Goal: Task Accomplishment & Management: Complete application form

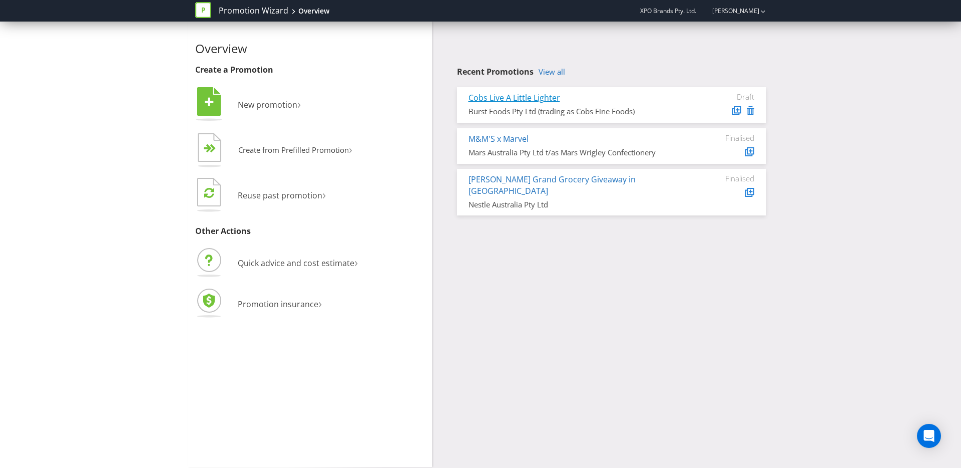
click at [508, 96] on link "Cobs Live A Little Lighter" at bounding box center [515, 97] width 92 height 11
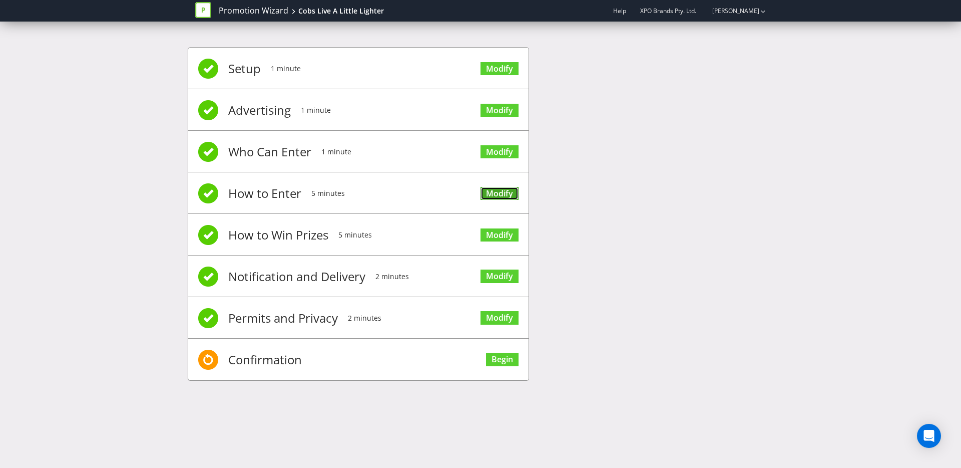
click at [489, 197] on link "Modify" at bounding box center [500, 194] width 38 height 14
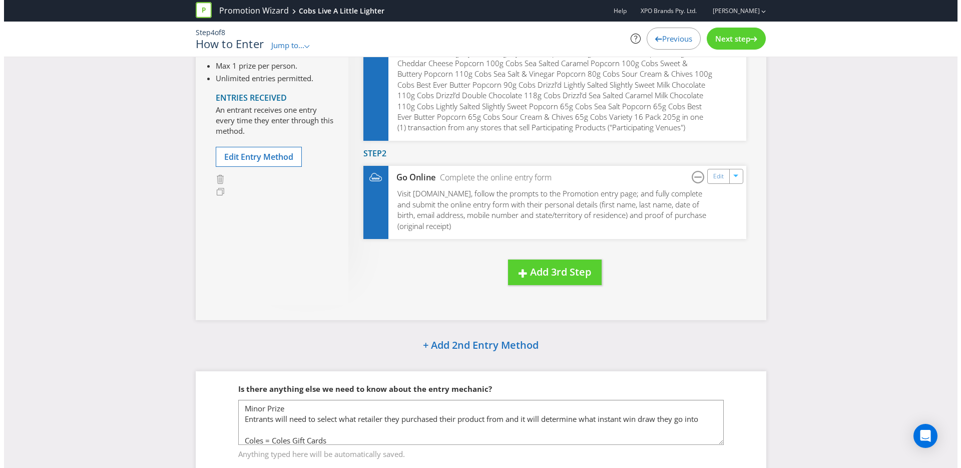
scroll to position [49, 0]
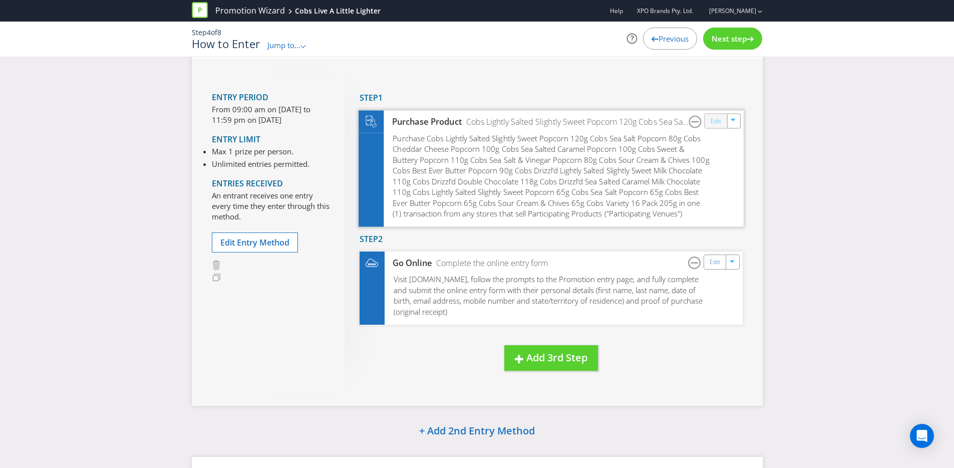
click at [718, 122] on link "Edit" at bounding box center [715, 121] width 11 height 12
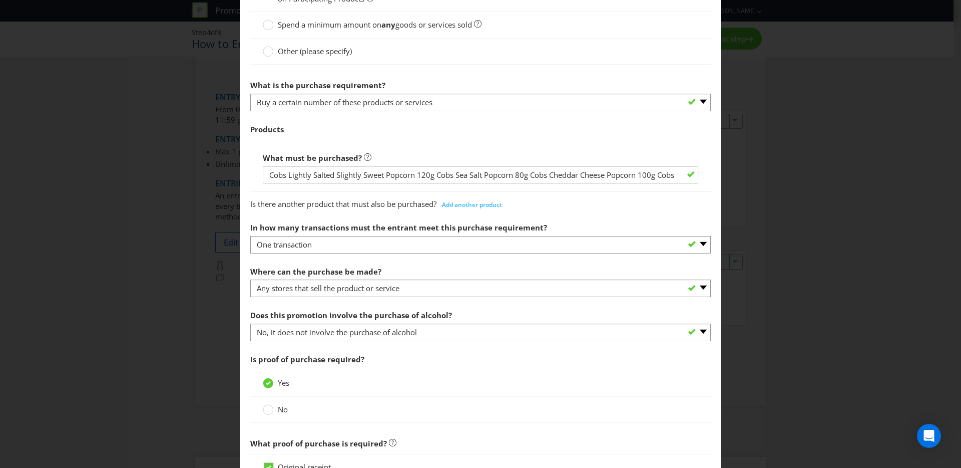
scroll to position [408, 0]
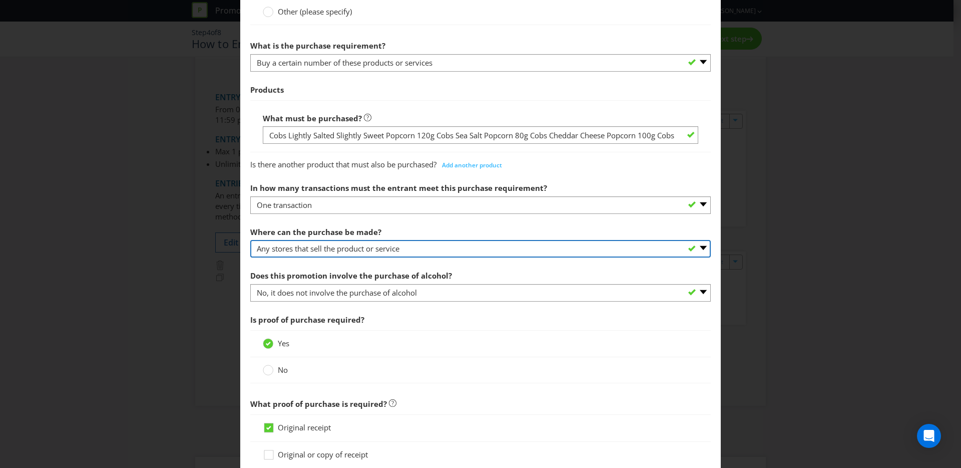
click at [426, 252] on select "-- Please select -- Any stores displaying promotional material (including onlin…" at bounding box center [480, 249] width 461 height 18
select select "SPECIFIC"
click at [250, 240] on select "-- Please select -- Any stores displaying promotional material (including onlin…" at bounding box center [480, 249] width 461 height 18
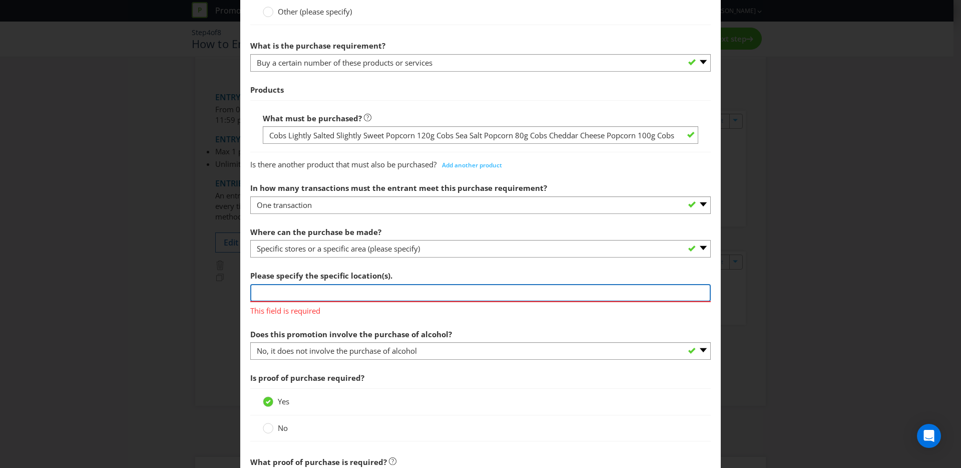
click at [285, 298] on input "text" at bounding box center [480, 293] width 461 height 18
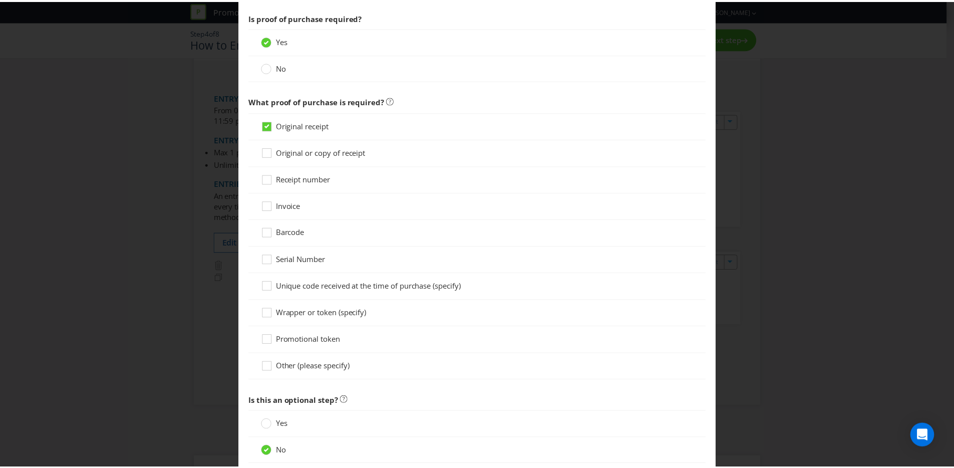
scroll to position [835, 0]
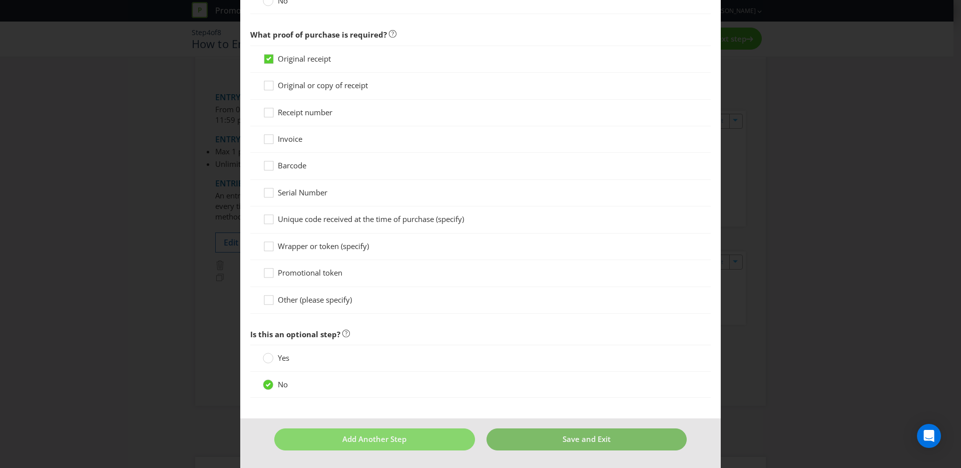
type input "Coles (including online)"
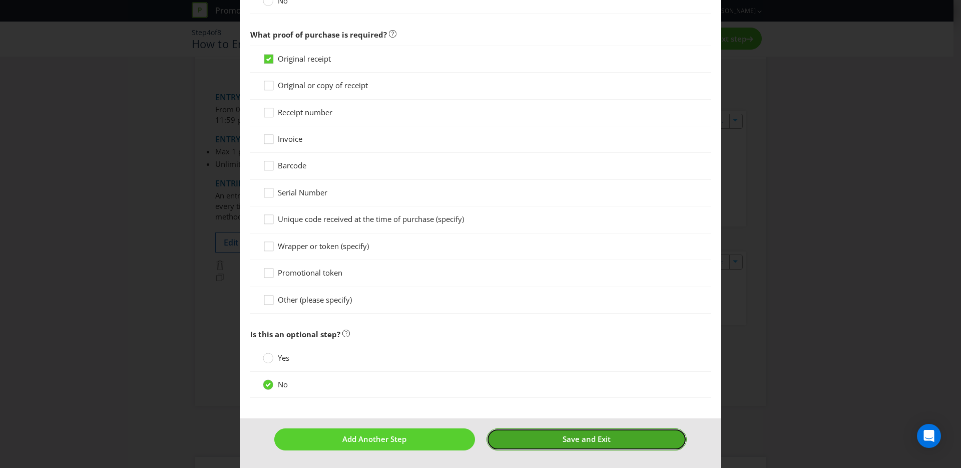
click at [540, 437] on button "Save and Exit" at bounding box center [587, 439] width 201 height 22
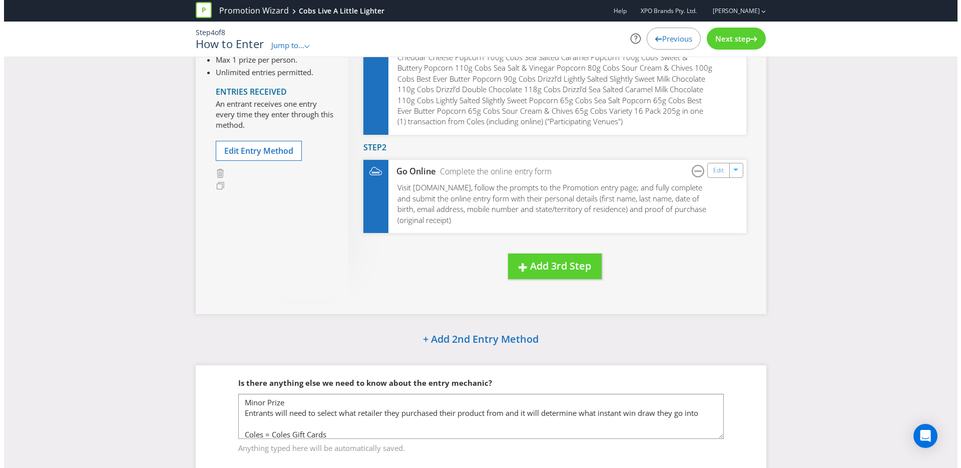
scroll to position [176, 0]
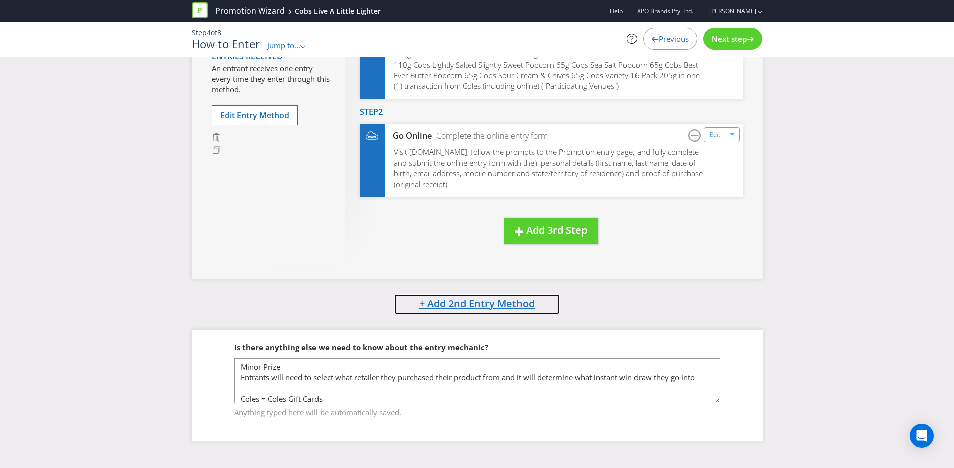
click at [468, 303] on span "+ Add 2nd Entry Method" at bounding box center [477, 303] width 116 height 14
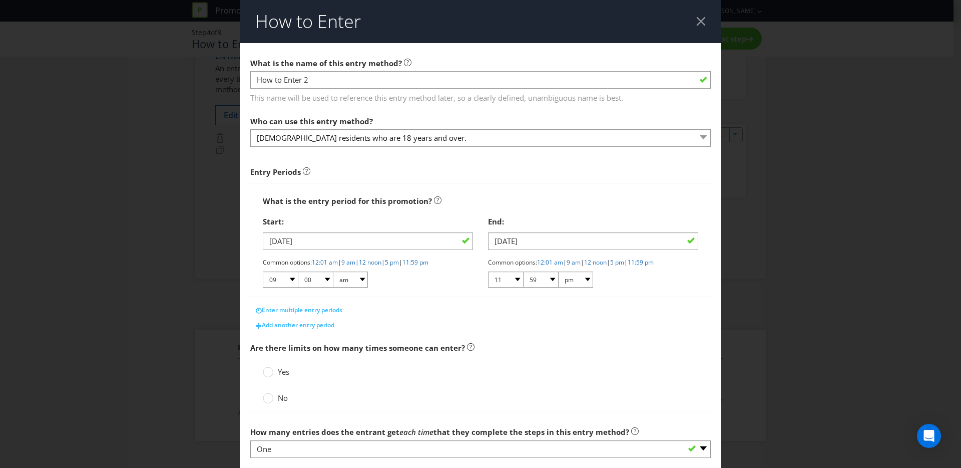
click at [710, 9] on header "How to Enter" at bounding box center [480, 21] width 481 height 43
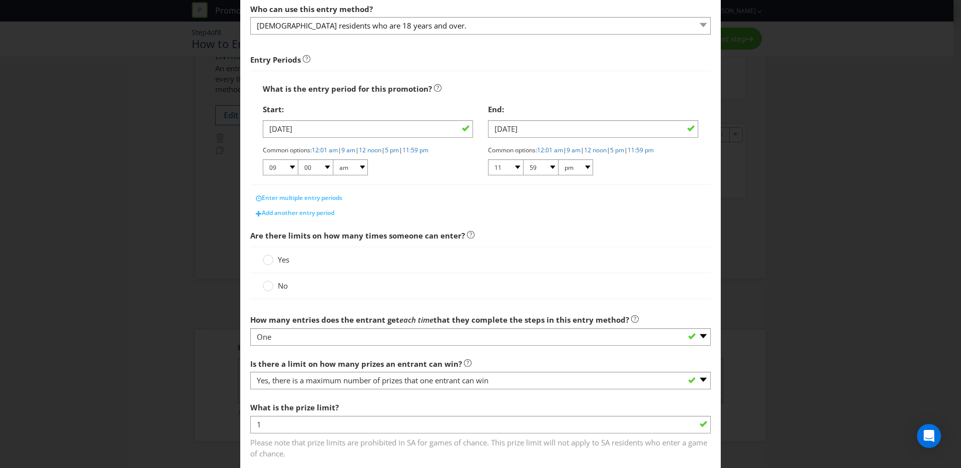
scroll to position [127, 0]
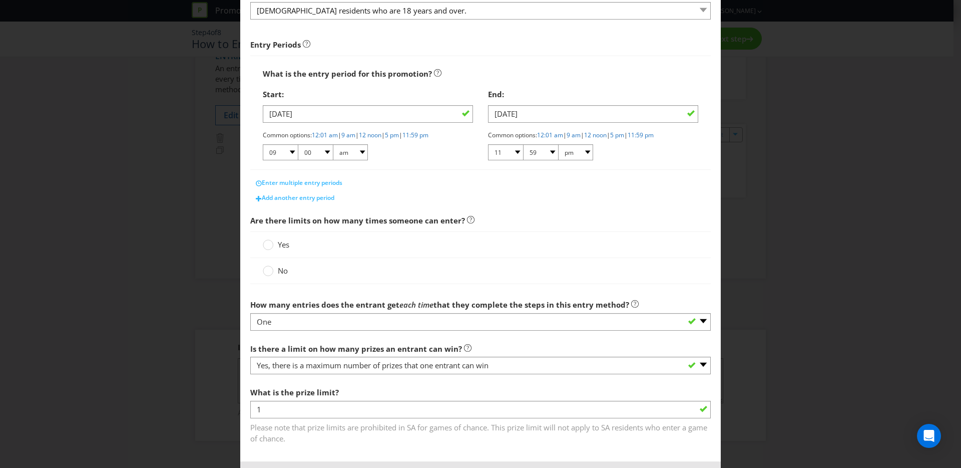
click at [279, 276] on div "No" at bounding box center [480, 271] width 461 height 26
click at [278, 271] on span "No" at bounding box center [283, 270] width 10 height 10
click at [0, 0] on input "No" at bounding box center [0, 0] width 0 height 0
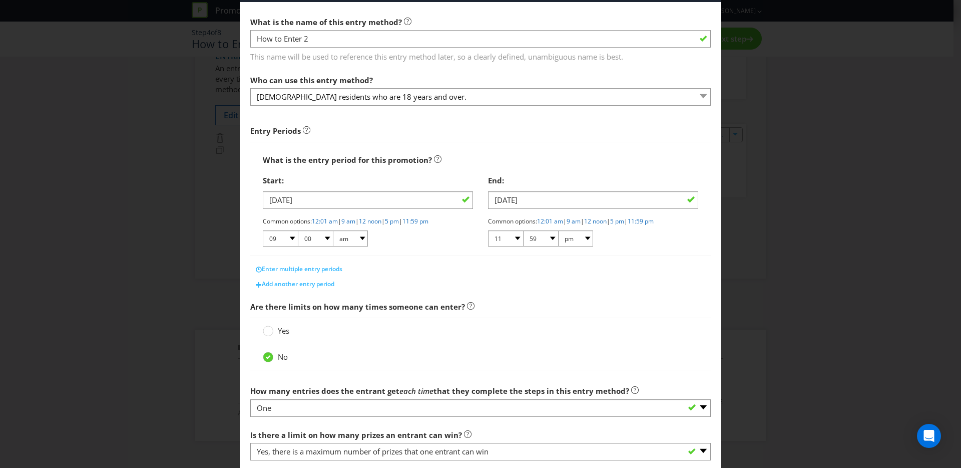
scroll to position [43, 0]
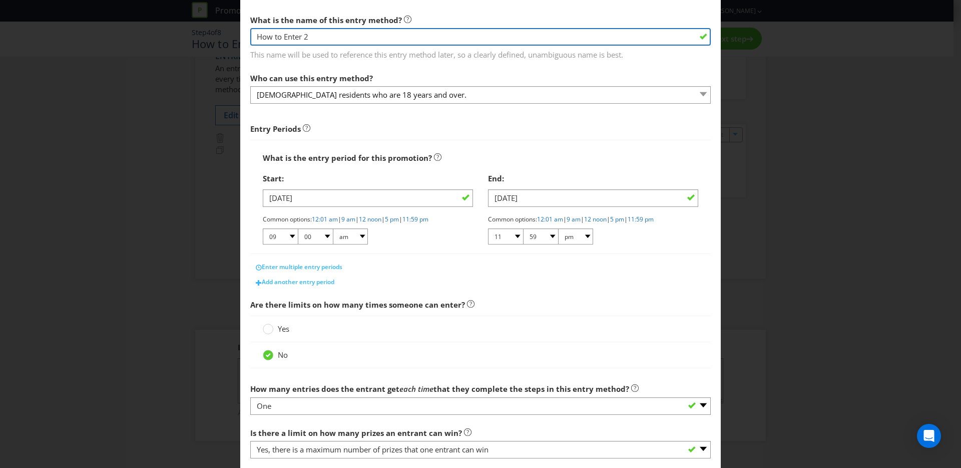
click at [316, 38] on input "How to Enter 2" at bounding box center [480, 37] width 461 height 18
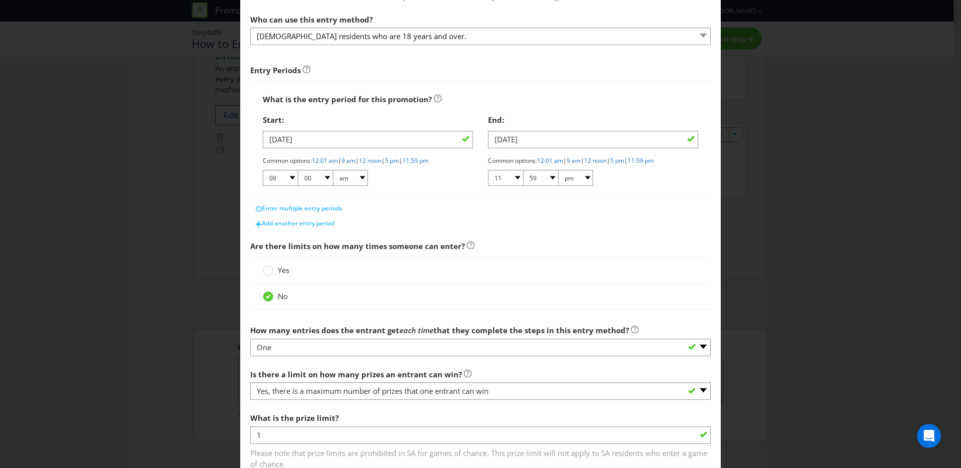
scroll to position [171, 0]
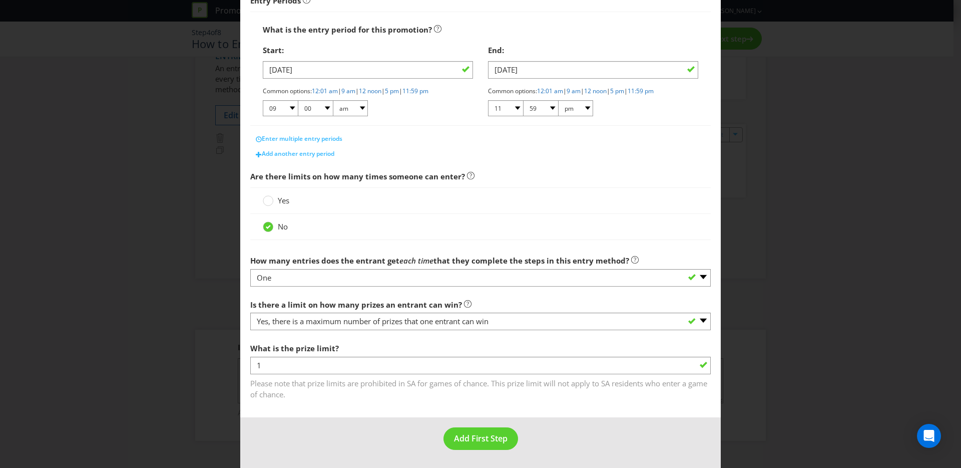
type input "How to Enter 2 (Woolworths)"
click at [468, 431] on button "Add First Step" at bounding box center [481, 438] width 75 height 23
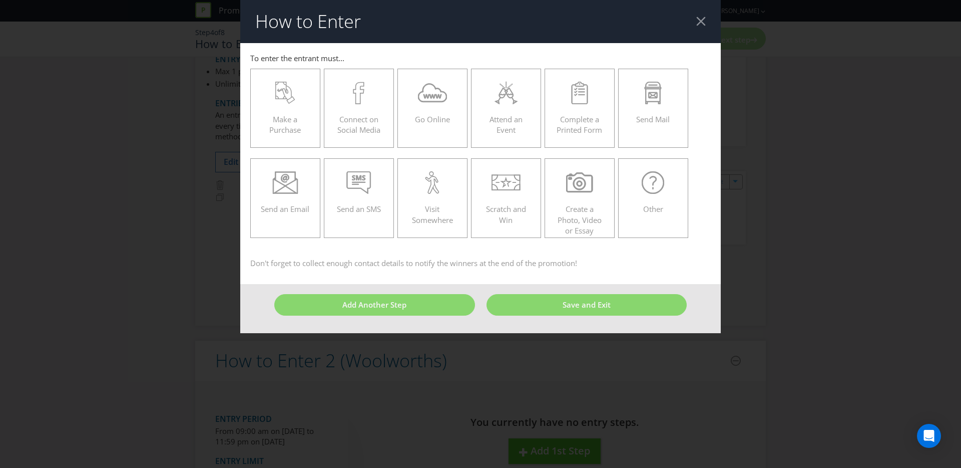
scroll to position [223, 0]
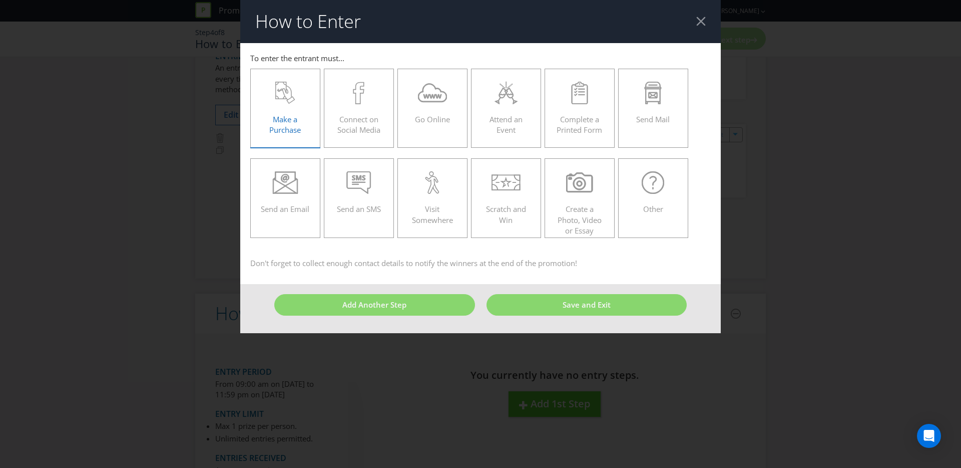
click at [282, 116] on span "Make a Purchase" at bounding box center [285, 124] width 32 height 21
click at [0, 0] on input "Make a Purchase" at bounding box center [0, 0] width 0 height 0
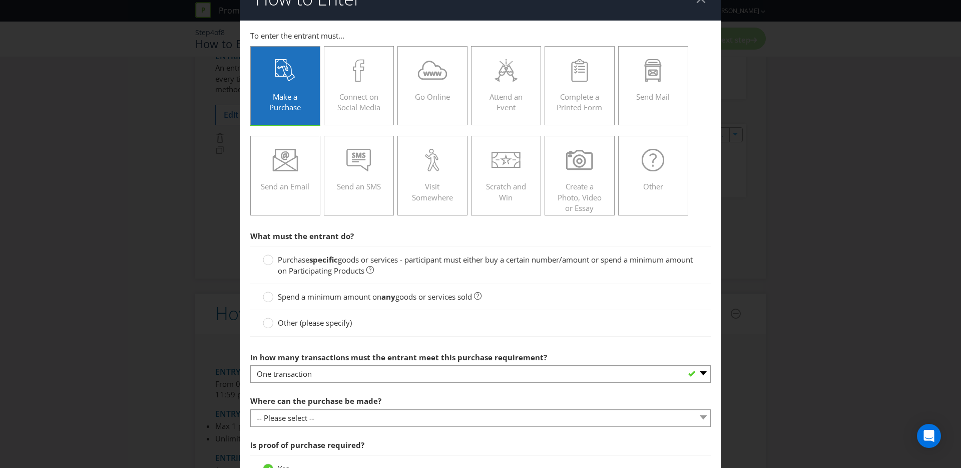
scroll to position [189, 0]
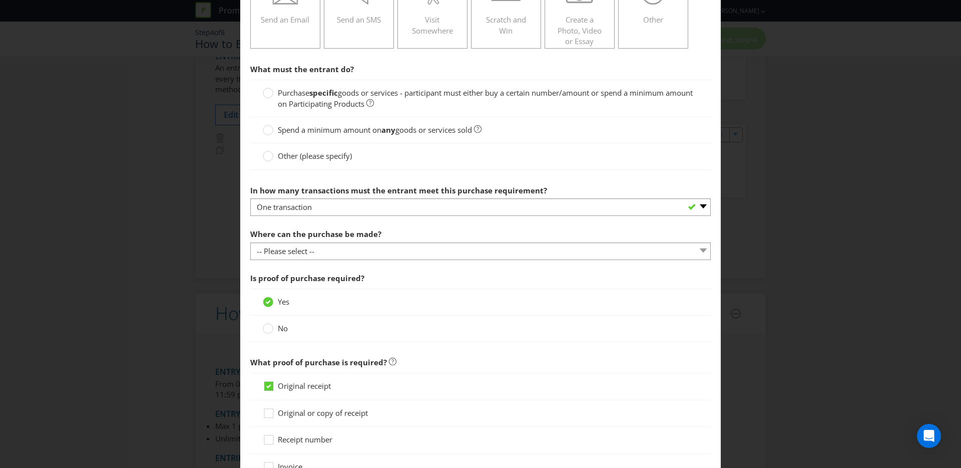
click at [341, 101] on span "goods or services - participant must either buy a certain number/amount or spen…" at bounding box center [485, 98] width 415 height 21
click at [0, 0] on input "Purchase specific goods or services - participant must either buy a certain num…" at bounding box center [0, 0] width 0 height 0
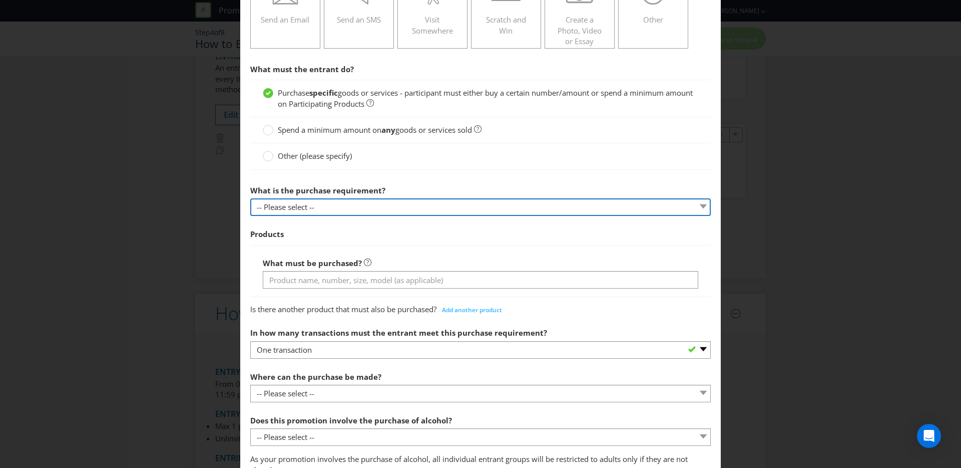
click at [344, 200] on select "-- Please select -- Buy a certain number of these products or services Spend a …" at bounding box center [480, 207] width 461 height 18
select select "MINIMUM_QUANTITY"
click at [250, 198] on select "-- Please select -- Buy a certain number of these products or services Spend a …" at bounding box center [480, 207] width 461 height 18
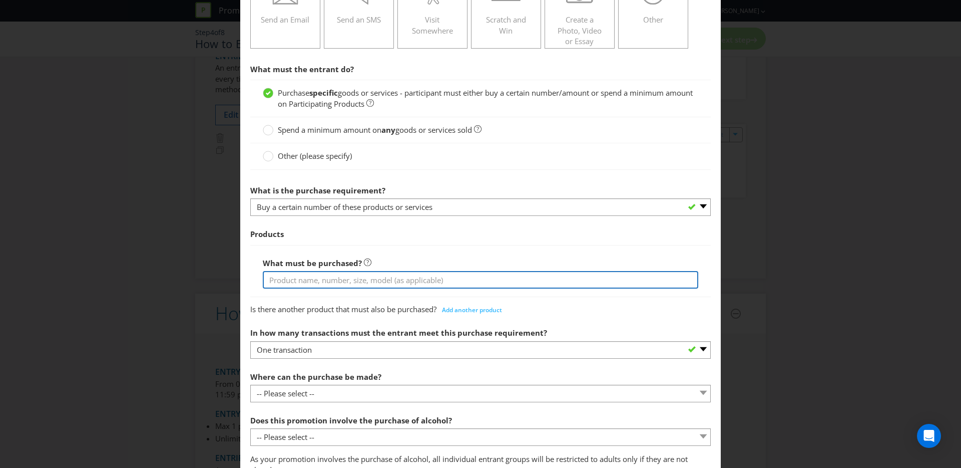
click at [329, 279] on input "text" at bounding box center [481, 280] width 436 height 18
type input "Cobs Lightly Salted Slightly Sweet Popcorn 120g Cobs Sea Salt Popcorn 80g Cobs …"
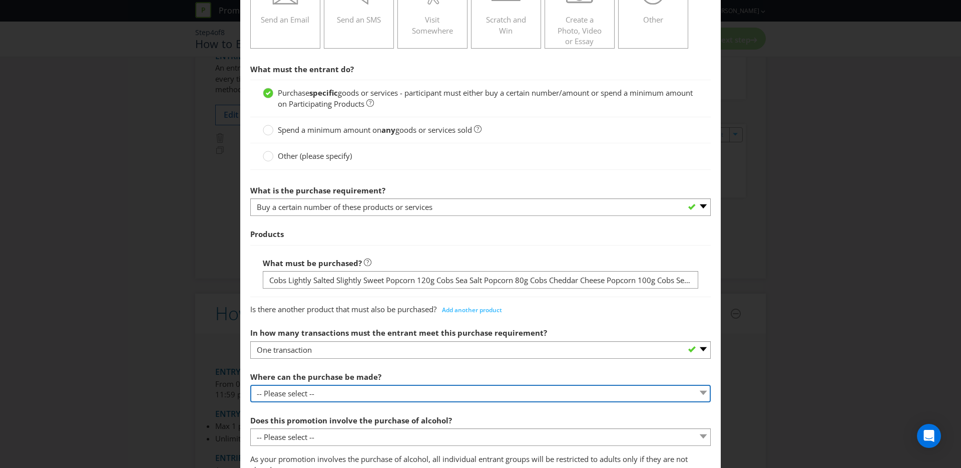
click at [331, 398] on select "-- Please select -- Any stores displaying promotional material (including onlin…" at bounding box center [480, 394] width 461 height 18
select select "SPECIFIC"
click at [250, 385] on select "-- Please select -- Any stores displaying promotional material (including onlin…" at bounding box center [480, 394] width 461 height 18
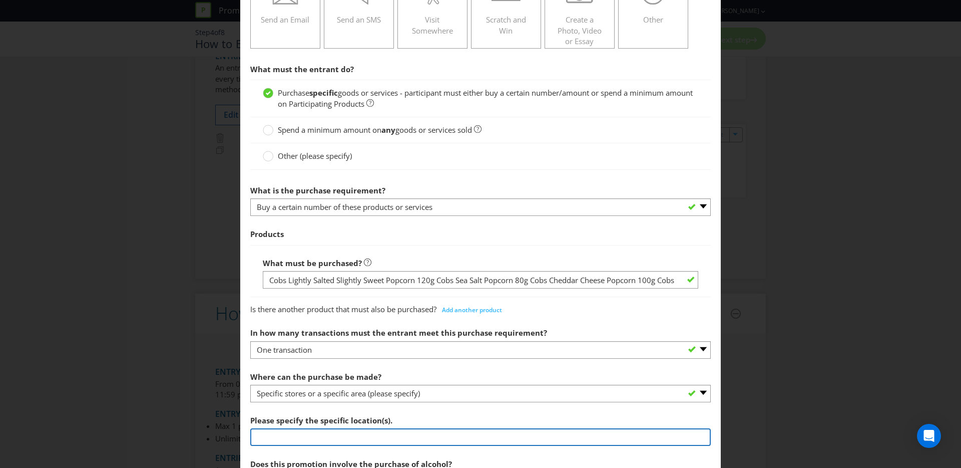
click at [286, 432] on input "text" at bounding box center [480, 437] width 461 height 18
type input "from any Woolworths Supermarket, Woolworths Metro or MILKRUN store in [GEOGRAPH…"
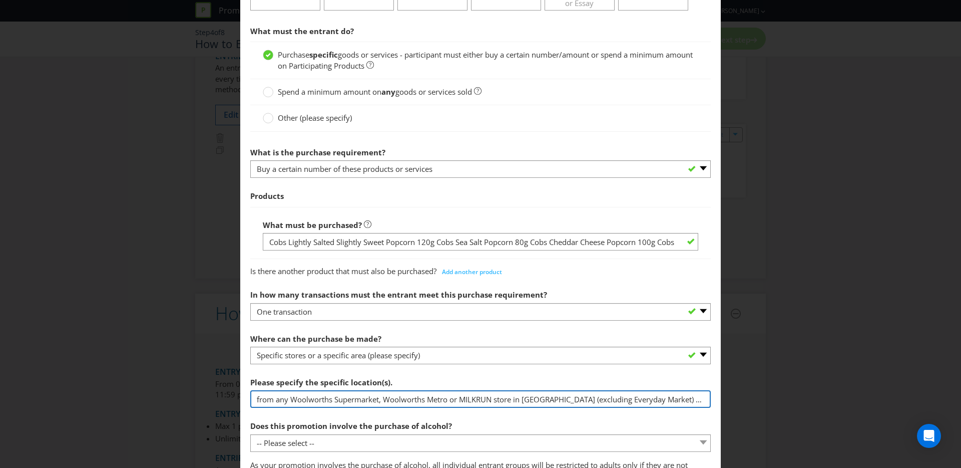
scroll to position [368, 0]
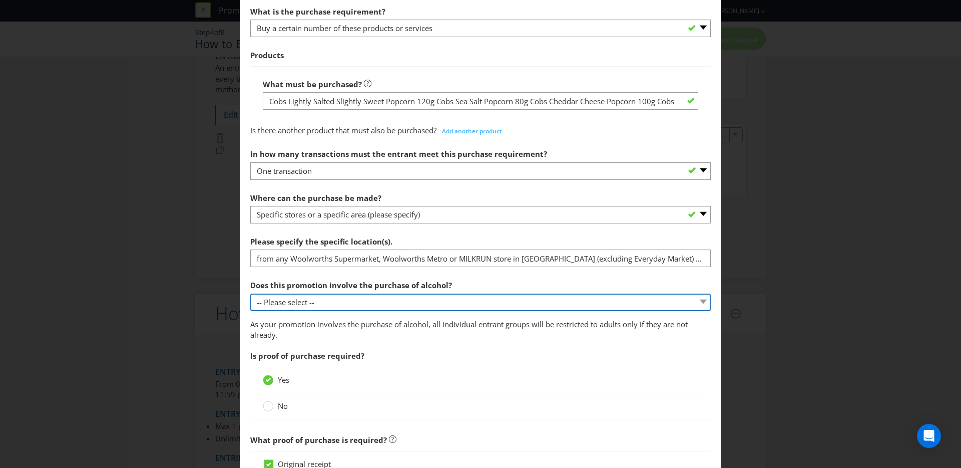
click at [357, 309] on select "-- Please select -- Yes, for on-premises consumption Yes, for off-premises cons…" at bounding box center [480, 302] width 461 height 18
select select "NO"
click at [250, 293] on select "-- Please select -- Yes, for on-premises consumption Yes, for off-premises cons…" at bounding box center [480, 302] width 461 height 18
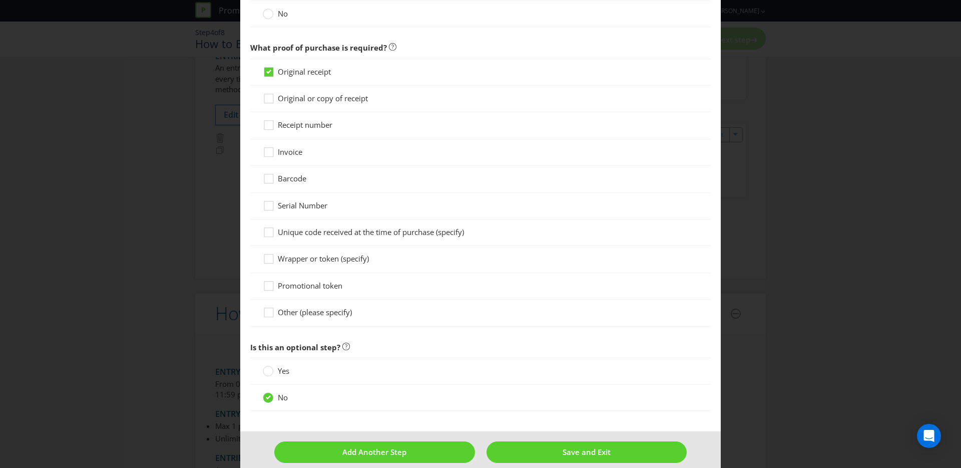
scroll to position [746, 0]
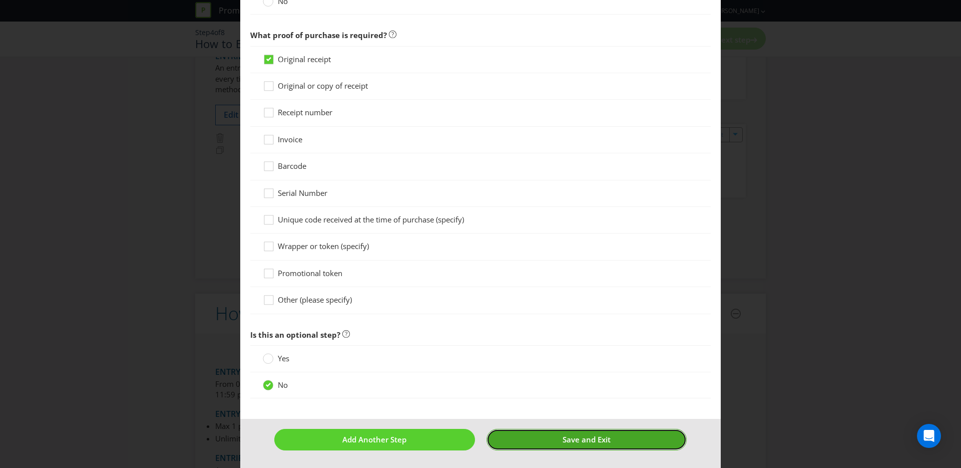
click at [632, 442] on button "Save and Exit" at bounding box center [587, 440] width 201 height 22
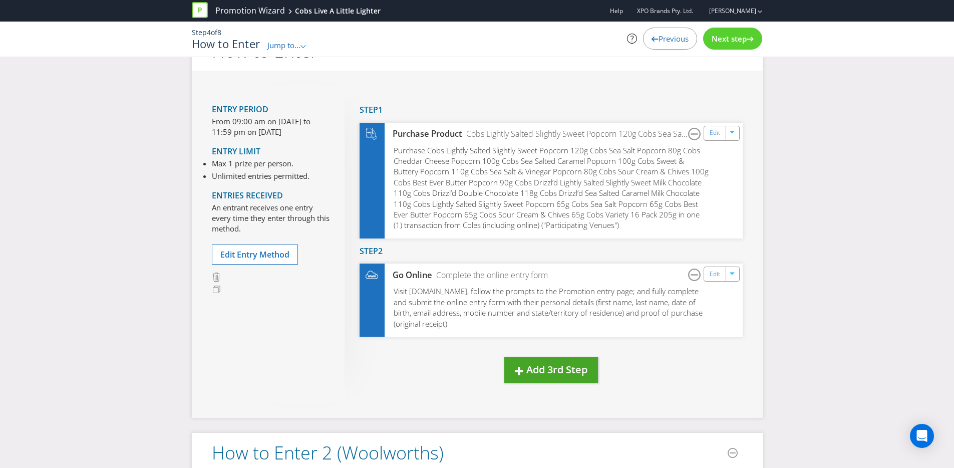
scroll to position [98, 0]
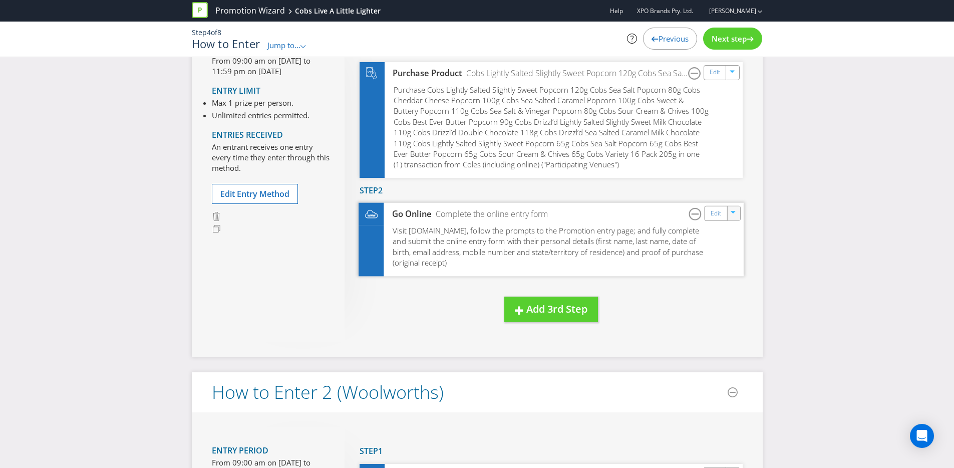
click at [732, 214] on icon "button" at bounding box center [734, 214] width 6 height 6
click at [727, 236] on link "Duplicate" at bounding box center [732, 235] width 33 height 10
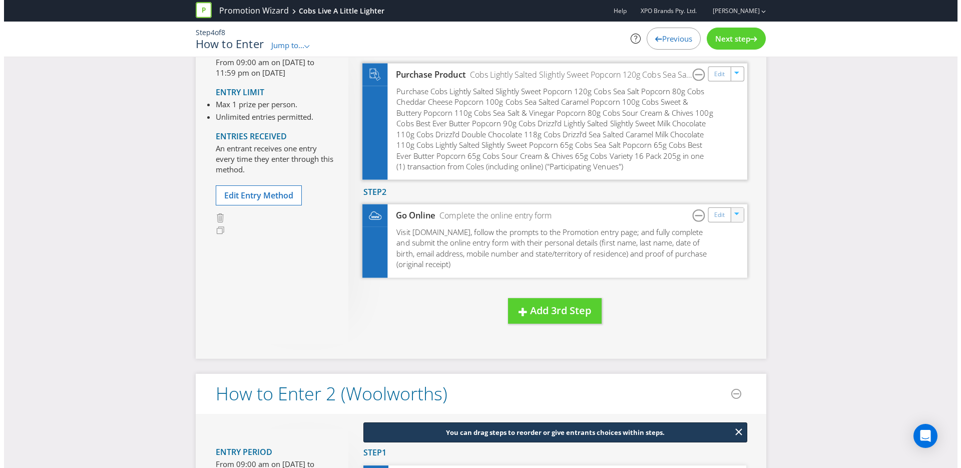
scroll to position [0, 0]
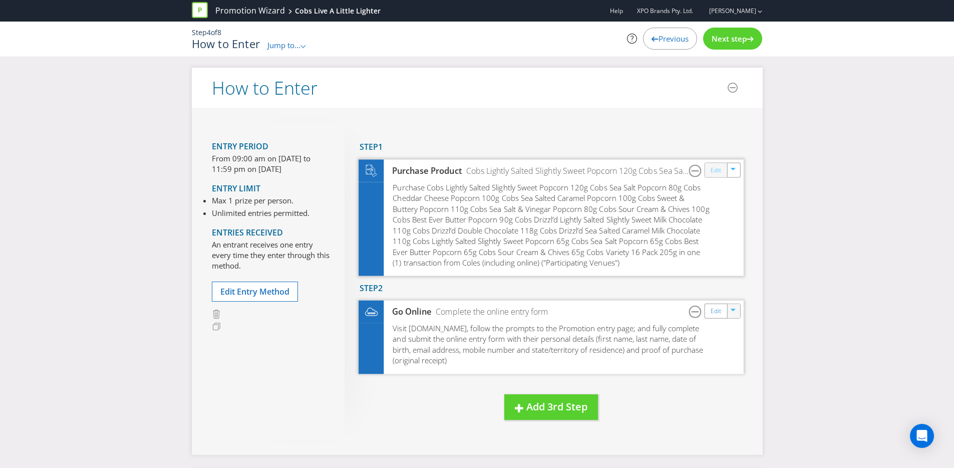
click at [721, 171] on link "Edit" at bounding box center [715, 170] width 11 height 12
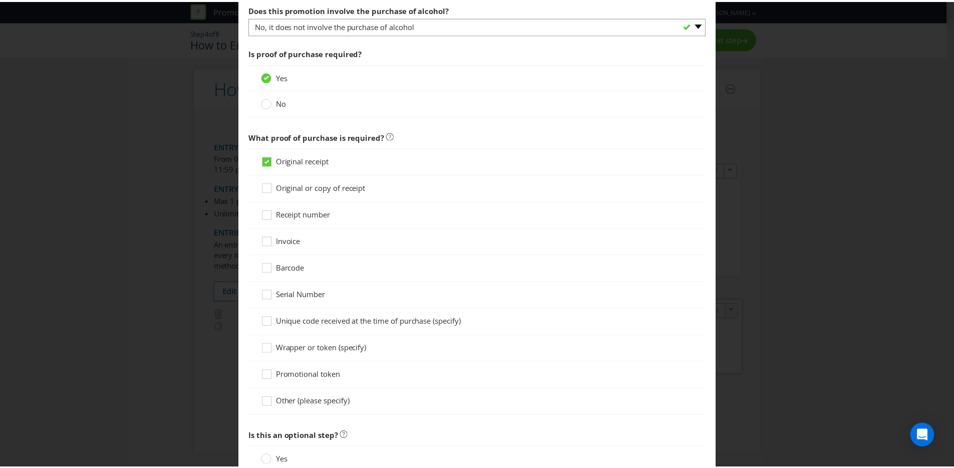
scroll to position [820, 0]
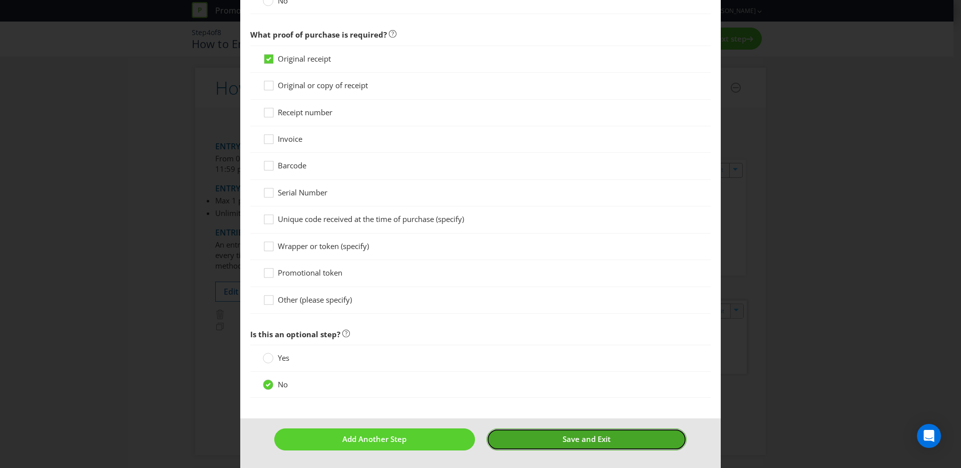
click at [572, 439] on span "Save and Exit" at bounding box center [587, 439] width 48 height 10
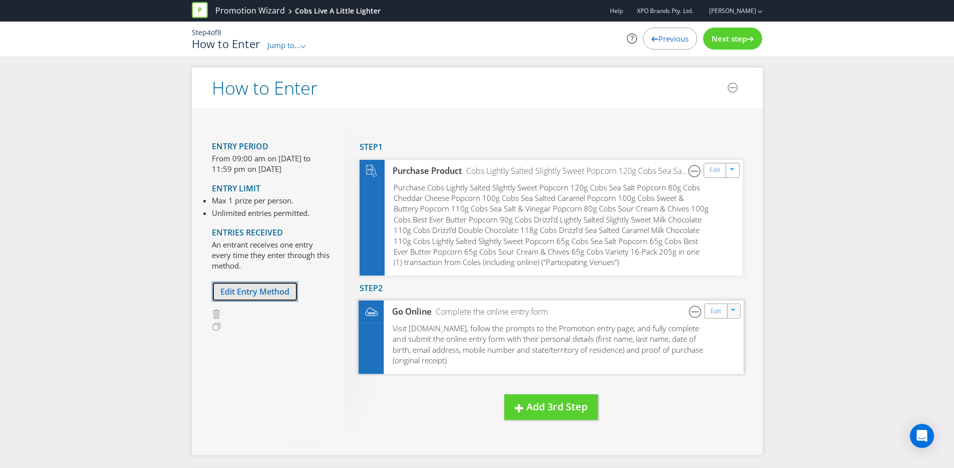
click at [255, 287] on span "Edit Entry Method" at bounding box center [254, 291] width 69 height 11
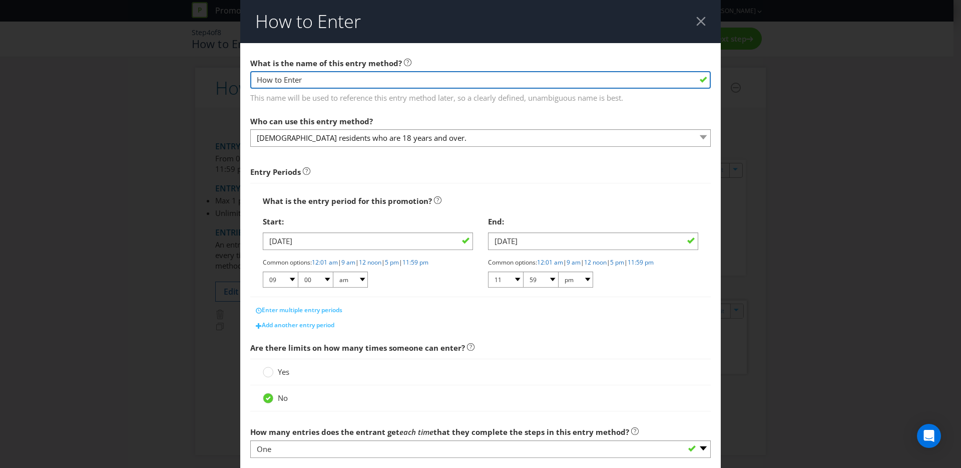
click at [309, 82] on input "How to Enter" at bounding box center [480, 80] width 461 height 18
type input "How to Enter (Coles)"
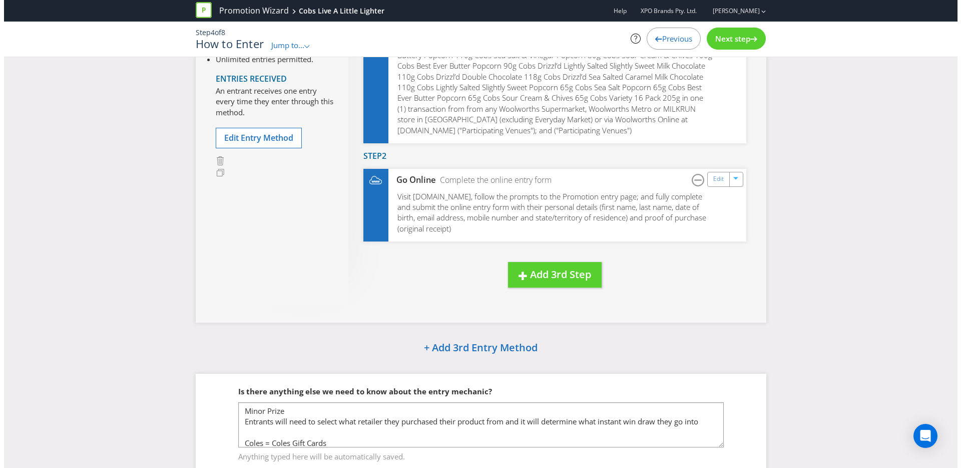
scroll to position [599, 0]
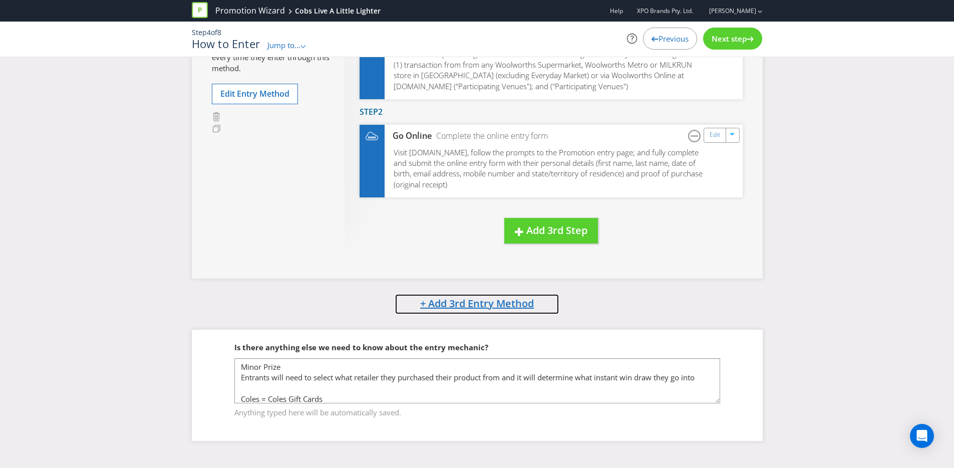
click at [481, 299] on span "+ Add 3rd Entry Method" at bounding box center [477, 303] width 114 height 14
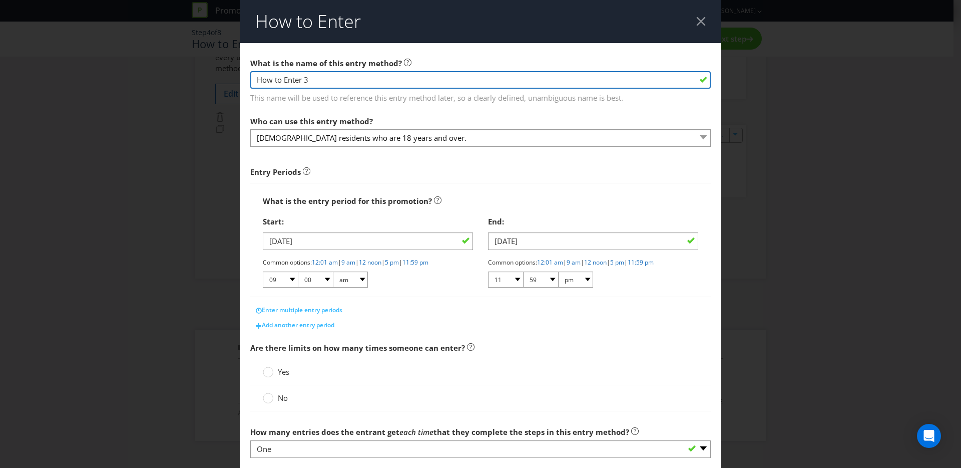
click at [366, 80] on input "How to Enter 3" at bounding box center [480, 80] width 461 height 18
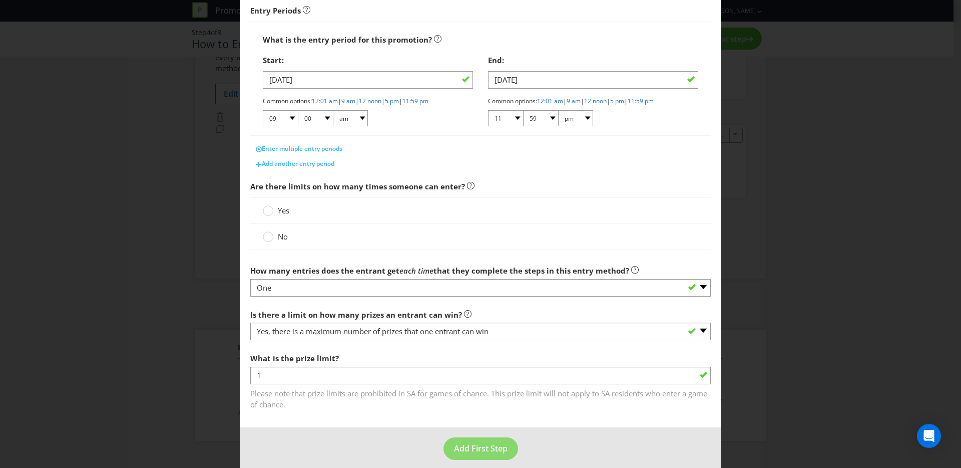
scroll to position [171, 0]
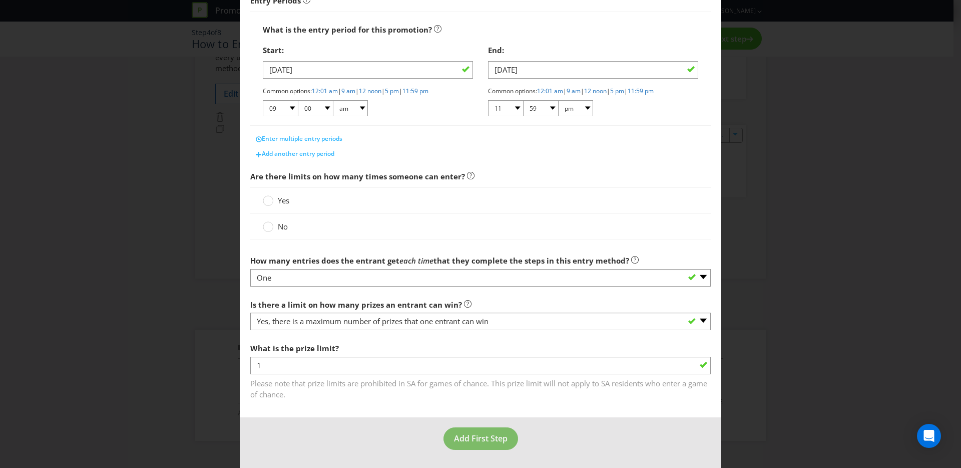
type input "How to Enter 3 (Other)"
click at [482, 439] on span "Add First Step" at bounding box center [481, 438] width 54 height 11
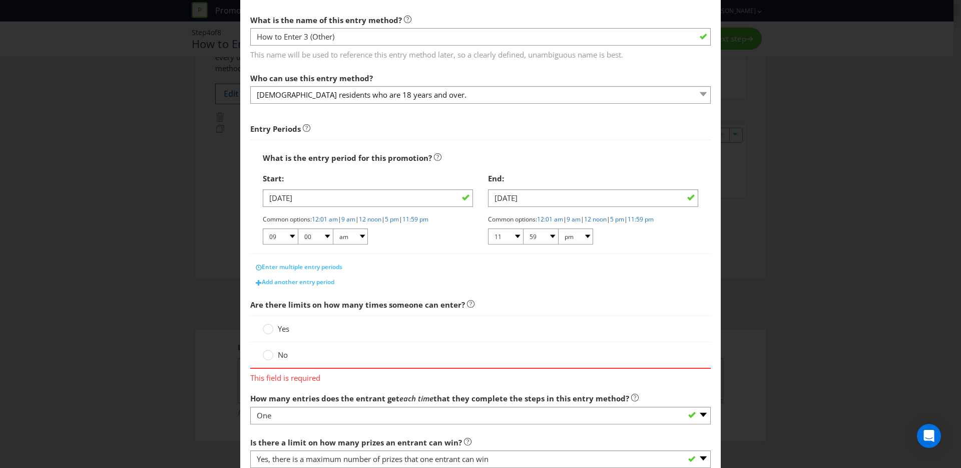
click at [288, 353] on span at bounding box center [289, 355] width 2 height 10
click at [0, 0] on input "No" at bounding box center [0, 0] width 0 height 0
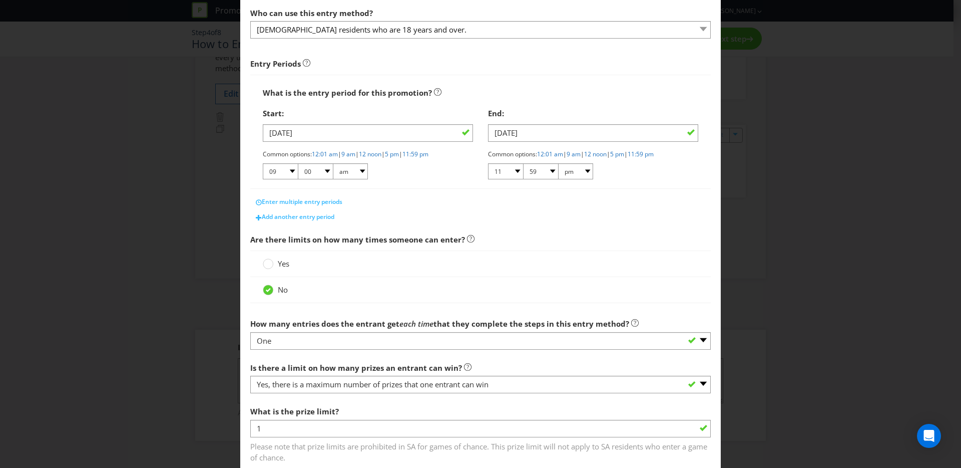
scroll to position [171, 0]
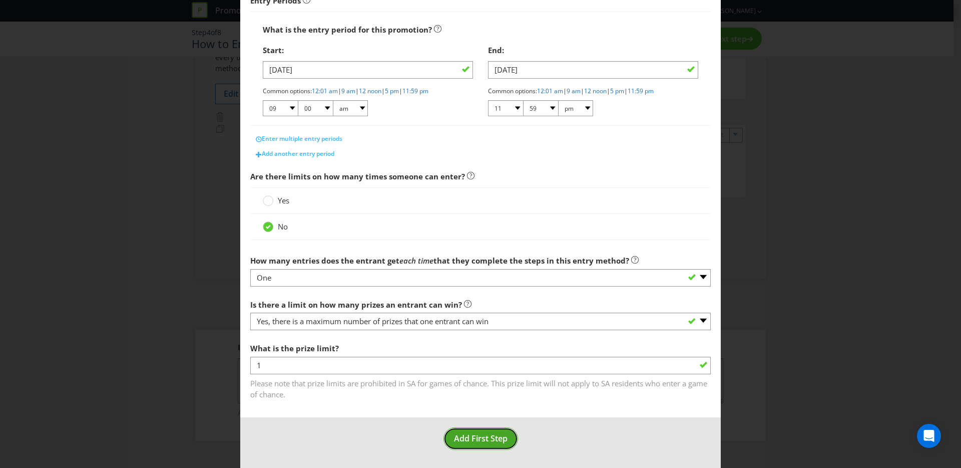
click at [474, 432] on button "Add First Step" at bounding box center [481, 438] width 75 height 23
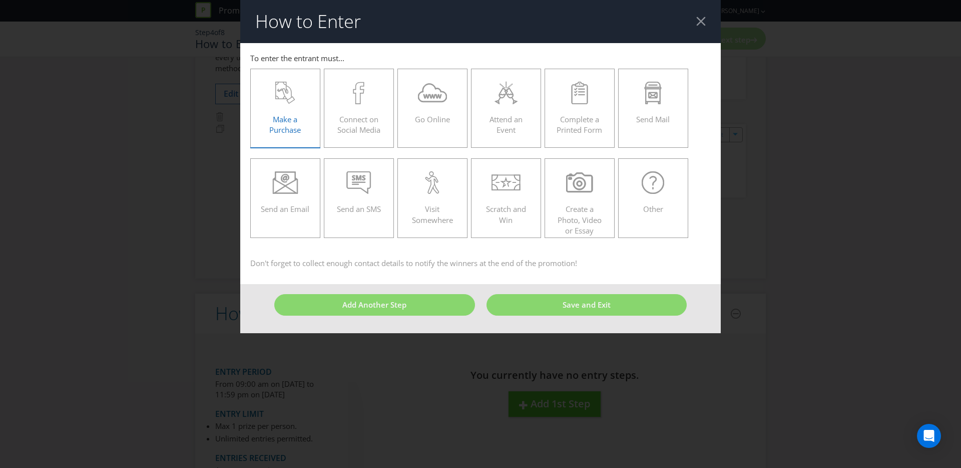
click at [288, 107] on div "Make a Purchase" at bounding box center [285, 104] width 49 height 45
click at [0, 0] on input "Make a Purchase" at bounding box center [0, 0] width 0 height 0
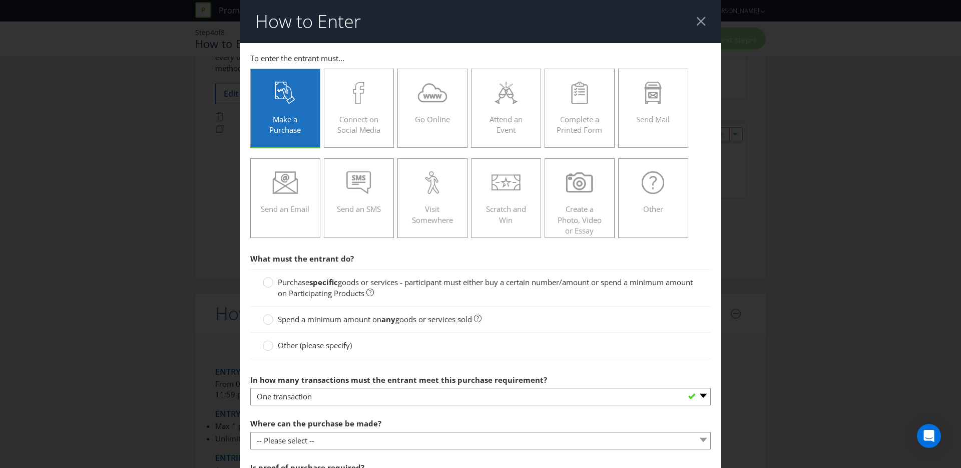
click at [350, 292] on span "goods or services - participant must either buy a certain number/amount or spen…" at bounding box center [485, 287] width 415 height 21
click at [0, 0] on input "Purchase specific goods or services - participant must either buy a certain num…" at bounding box center [0, 0] width 0 height 0
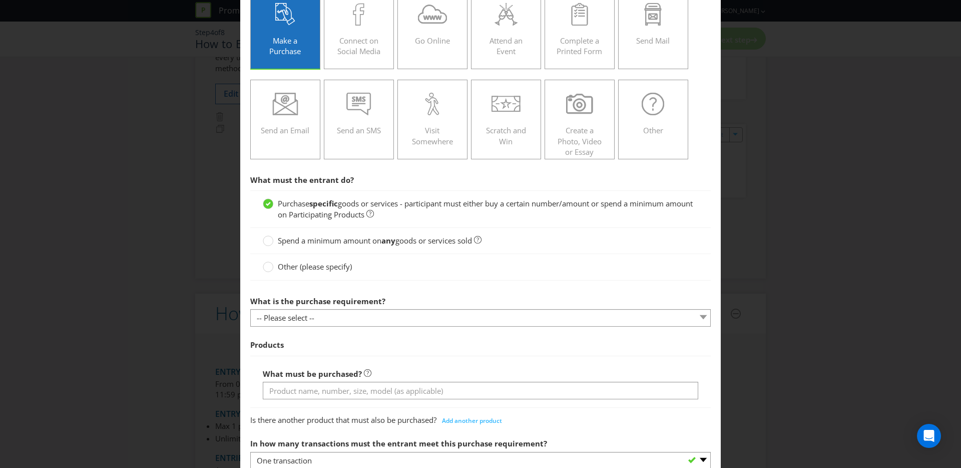
scroll to position [81, 0]
click at [317, 237] on span "Spend a minimum amount on" at bounding box center [330, 238] width 104 height 10
click at [0, 0] on input "Spend a minimum amount on any goods or services sold" at bounding box center [0, 0] width 0 height 0
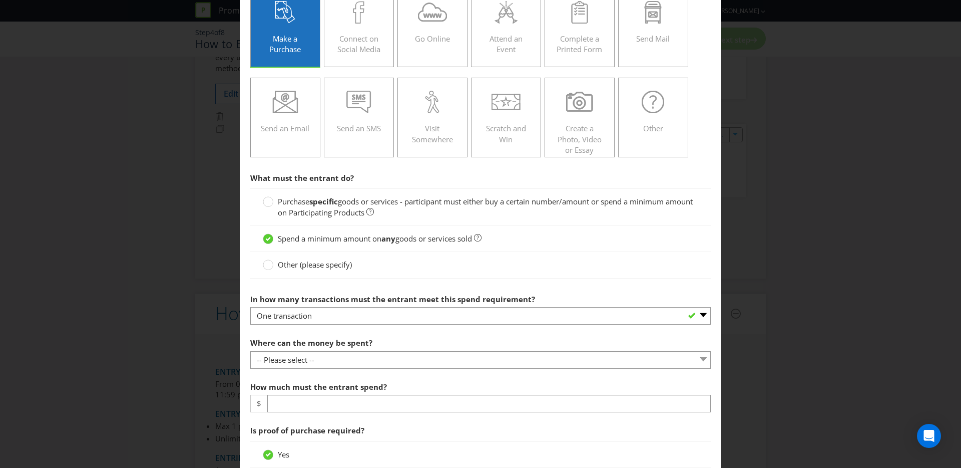
click at [331, 211] on span "goods or services - participant must either buy a certain number/amount or spen…" at bounding box center [485, 206] width 415 height 21
click at [0, 0] on input "Purchase specific goods or services - participant must either buy a certain num…" at bounding box center [0, 0] width 0 height 0
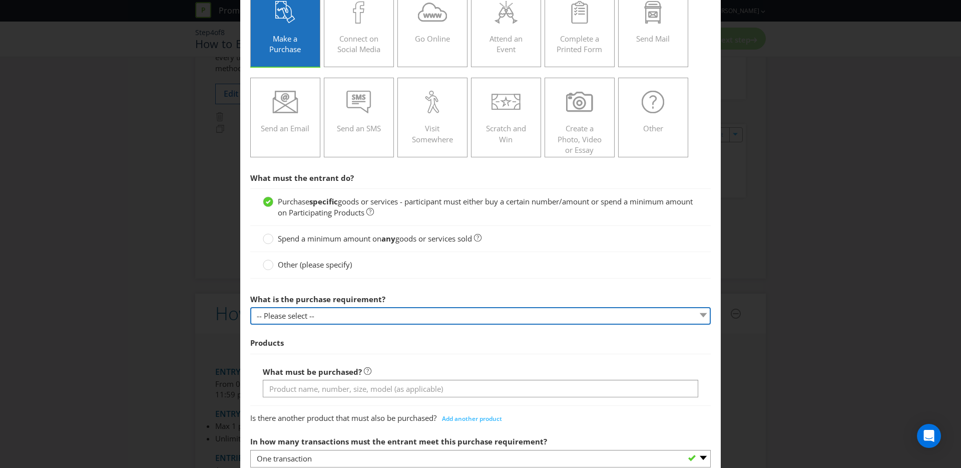
click at [327, 317] on select "-- Please select -- Buy a certain number of these products or services Spend a …" at bounding box center [480, 316] width 461 height 18
select select "MINIMUM_QUANTITY"
click at [250, 307] on select "-- Please select -- Buy a certain number of these products or services Spend a …" at bounding box center [480, 316] width 461 height 18
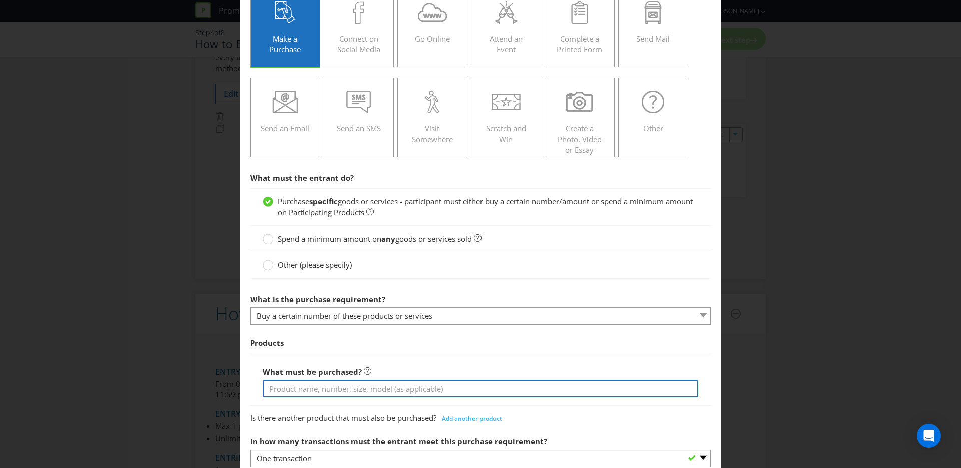
click at [315, 390] on input "text" at bounding box center [481, 389] width 436 height 18
type input "Cobs Lightly Salted Slightly Sweet Popcorn 120g Cobs Sea Salt Popcorn 80g Cobs …"
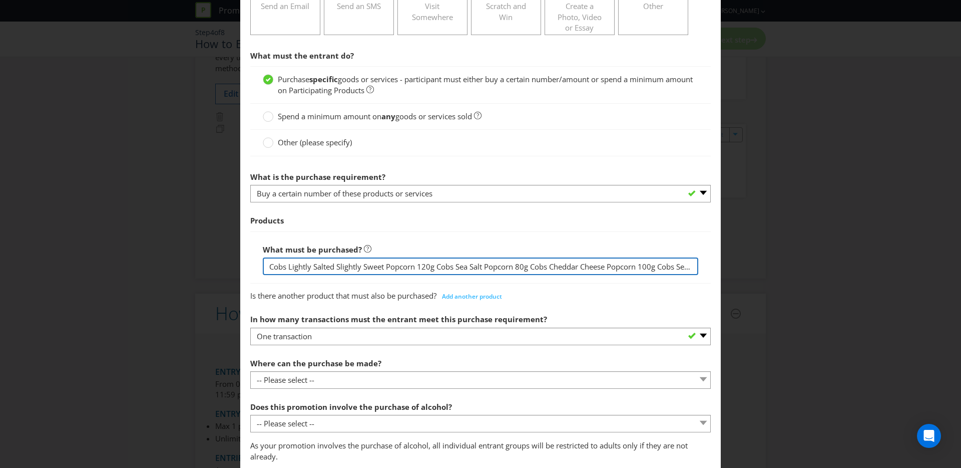
scroll to position [367, 0]
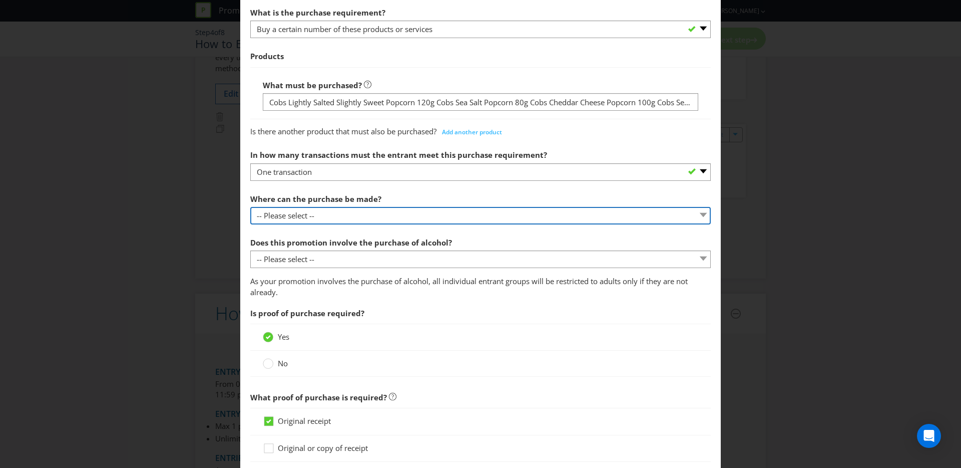
click at [309, 215] on select "-- Please select -- Any stores displaying promotional material (including onlin…" at bounding box center [480, 216] width 461 height 18
select select "ANY_DISPLAYING_PROMOTIONAL_MATERIAL"
click at [250, 207] on select "-- Please select -- Any stores displaying promotional material (including onlin…" at bounding box center [480, 216] width 461 height 18
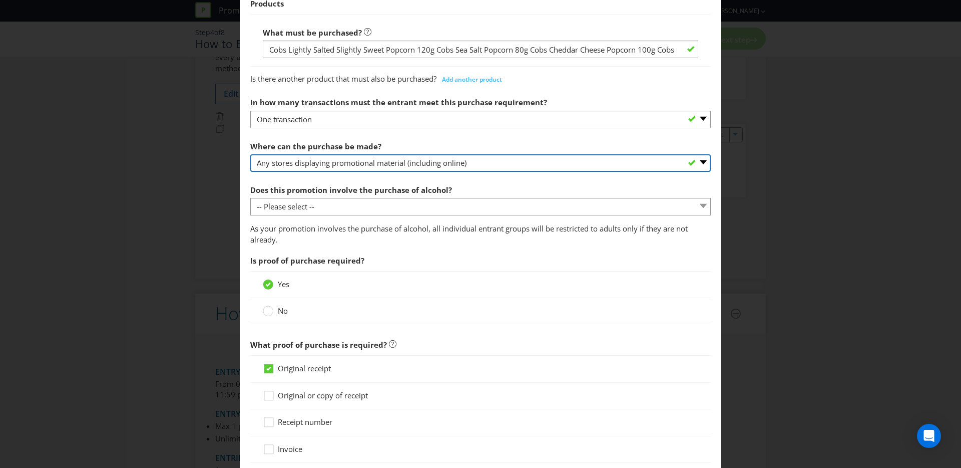
scroll to position [432, 0]
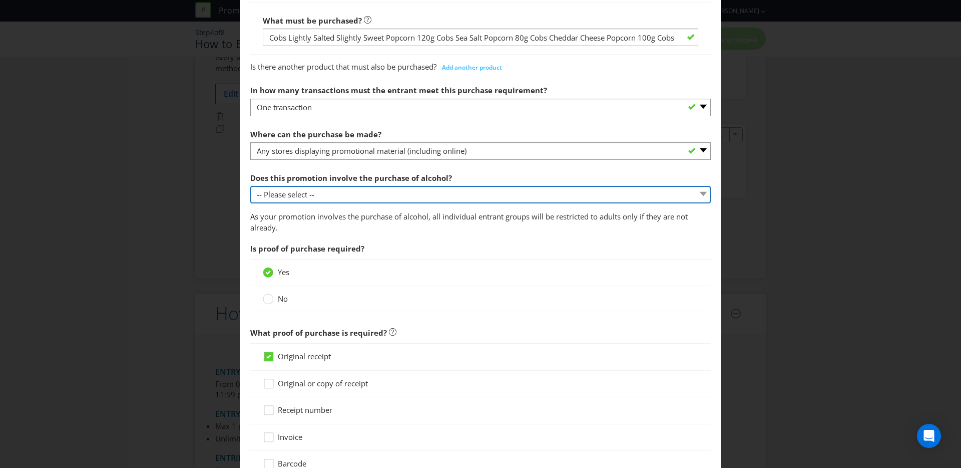
click at [289, 186] on select "-- Please select -- Yes, for on-premises consumption Yes, for off-premises cons…" at bounding box center [480, 195] width 461 height 18
select select "NO"
click at [250, 186] on select "-- Please select -- Yes, for on-premises consumption Yes, for off-premises cons…" at bounding box center [480, 195] width 461 height 18
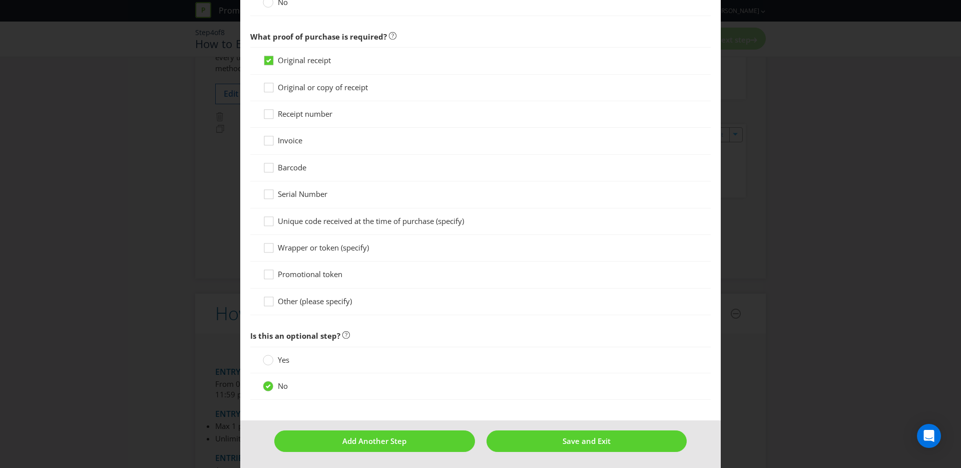
scroll to position [703, 0]
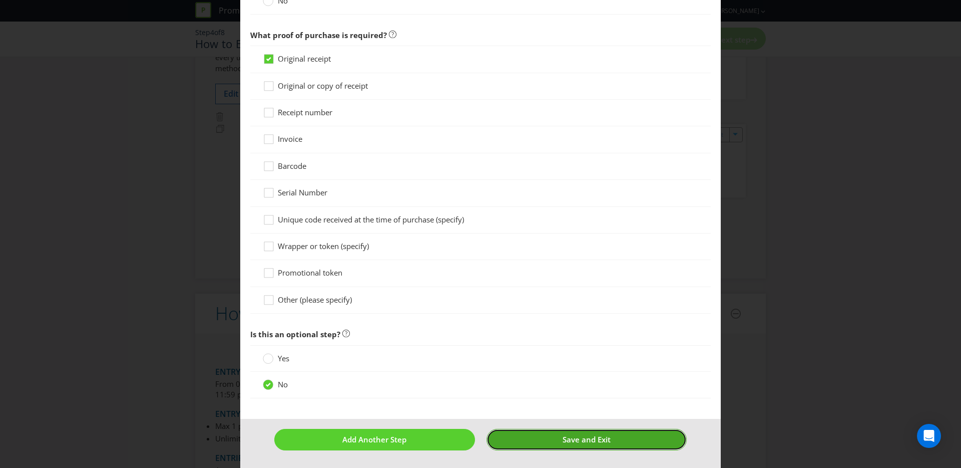
click at [589, 439] on span "Save and Exit" at bounding box center [587, 439] width 48 height 10
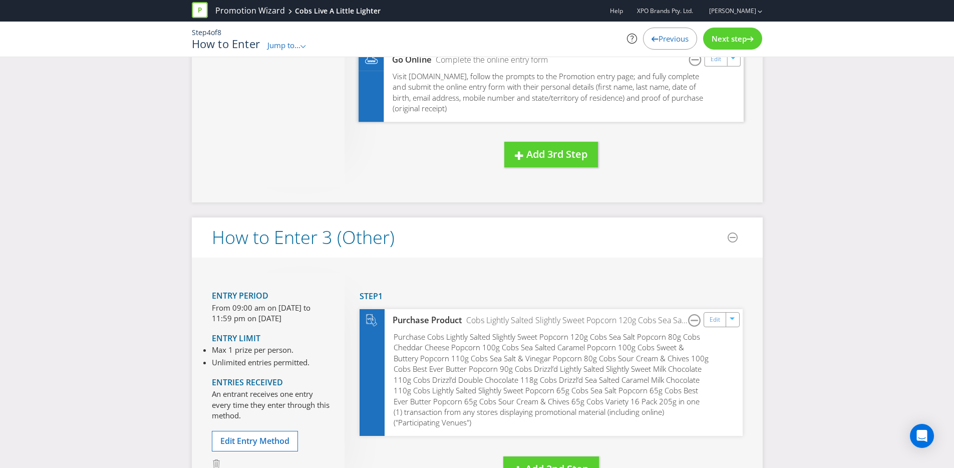
scroll to position [677, 0]
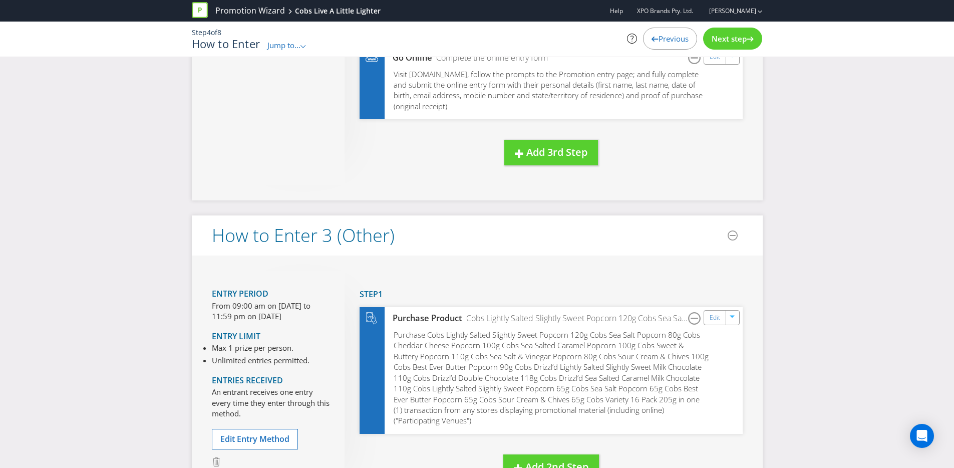
click at [732, 60] on div "Promotion Wizard Cobs Live A Little Lighter Help XPO Brands Pty. Ltd. [PERSON_N…" at bounding box center [477, 34] width 954 height 68
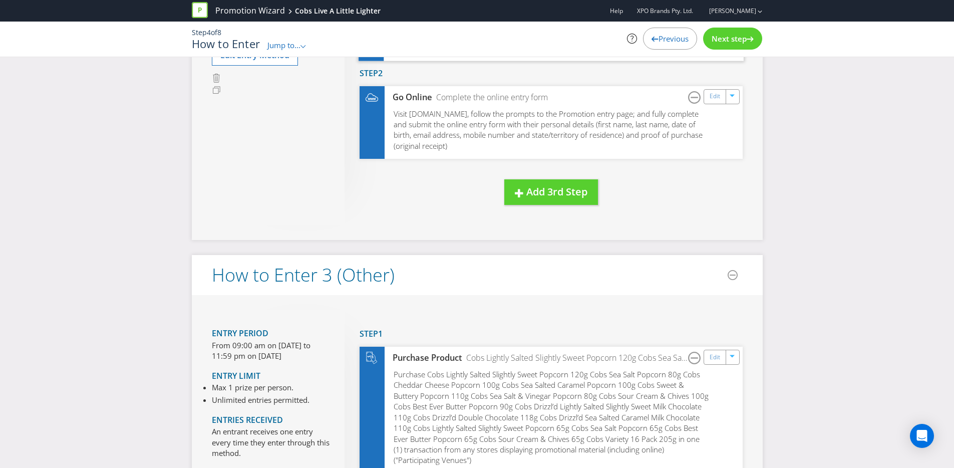
scroll to position [615, 0]
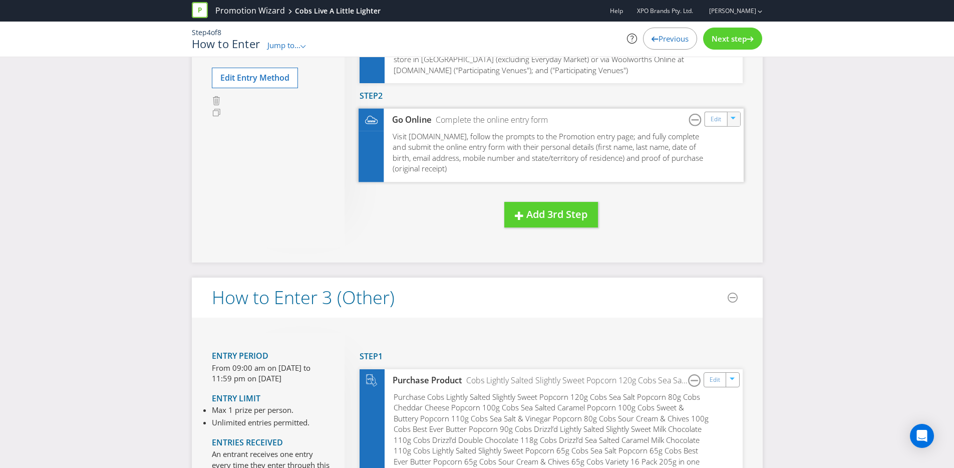
drag, startPoint x: 731, startPoint y: 113, endPoint x: 731, endPoint y: 120, distance: 7.5
click at [731, 113] on div "button" at bounding box center [734, 117] width 10 height 10
click at [741, 146] on li "Duplicate" at bounding box center [734, 143] width 36 height 14
click at [735, 123] on div at bounding box center [733, 119] width 11 height 15
click at [735, 144] on link "Duplicate" at bounding box center [731, 141] width 33 height 10
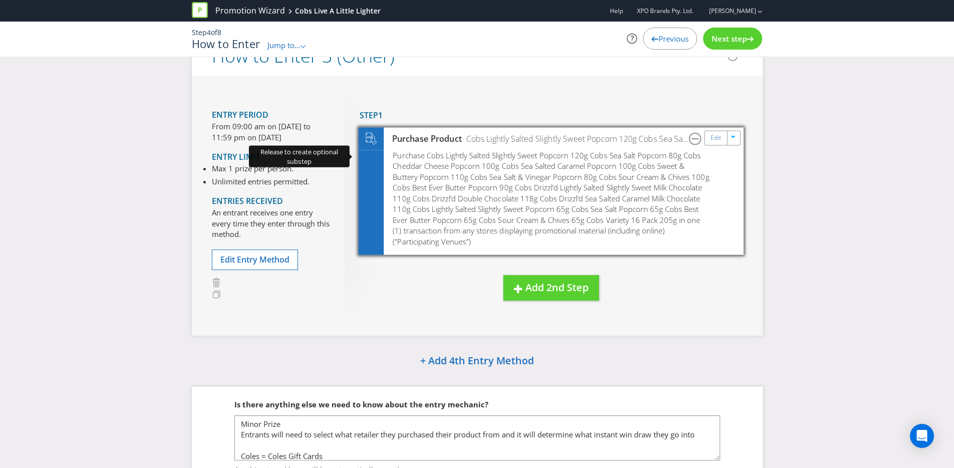
scroll to position [980, 0]
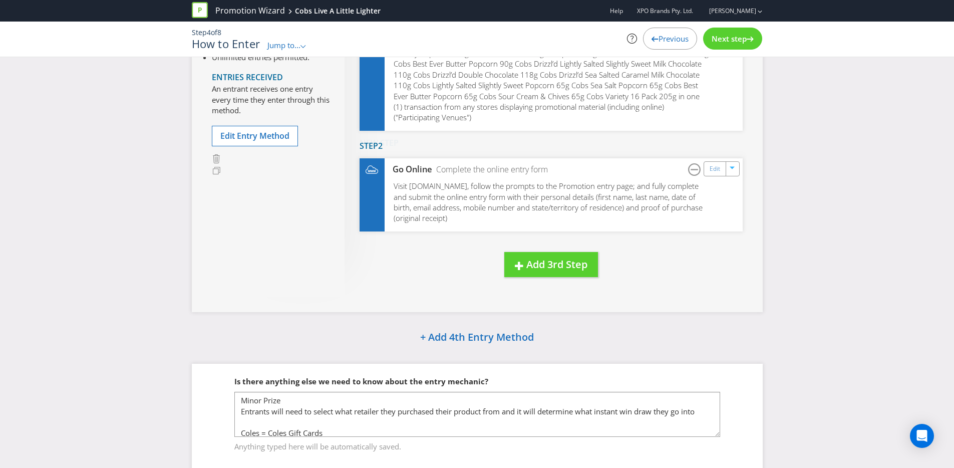
click at [651, 290] on div "You can drag steps to reorder or give entrants choices within steps. New Step D…" at bounding box center [544, 132] width 398 height 330
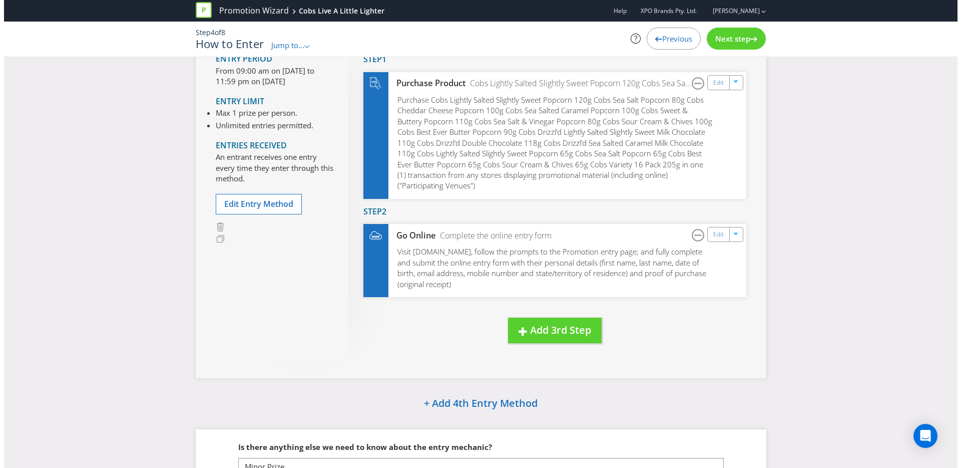
scroll to position [850, 0]
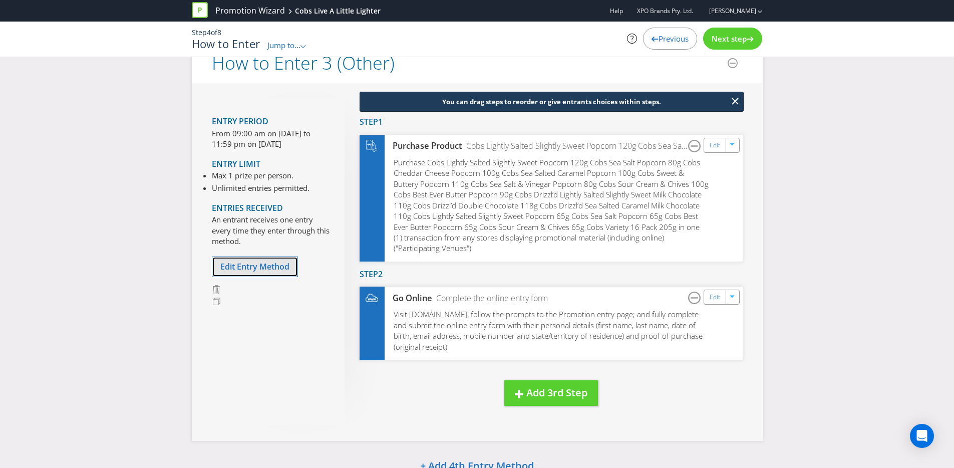
click at [273, 260] on button "Edit Entry Method" at bounding box center [255, 266] width 86 height 21
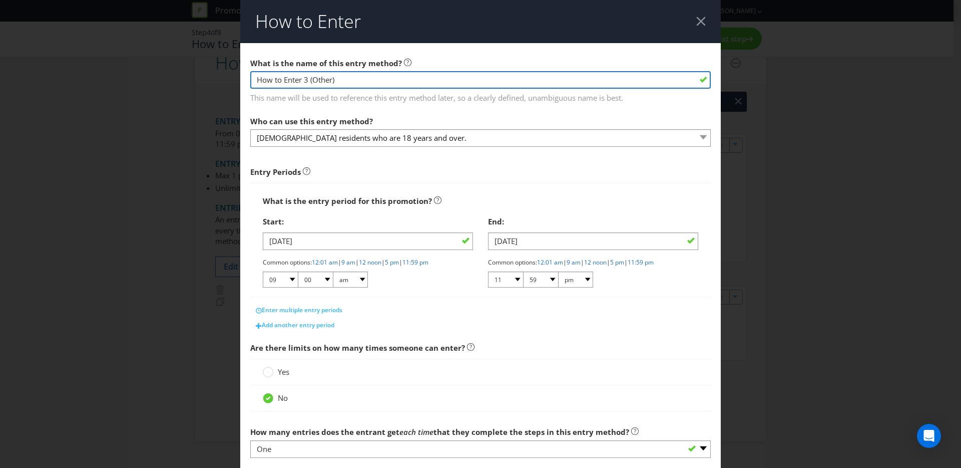
click at [335, 78] on input "How to Enter 3 (Other)" at bounding box center [480, 80] width 461 height 18
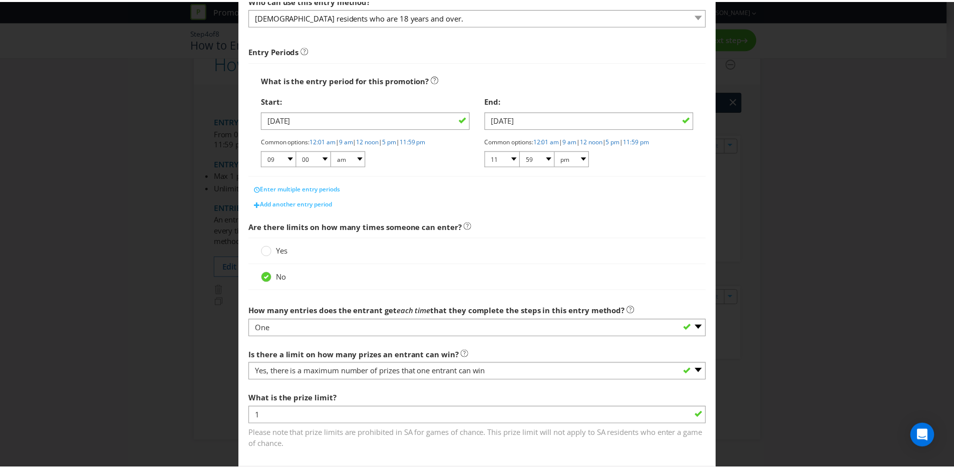
scroll to position [171, 0]
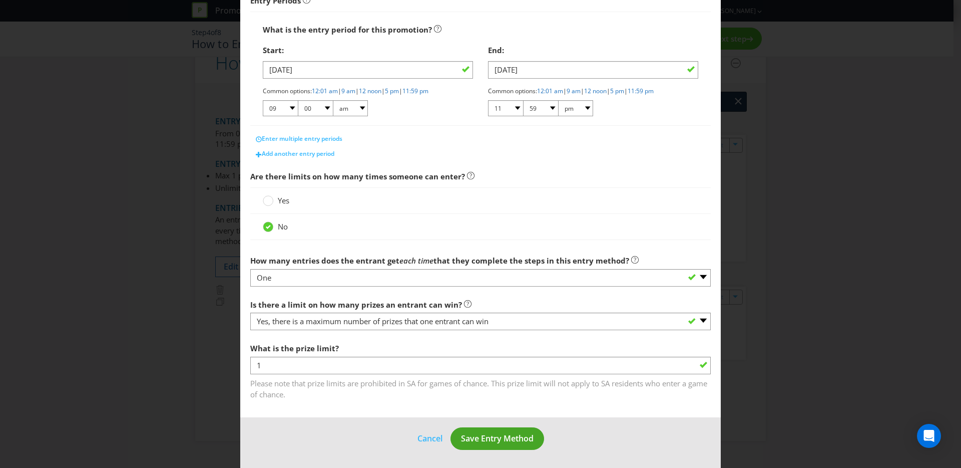
type input "How to Enter 3 (Other Retailers)"
click at [507, 447] on button "Save Entry Method" at bounding box center [498, 438] width 94 height 23
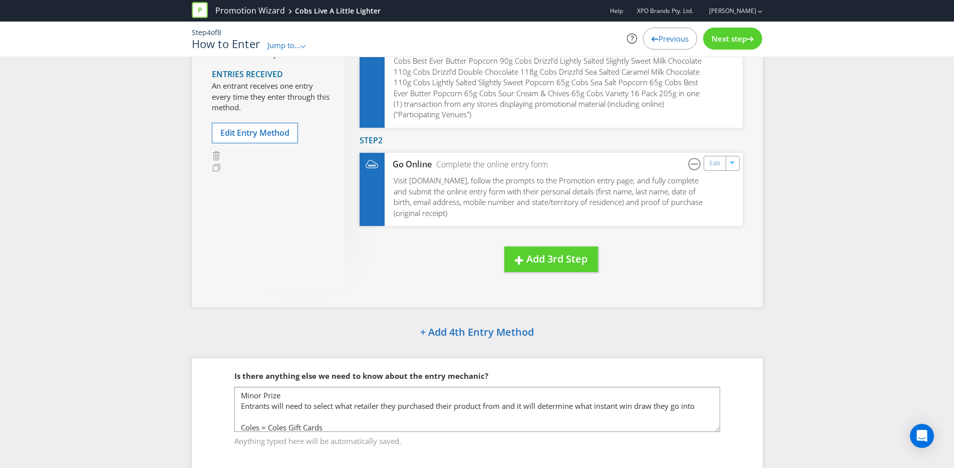
scroll to position [1012, 0]
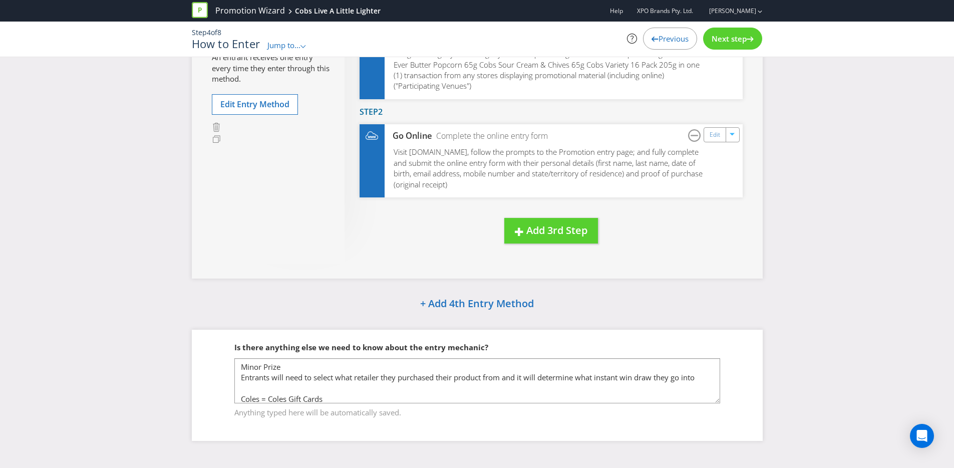
click at [733, 36] on span "Next step" at bounding box center [729, 39] width 35 height 10
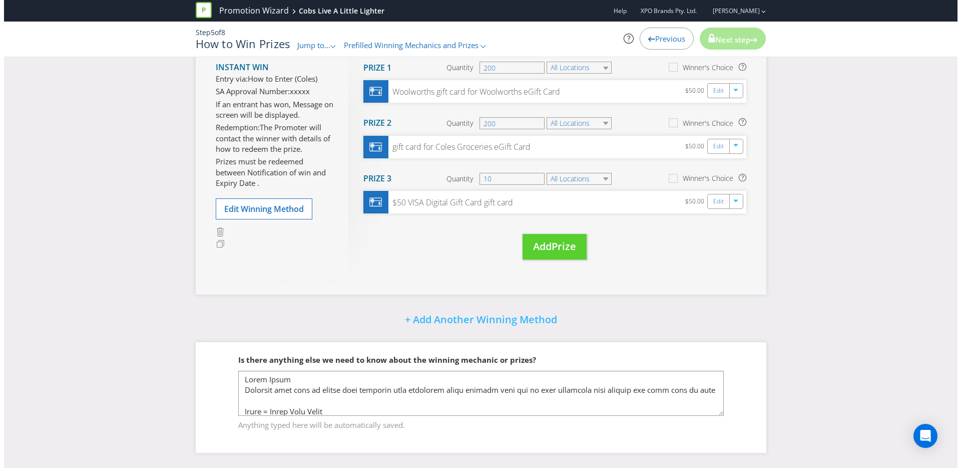
scroll to position [484, 0]
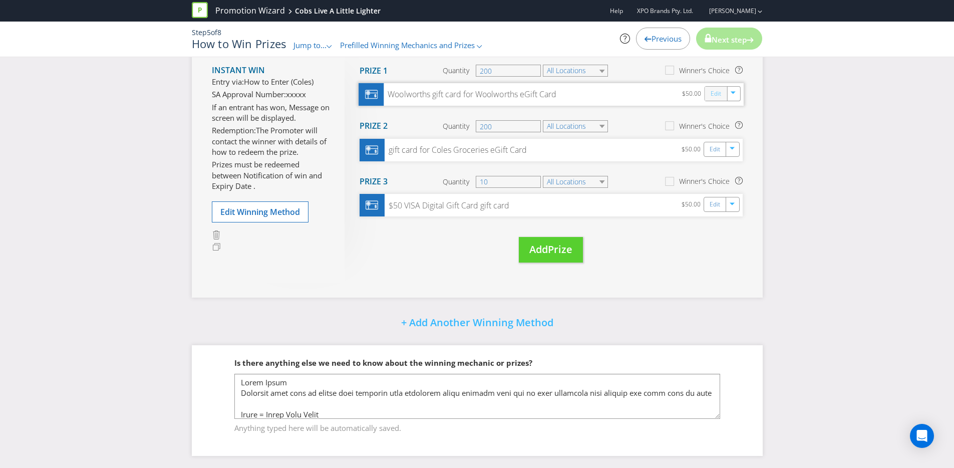
click at [714, 100] on link "Edit" at bounding box center [715, 94] width 11 height 12
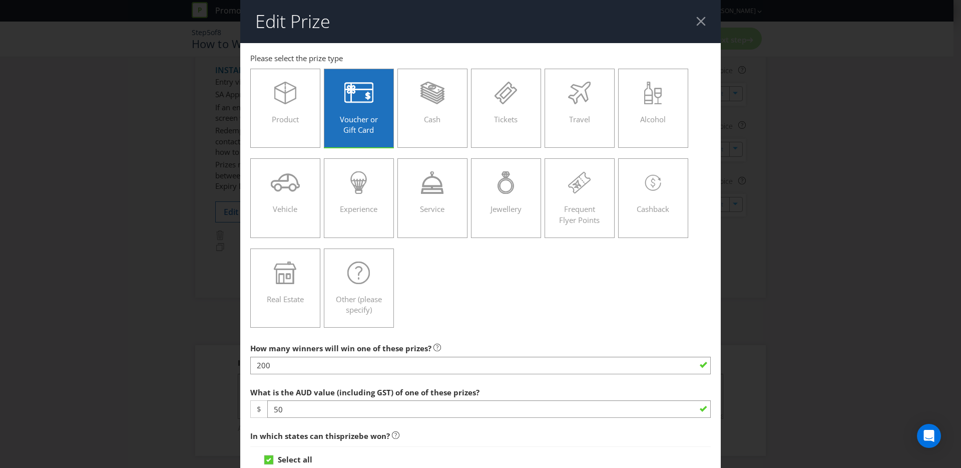
click at [698, 19] on div at bounding box center [702, 22] width 10 height 10
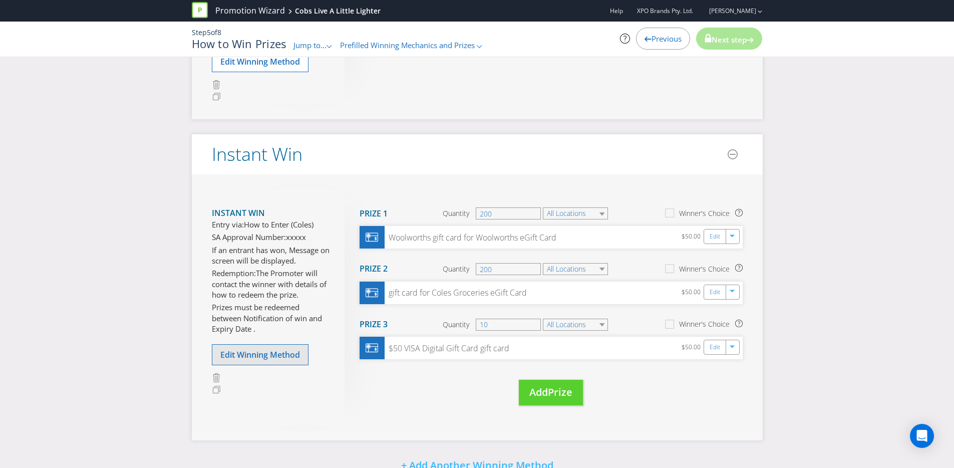
scroll to position [346, 0]
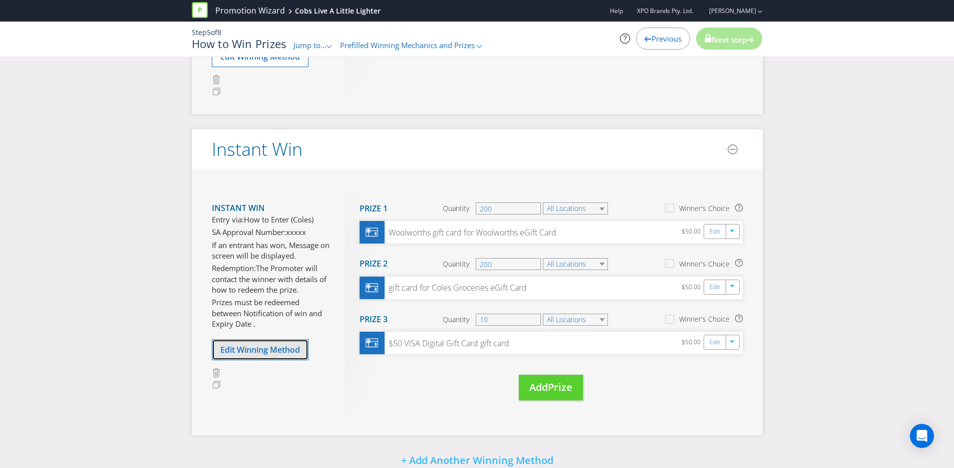
click at [291, 355] on span "Edit Winning Method" at bounding box center [260, 349] width 80 height 11
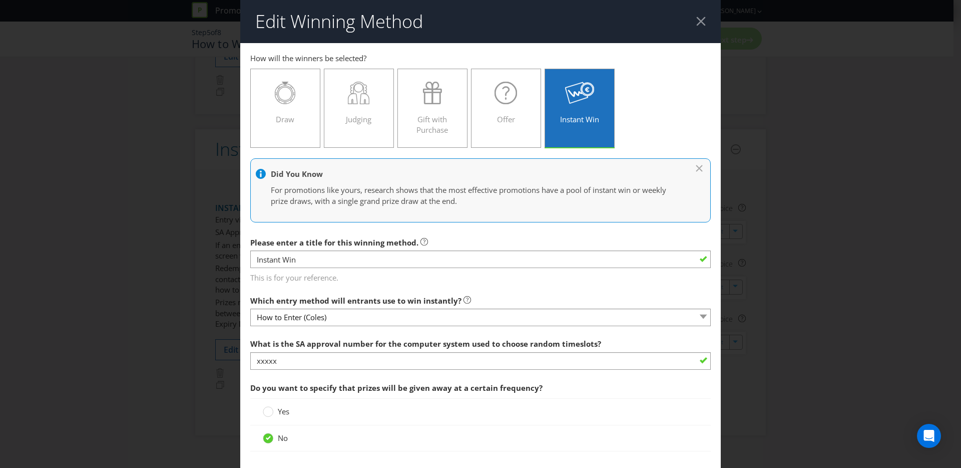
click at [698, 20] on div at bounding box center [702, 22] width 10 height 10
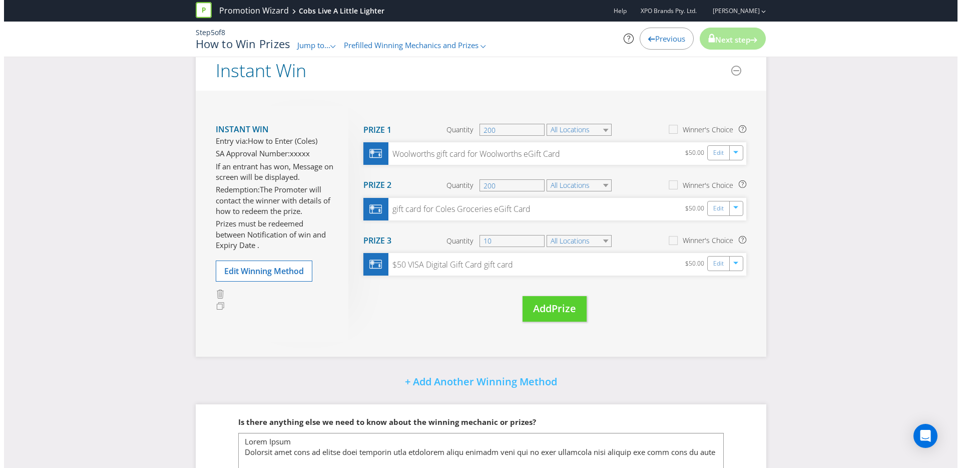
scroll to position [441, 0]
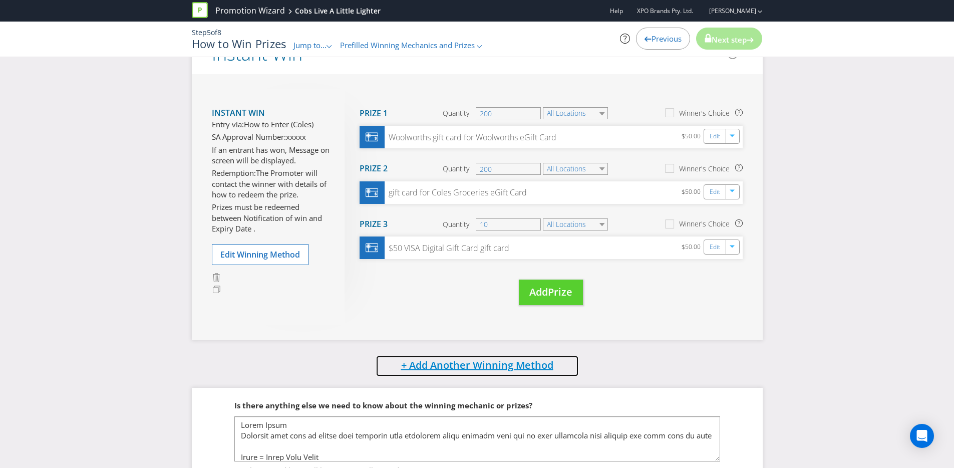
click at [495, 372] on span "+ Add Another Winning Method" at bounding box center [477, 365] width 152 height 14
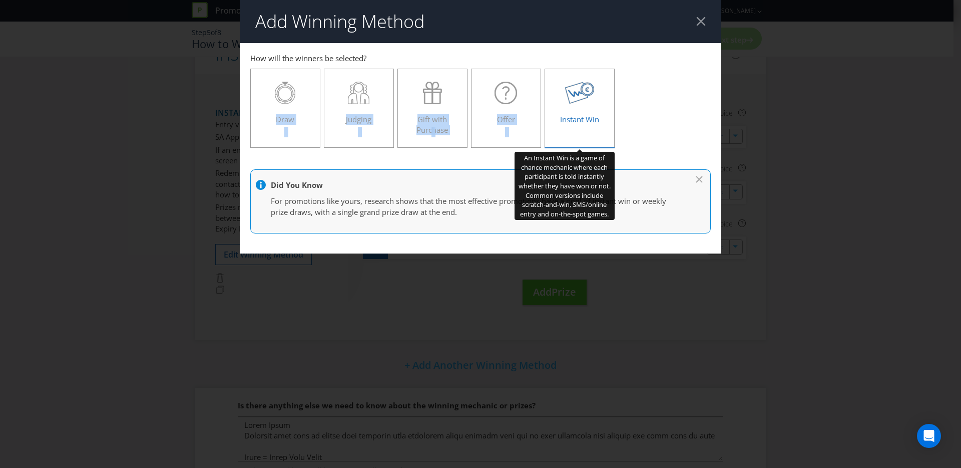
drag, startPoint x: 284, startPoint y: 87, endPoint x: 585, endPoint y: 101, distance: 301.3
click at [585, 101] on div "Draw Judging Gift with Purchase Offer Instant Win" at bounding box center [480, 109] width 461 height 90
click at [589, 104] on div "Instant Win" at bounding box center [579, 104] width 49 height 45
click at [0, 0] on input "Instant Win" at bounding box center [0, 0] width 0 height 0
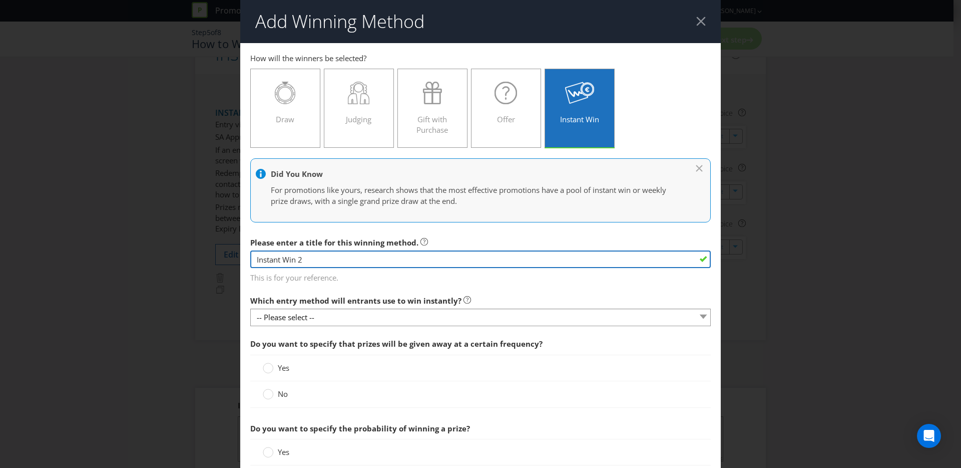
click at [410, 262] on input "Instant Win 2" at bounding box center [480, 259] width 461 height 18
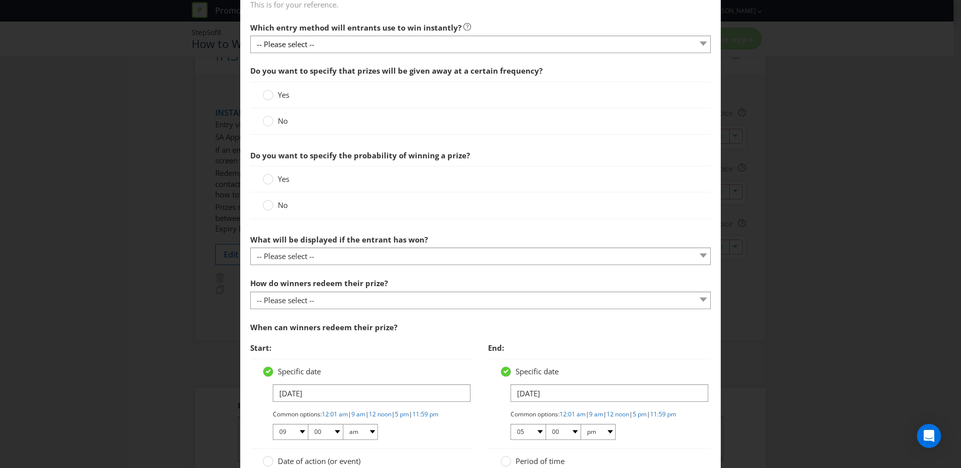
scroll to position [231, 0]
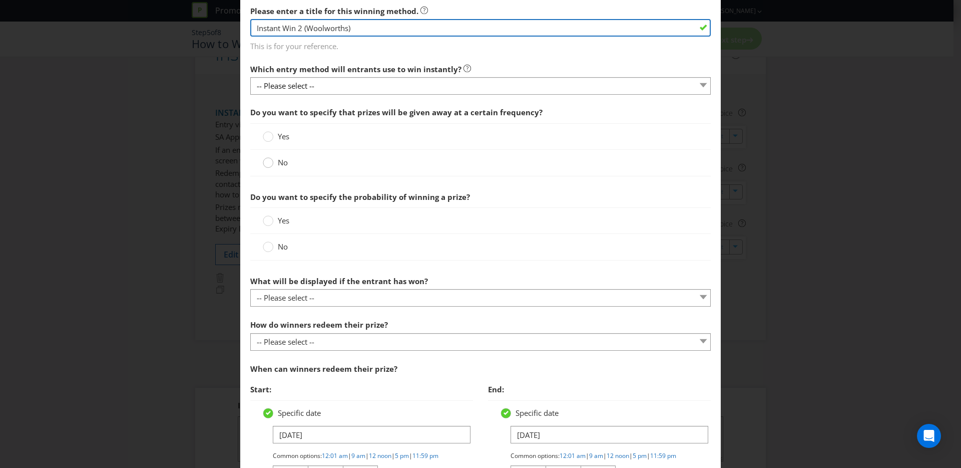
type input "Instant Win 2 (Woolworths)"
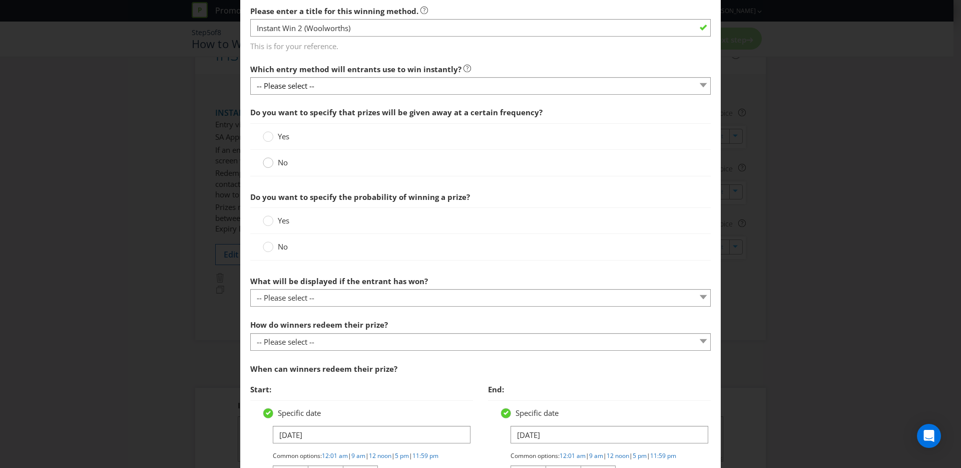
click at [269, 165] on circle at bounding box center [268, 163] width 10 height 10
click at [0, 0] on input "No" at bounding box center [0, 0] width 0 height 0
click at [266, 240] on div "No" at bounding box center [480, 247] width 461 height 26
click at [268, 249] on circle at bounding box center [268, 247] width 10 height 10
click at [0, 0] on input "No" at bounding box center [0, 0] width 0 height 0
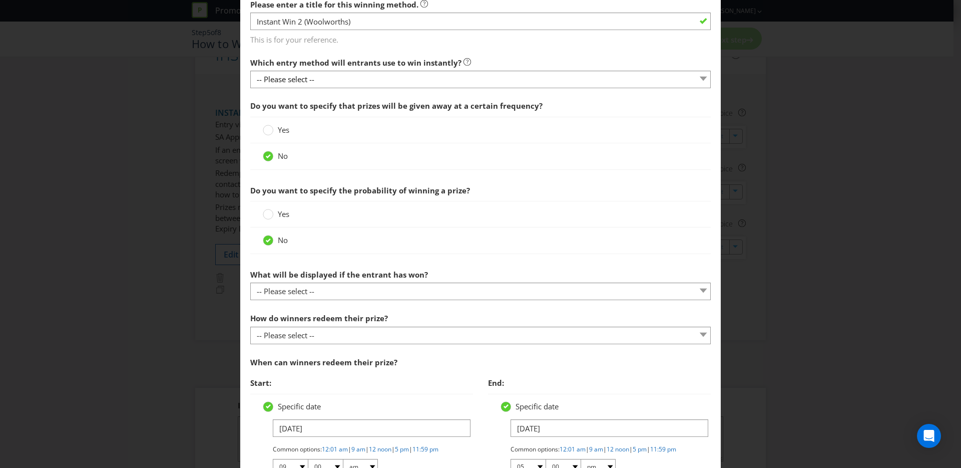
scroll to position [246, 0]
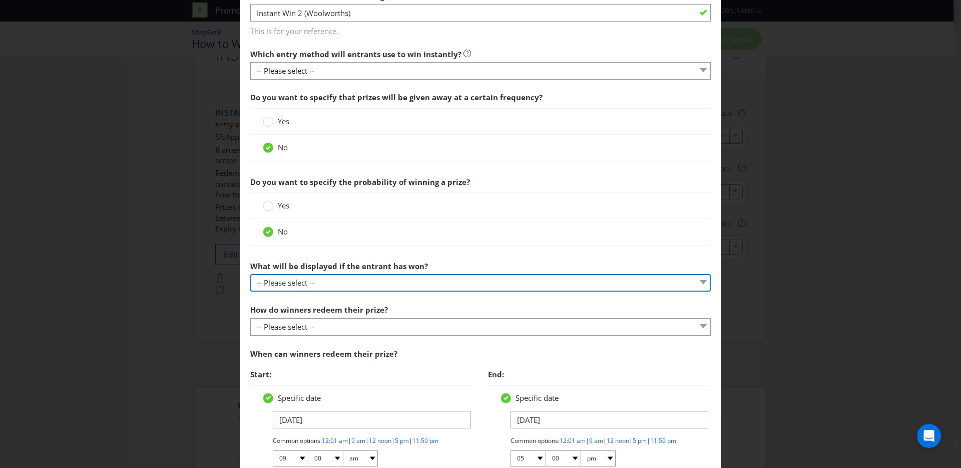
click at [403, 280] on select "-- Please select -- The winner will be notified as appropriate for the entry me…" at bounding box center [480, 283] width 461 height 18
select select "MESSAGE"
click at [250, 274] on select "-- Please select -- The winner will be notified as appropriate for the entry me…" at bounding box center [480, 283] width 461 height 18
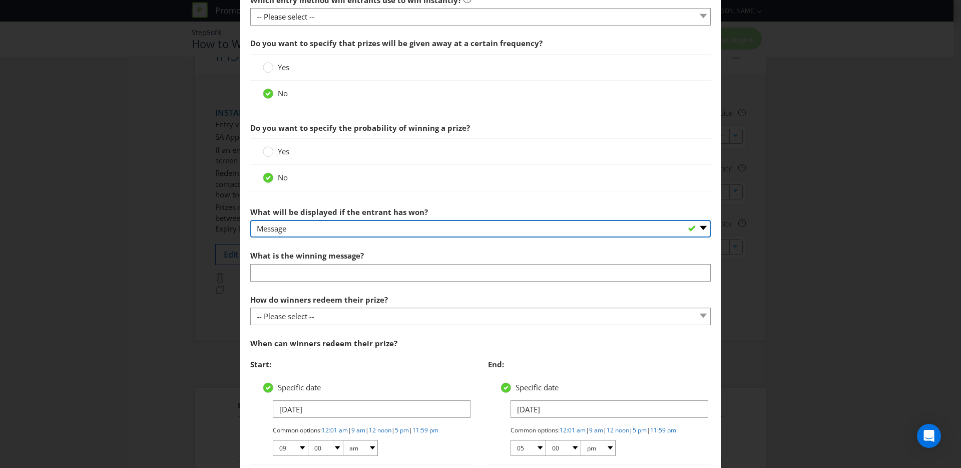
scroll to position [307, 0]
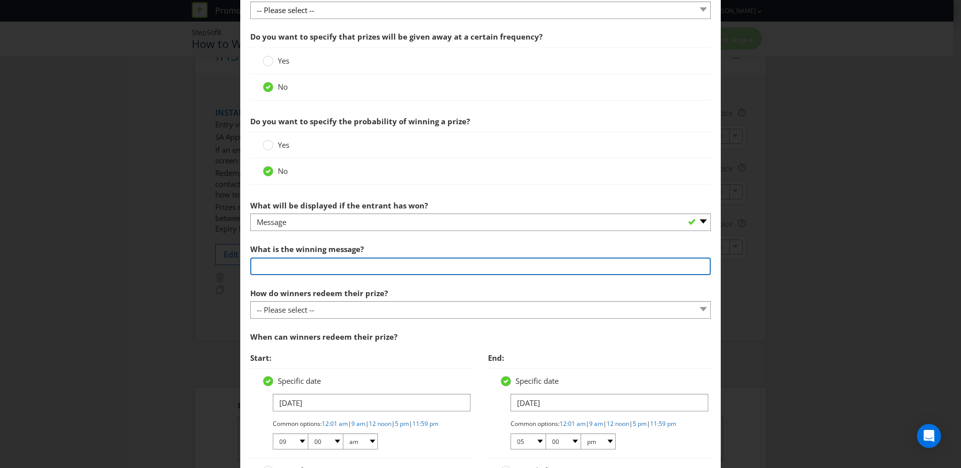
click at [353, 263] on input "text" at bounding box center [480, 266] width 461 height 18
type input "Message on screen"
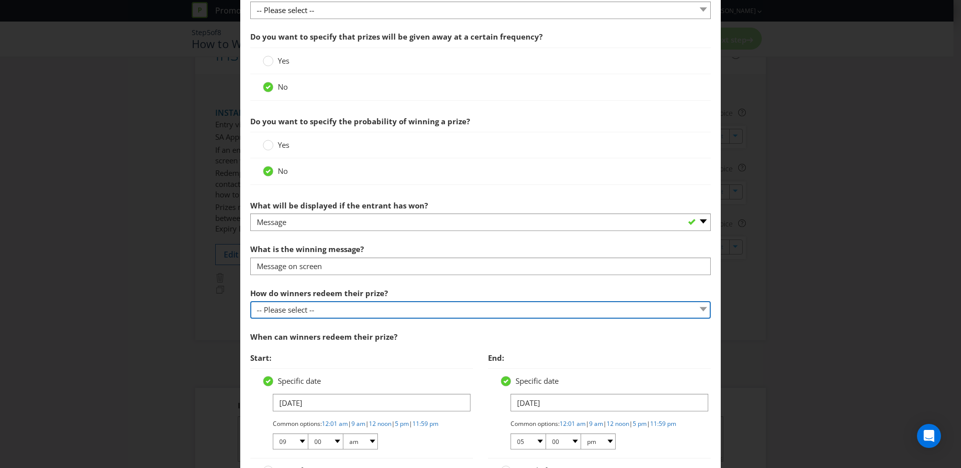
click at [345, 313] on select "-- Please select -- Present winning message to venue staff Follow instructions …" at bounding box center [480, 310] width 461 height 18
select select "PROMOTER_CONTACT_WINNER"
click at [250, 301] on select "-- Please select -- Present winning message to venue staff Follow instructions …" at bounding box center [480, 310] width 461 height 18
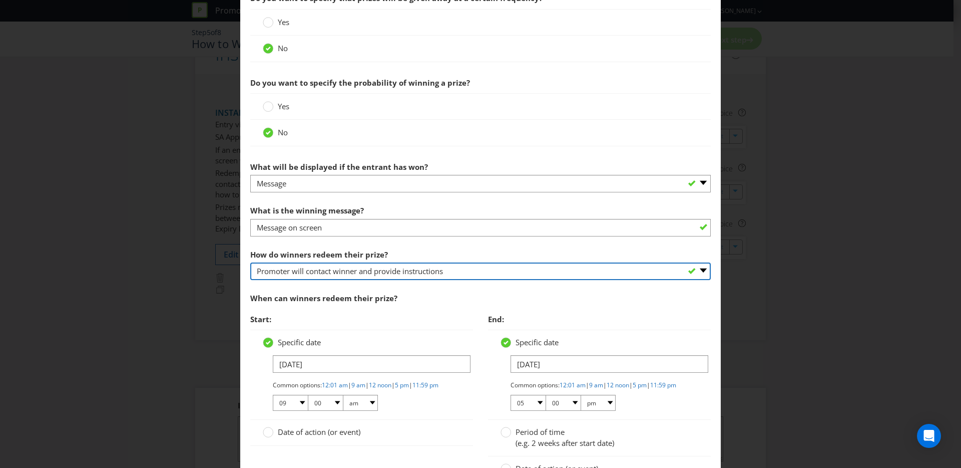
scroll to position [440, 0]
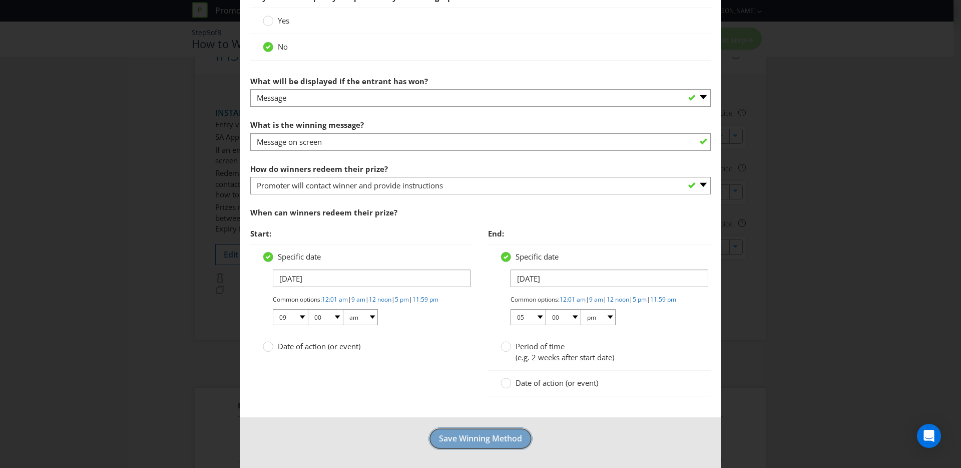
drag, startPoint x: 514, startPoint y: 443, endPoint x: 448, endPoint y: 348, distance: 115.8
click at [448, 348] on form "How to Enter (Coles) How to Enter 2 (Woolworths) How to Enter 3 (Other Retailer…" at bounding box center [480, 40] width 481 height 856
click at [291, 344] on span "Date of action (or event)" at bounding box center [319, 346] width 83 height 10
click at [0, 0] on input "Date of action (or event)" at bounding box center [0, 0] width 0 height 0
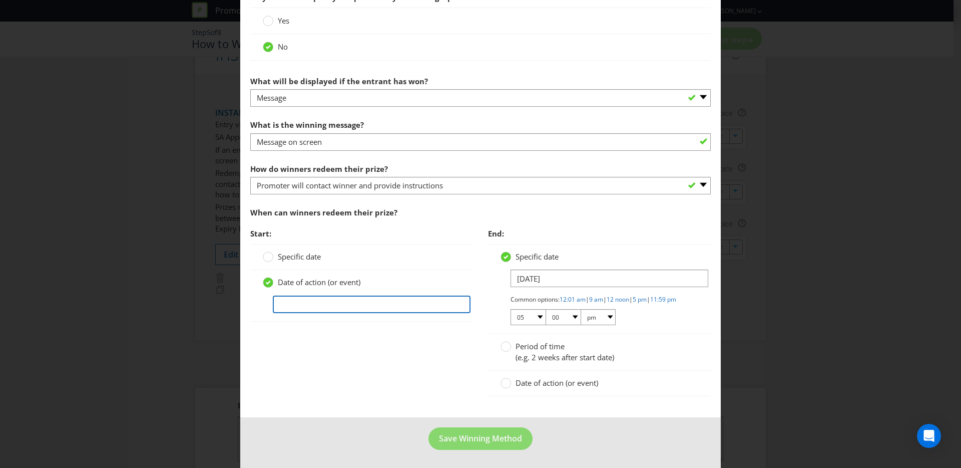
click at [342, 295] on input "text" at bounding box center [372, 304] width 198 height 18
type input "Notification of win"
click at [541, 346] on span "Period of time" at bounding box center [540, 346] width 49 height 10
click at [0, 0] on input "Period of time (e.g. 2 weeks after start date)" at bounding box center [0, 0] width 0 height 0
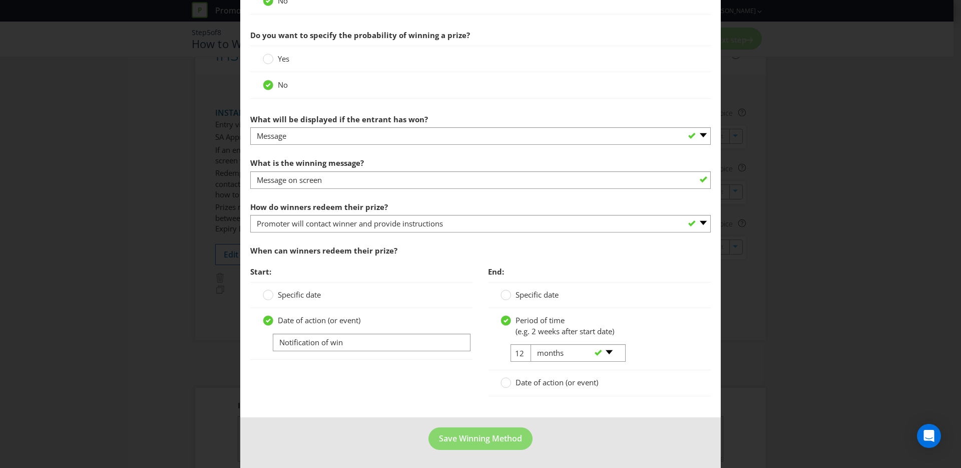
scroll to position [393, 0]
click at [523, 348] on div "-- Please select -- days weeks months years" at bounding box center [574, 353] width 102 height 18
click at [523, 352] on div "-- Please select -- days weeks months years" at bounding box center [574, 353] width 102 height 18
click at [523, 355] on div "-- Please select -- days weeks months years" at bounding box center [574, 353] width 102 height 18
click at [608, 353] on select "-- Please select -- days weeks months years" at bounding box center [578, 353] width 95 height 18
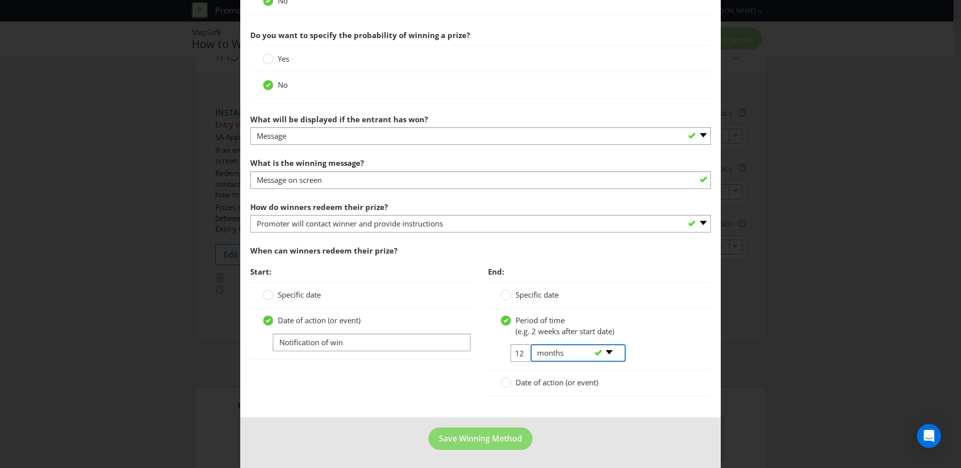
click at [531, 344] on select "-- Please select -- days weeks months years" at bounding box center [578, 353] width 95 height 18
click at [608, 353] on select "-- Please select -- days weeks months years" at bounding box center [578, 353] width 95 height 18
click at [531, 344] on select "-- Please select -- days weeks months years" at bounding box center [578, 353] width 95 height 18
click at [526, 386] on span "Date of action (or event)" at bounding box center [557, 382] width 83 height 10
click at [0, 0] on input "Date of action (or event)" at bounding box center [0, 0] width 0 height 0
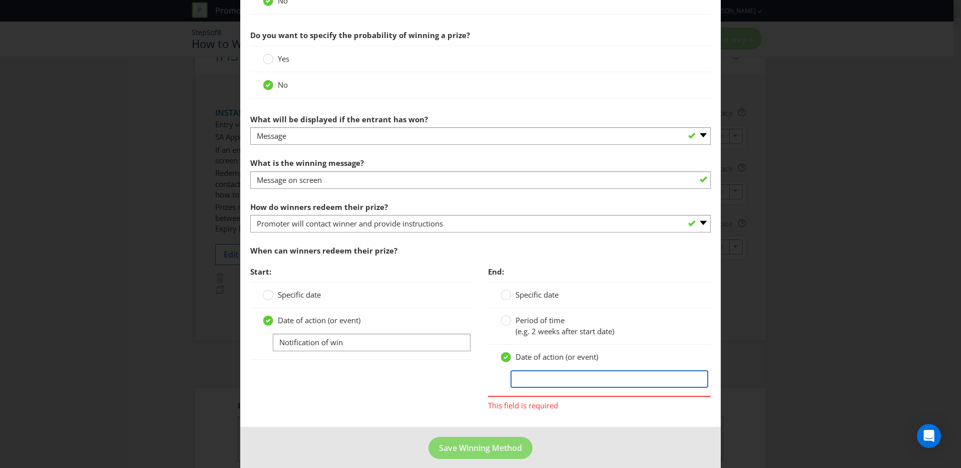
click at [544, 385] on input "text" at bounding box center [610, 379] width 198 height 18
click at [514, 382] on input "Expiry Date" at bounding box center [610, 379] width 198 height 18
type input "No Expiry Date"
click at [518, 440] on button "Save Winning Method" at bounding box center [481, 448] width 104 height 23
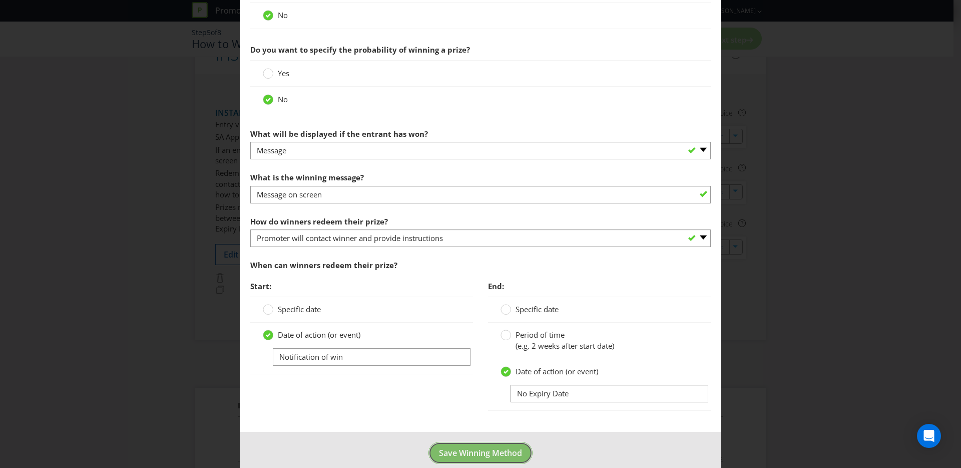
scroll to position [43, 0]
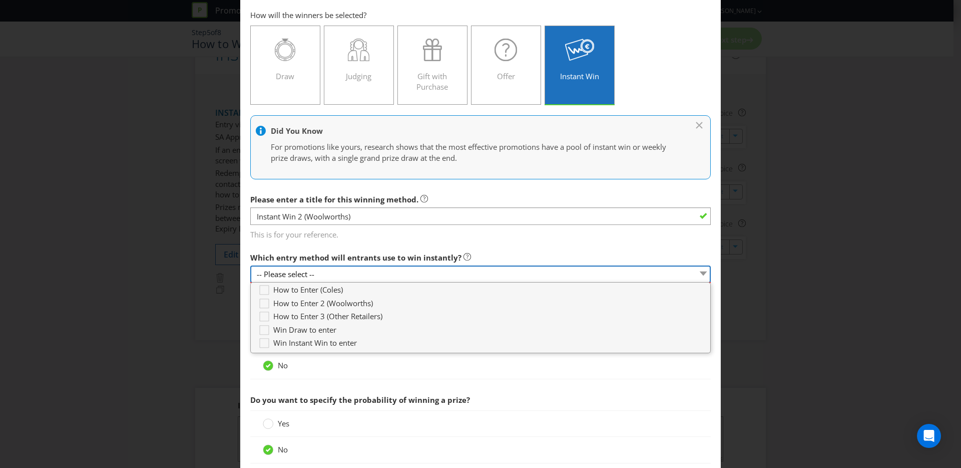
click at [342, 279] on select "-- Please select --" at bounding box center [480, 274] width 461 height 18
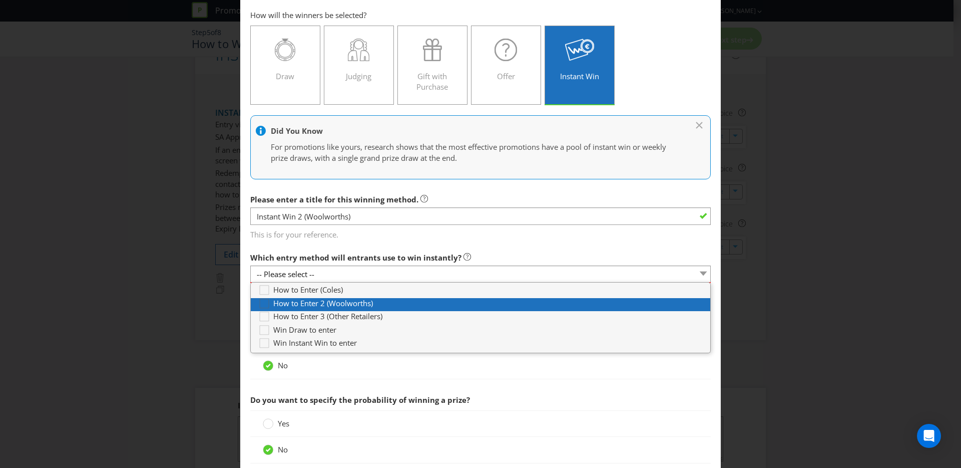
click at [263, 303] on icon at bounding box center [265, 305] width 15 height 15
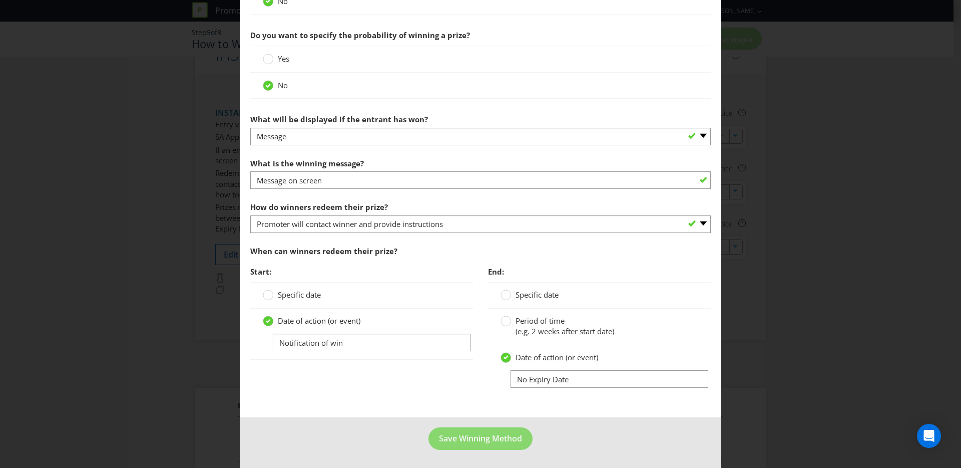
click at [816, 306] on div "Add Winning Method How to Enter (Coles) How to Enter 2 (Woolworths) How to Ente…" at bounding box center [480, 234] width 961 height 468
click at [495, 440] on span "Save Winning Method" at bounding box center [480, 438] width 83 height 11
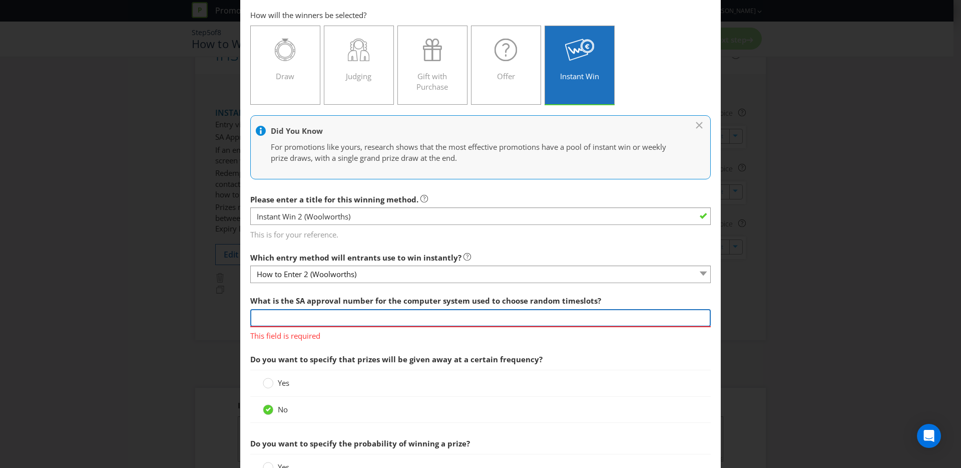
click at [345, 318] on input "text" at bounding box center [480, 318] width 461 height 18
type input "xxxxx"
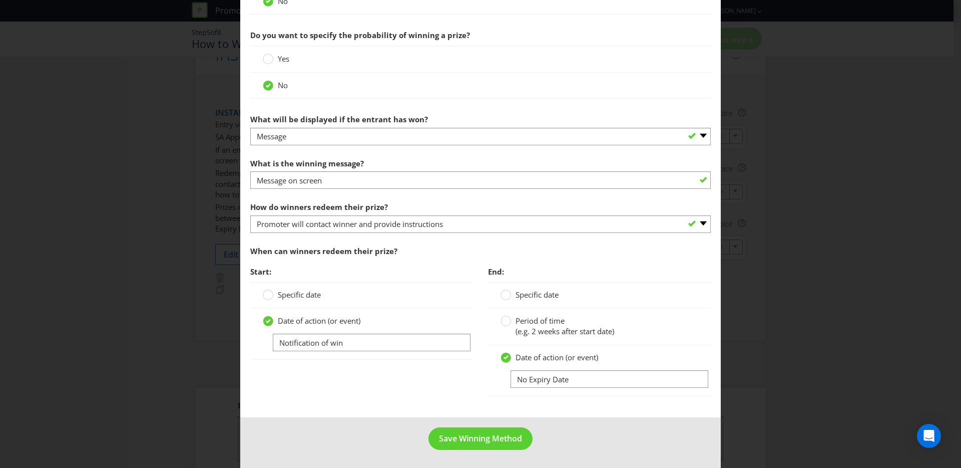
click at [462, 425] on footer "Save Winning Method" at bounding box center [480, 442] width 481 height 51
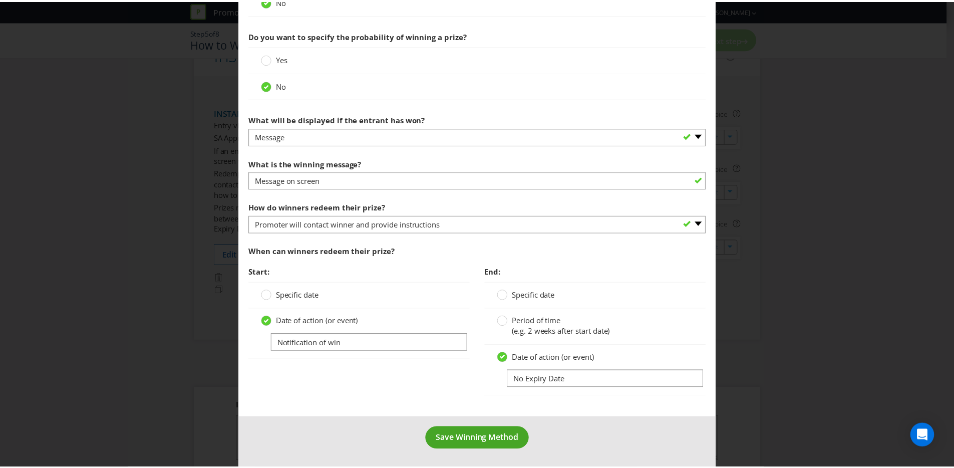
scroll to position [437, 0]
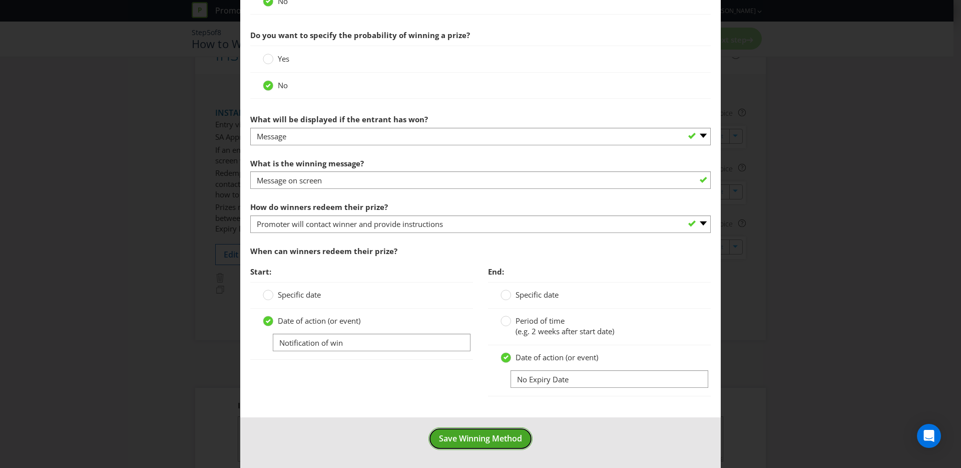
click at [466, 443] on span "Save Winning Method" at bounding box center [480, 438] width 83 height 11
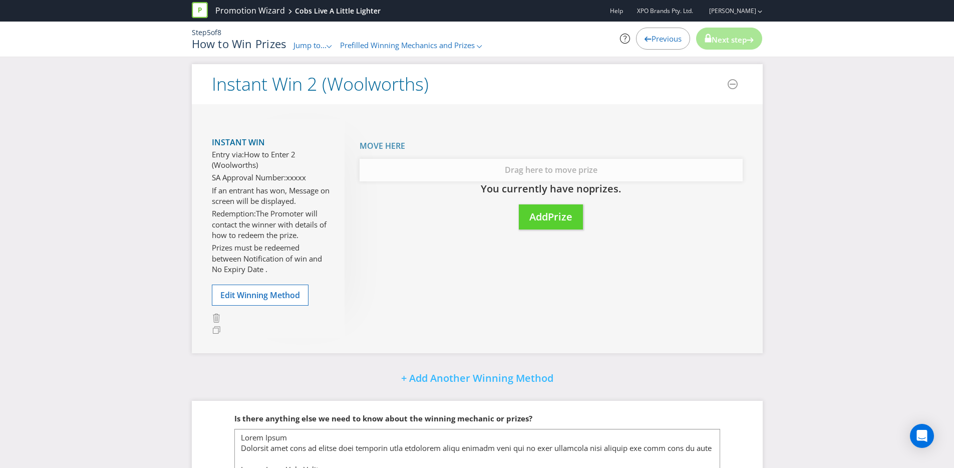
scroll to position [722, 0]
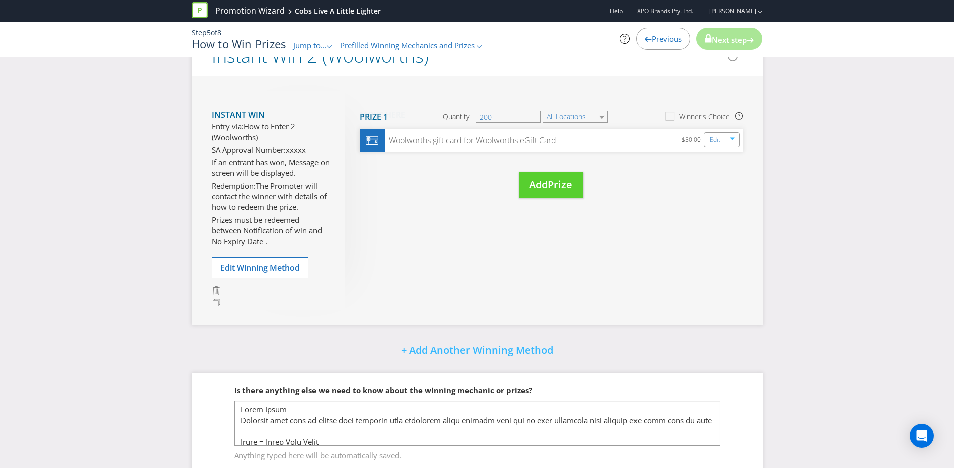
click at [443, 265] on div "Instant Win Entry via: How to Enter 2 (Woolworths) SA Approval Number: xxxxx If…" at bounding box center [477, 200] width 571 height 249
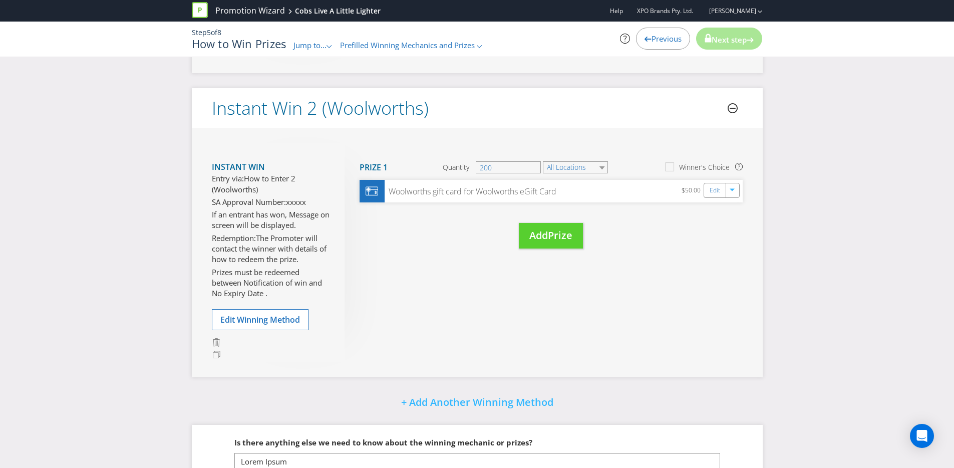
click at [734, 113] on icon at bounding box center [733, 108] width 10 height 10
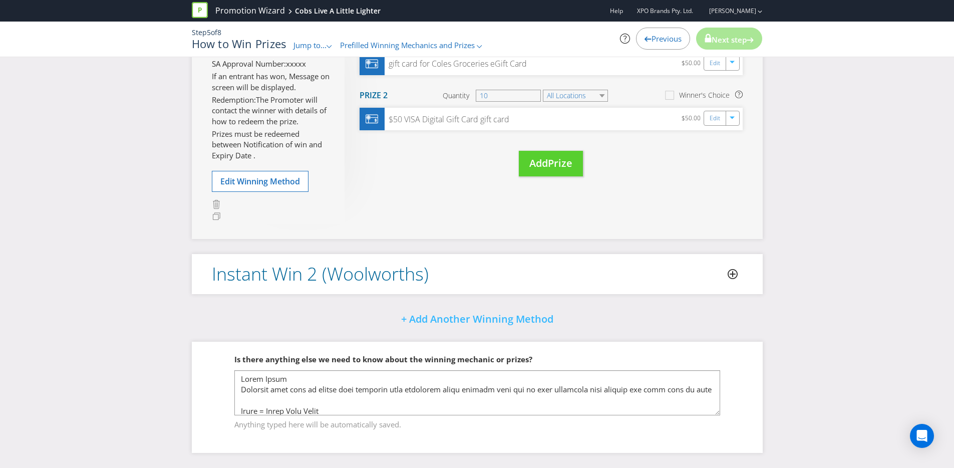
scroll to position [514, 0]
click at [731, 276] on icon at bounding box center [733, 274] width 10 height 10
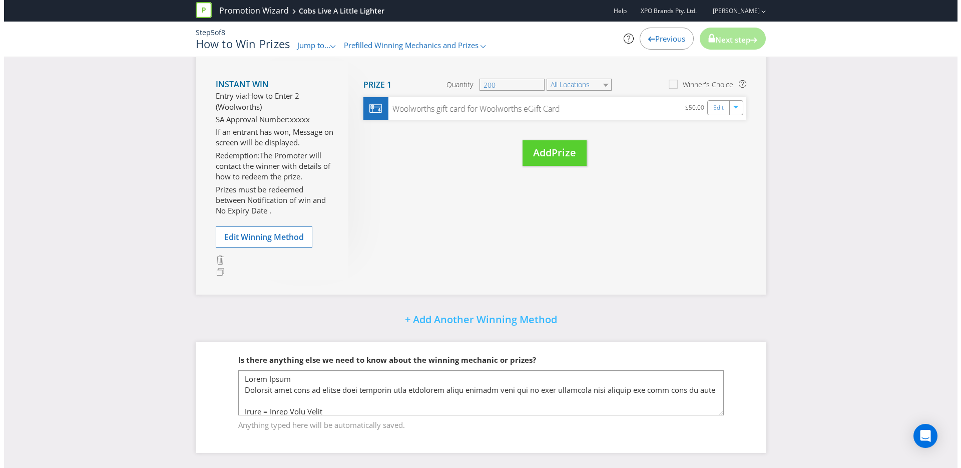
scroll to position [763, 0]
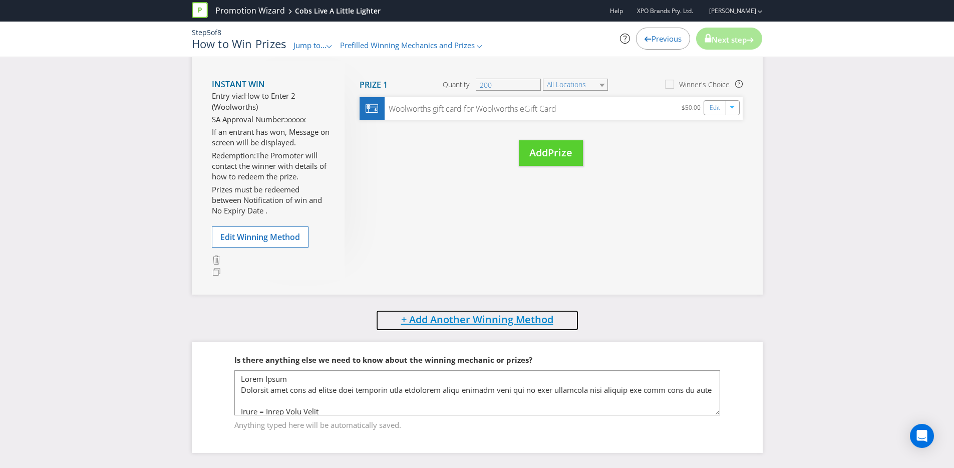
click at [440, 322] on span "+ Add Another Winning Method" at bounding box center [477, 319] width 152 height 14
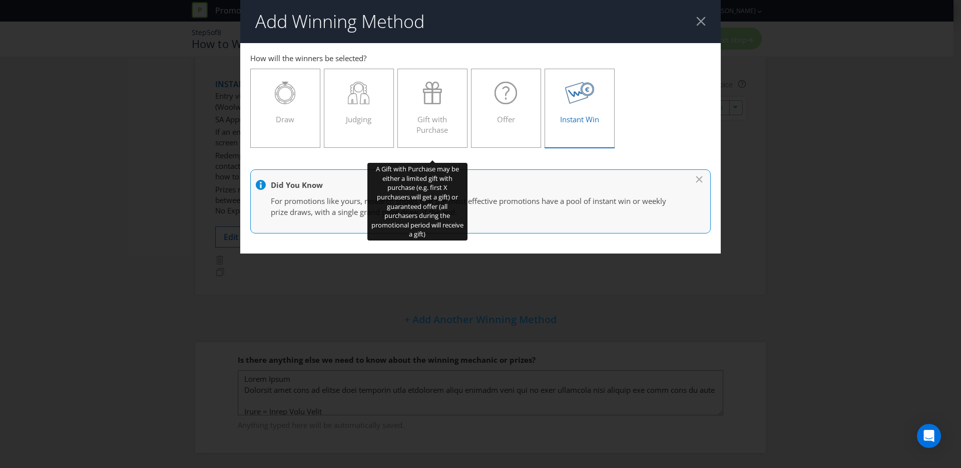
click at [581, 113] on div "Instant Win" at bounding box center [579, 104] width 49 height 45
click at [0, 0] on input "Instant Win" at bounding box center [0, 0] width 0 height 0
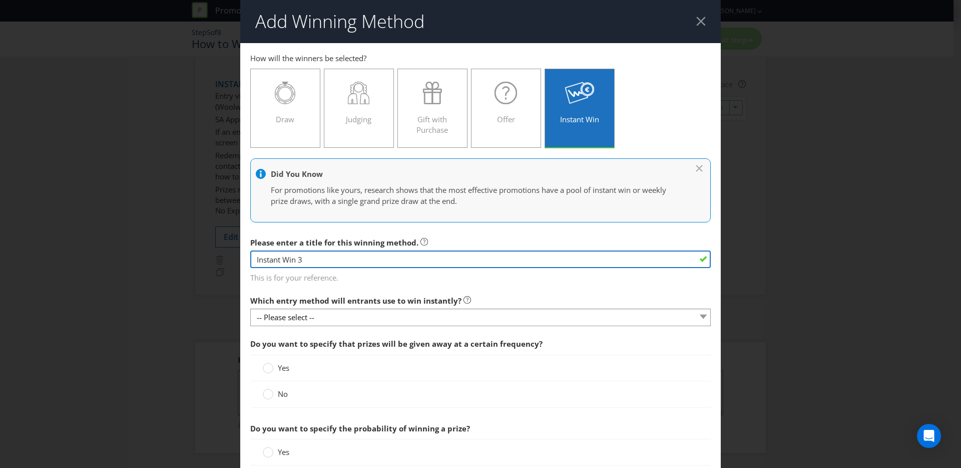
click at [326, 262] on input "Instant Win 3" at bounding box center [480, 259] width 461 height 18
type input "Instant Win 3 (Other Retailers)"
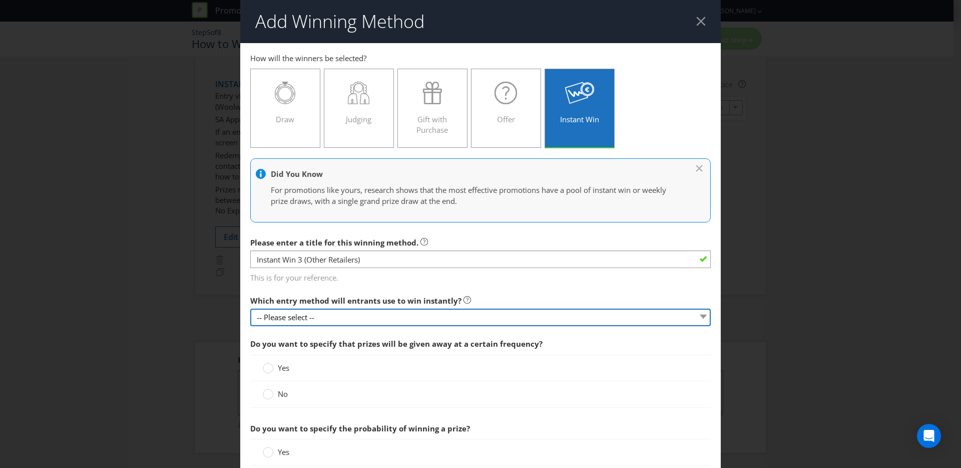
click at [397, 317] on select "-- Please select --" at bounding box center [480, 317] width 461 height 18
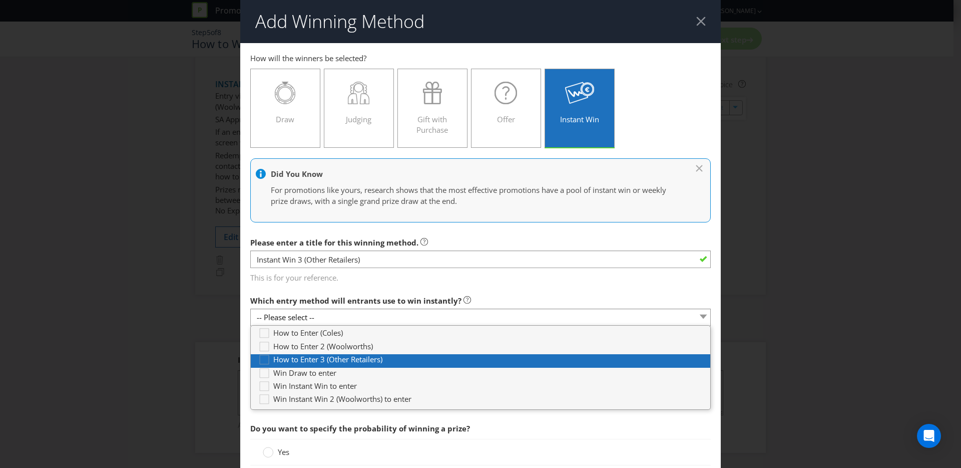
click at [317, 360] on span "How to Enter 3 (Other Retailers)" at bounding box center [327, 359] width 109 height 10
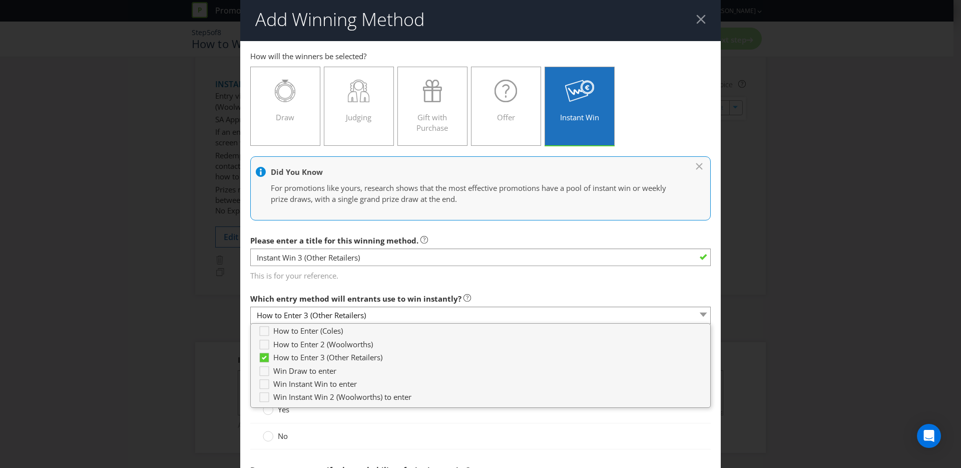
click at [210, 313] on div "Add Winning Method How to Enter (Coles) How to Enter 2 (Woolworths) How to Ente…" at bounding box center [480, 234] width 961 height 468
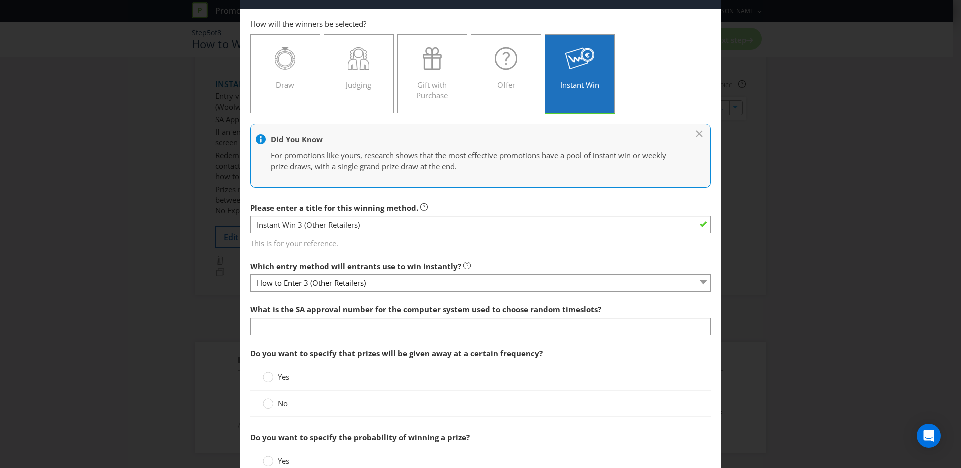
scroll to position [46, 0]
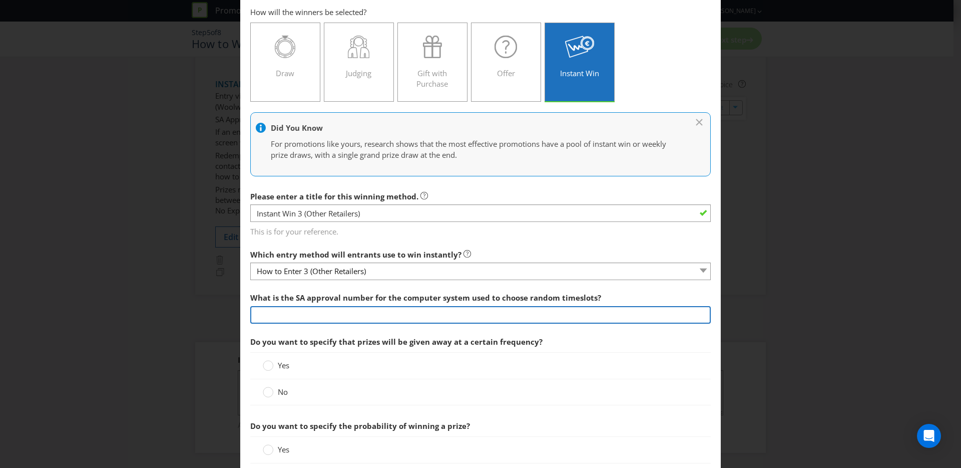
click at [299, 319] on input "text" at bounding box center [480, 315] width 461 height 18
type input "xxxxx"
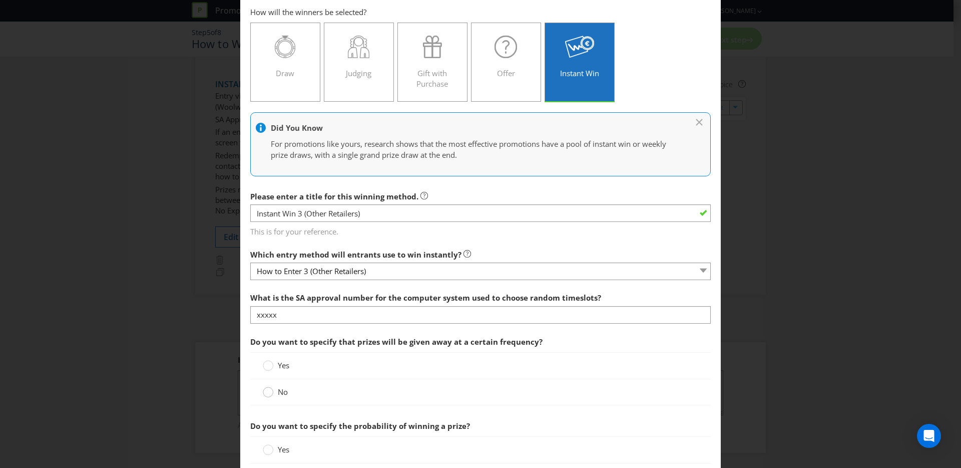
drag, startPoint x: 271, startPoint y: 383, endPoint x: 270, endPoint y: 391, distance: 7.7
click at [271, 384] on div "No" at bounding box center [480, 392] width 461 height 26
click at [270, 391] on circle at bounding box center [268, 392] width 10 height 10
click at [0, 0] on input "No" at bounding box center [0, 0] width 0 height 0
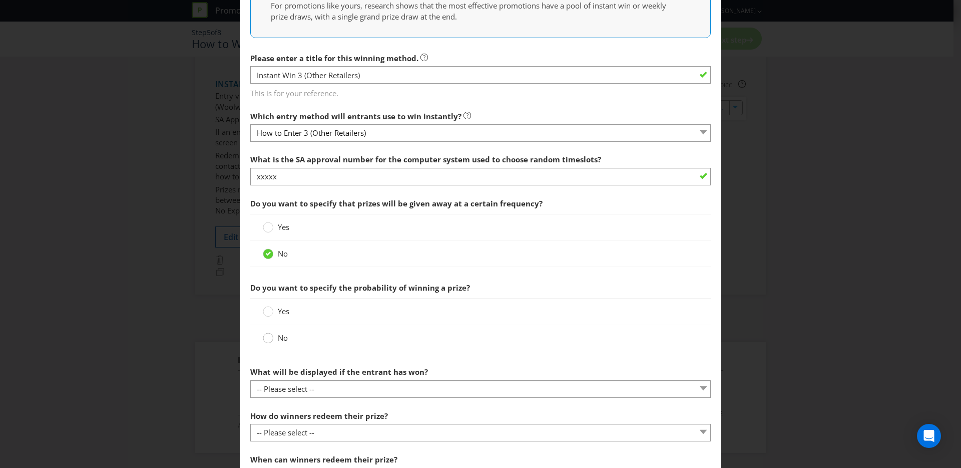
click at [266, 339] on circle at bounding box center [268, 338] width 10 height 10
click at [0, 0] on input "No" at bounding box center [0, 0] width 0 height 0
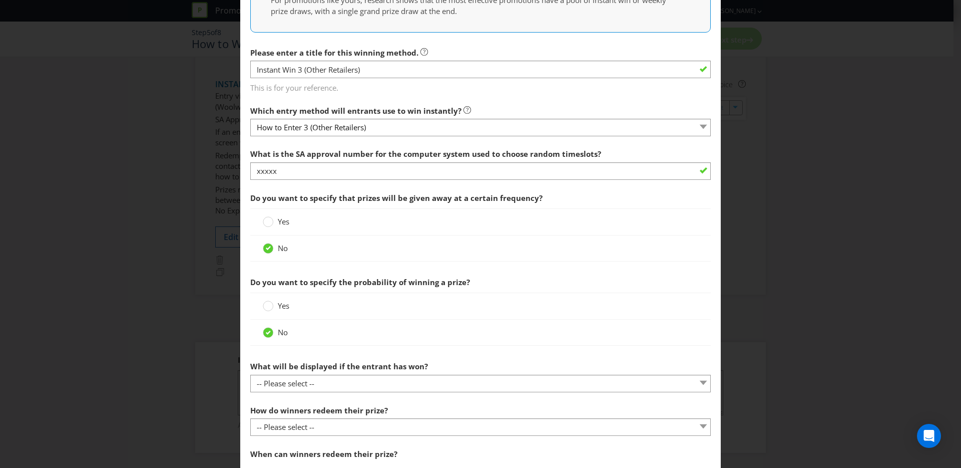
scroll to position [236, 0]
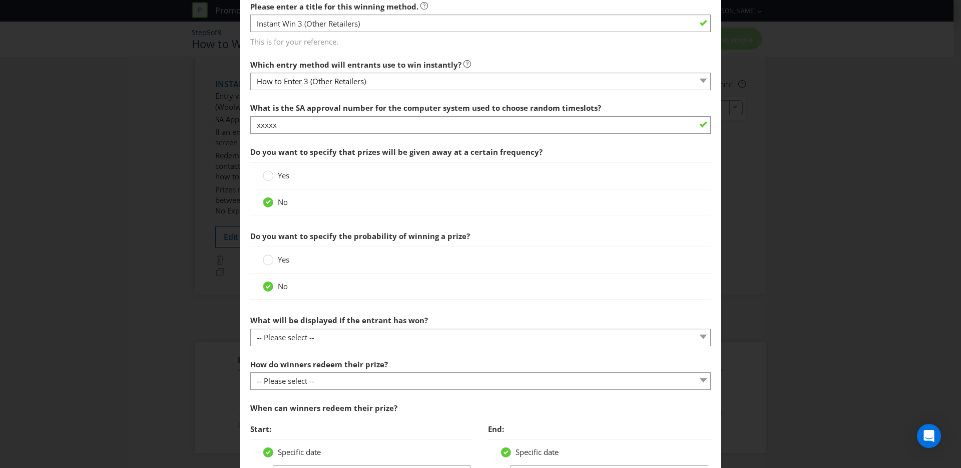
click at [326, 326] on div "What will be displayed if the entrant has won? -- Please select -- The winner w…" at bounding box center [480, 328] width 461 height 36
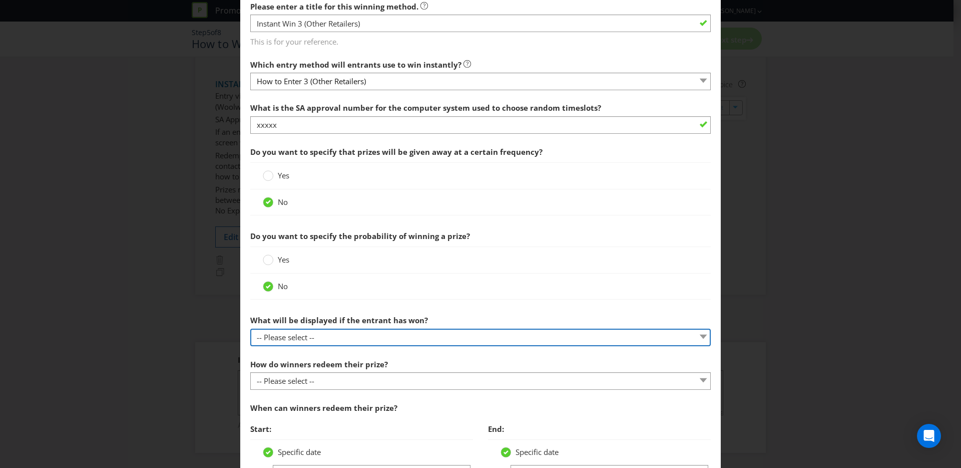
click at [327, 331] on select "-- Please select -- The winner will be notified as appropriate for the entry me…" at bounding box center [480, 337] width 461 height 18
select select "MESSAGE"
click at [250, 328] on select "-- Please select -- The winner will be notified as appropriate for the entry me…" at bounding box center [480, 337] width 461 height 18
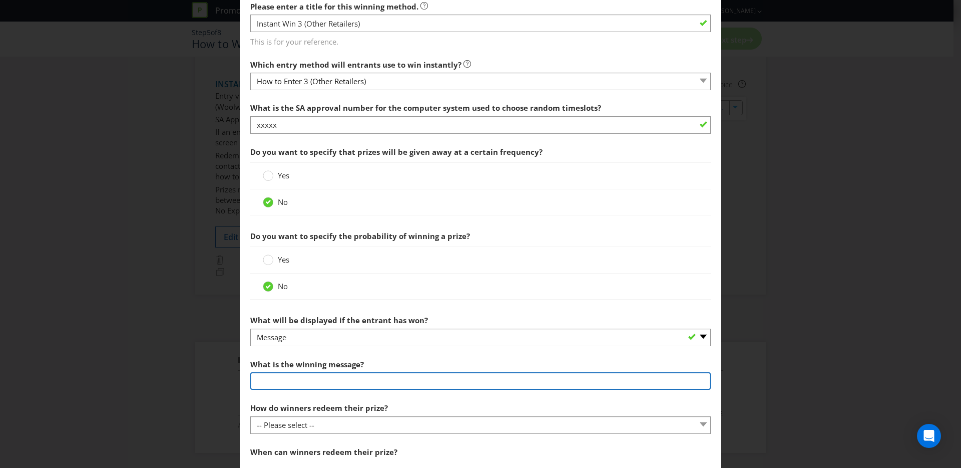
click at [303, 383] on input "text" at bounding box center [480, 381] width 461 height 18
type input "Message on screen"
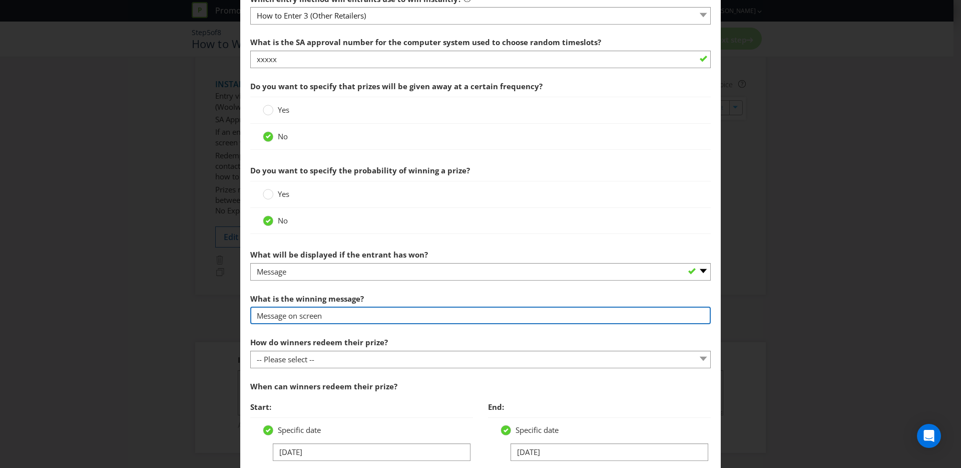
scroll to position [306, 0]
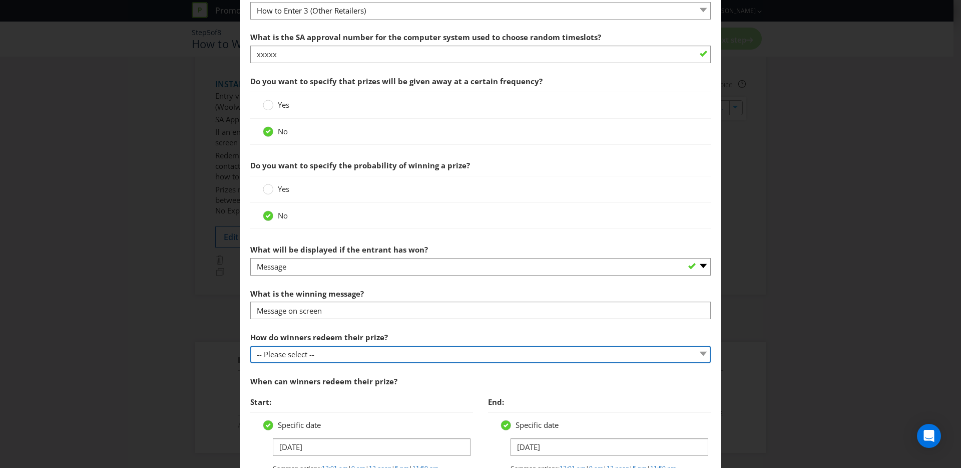
click at [306, 352] on select "-- Please select -- Present winning message to venue staff Follow instructions …" at bounding box center [480, 355] width 461 height 18
select select "PROMOTER_CONTACT_WINNER"
click at [250, 346] on select "-- Please select -- Present winning message to venue staff Follow instructions …" at bounding box center [480, 355] width 461 height 18
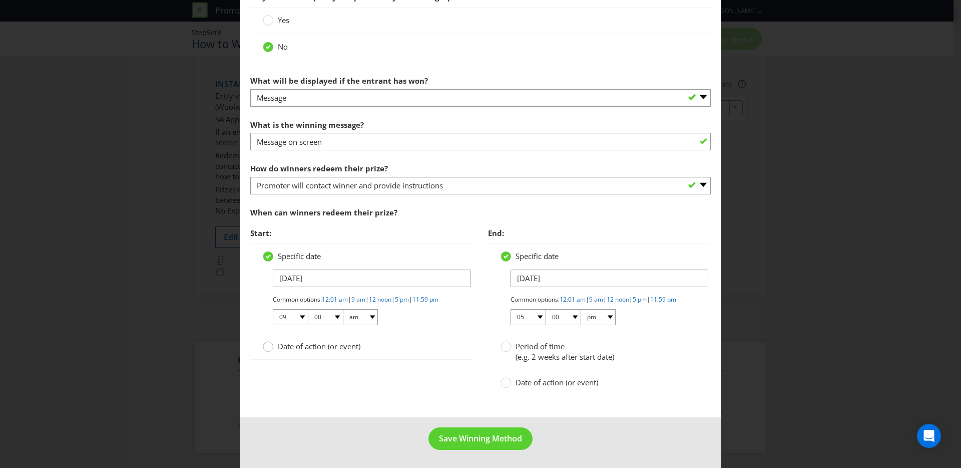
click at [266, 340] on div at bounding box center [268, 342] width 5 height 5
click at [0, 0] on input "Date of action (or event)" at bounding box center [0, 0] width 0 height 0
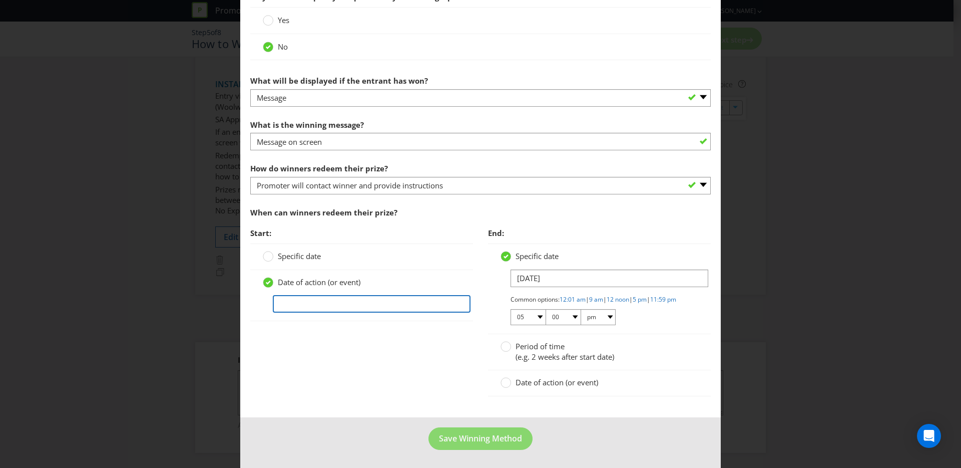
click at [388, 296] on input "text" at bounding box center [372, 304] width 198 height 18
click at [535, 381] on span "Date of action (or event)" at bounding box center [557, 382] width 83 height 10
click at [0, 0] on input "Date of action (or event)" at bounding box center [0, 0] width 0 height 0
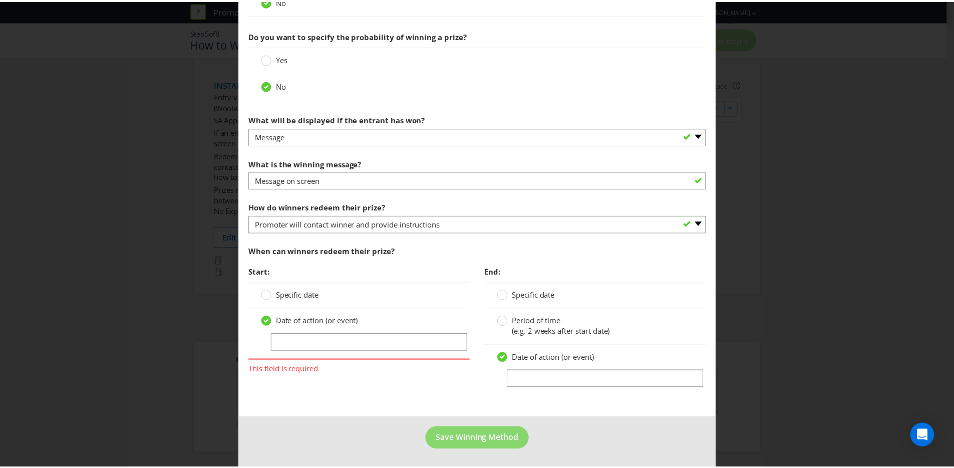
scroll to position [437, 0]
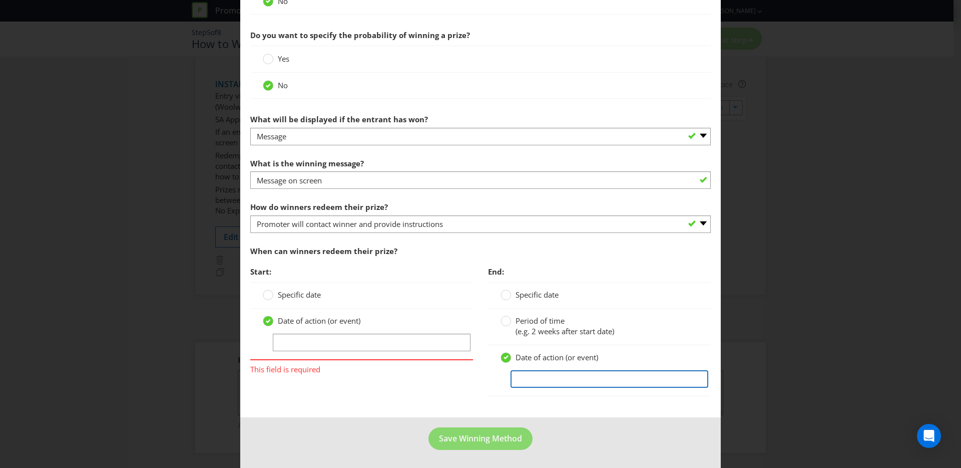
click at [525, 374] on input "text" at bounding box center [610, 379] width 198 height 18
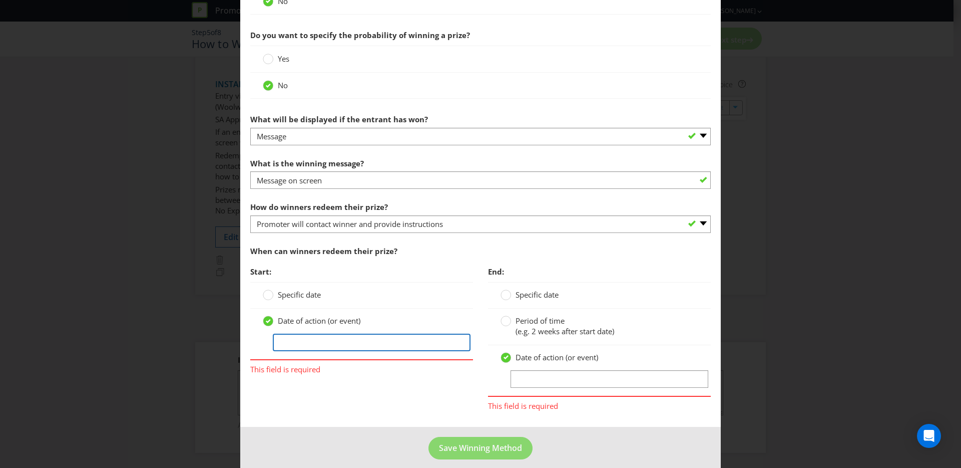
click at [356, 338] on input "text" at bounding box center [372, 342] width 198 height 18
type input "Notification of win"
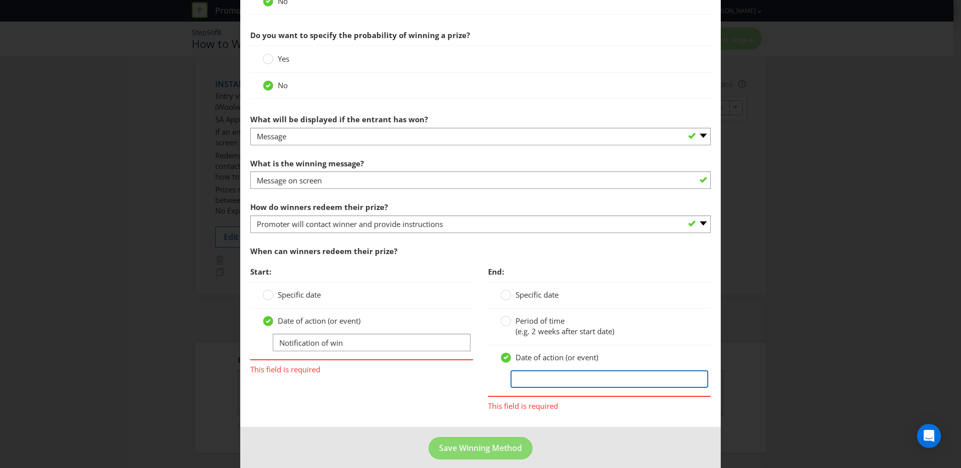
click at [545, 385] on input "text" at bounding box center [610, 379] width 198 height 18
click at [541, 373] on input "text" at bounding box center [610, 379] width 198 height 18
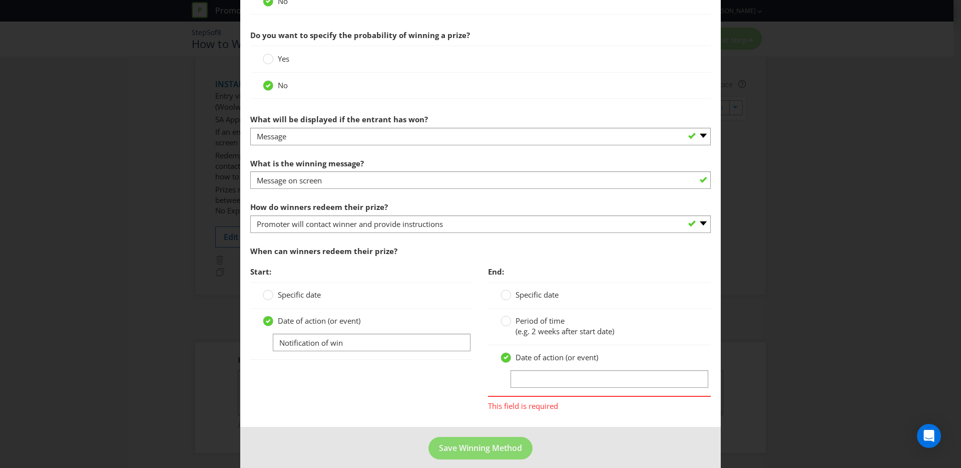
click at [534, 334] on span "(e.g. 2 weeks after start date)" at bounding box center [565, 331] width 99 height 10
click at [0, 0] on input "Period of time (e.g. 2 weeks after start date)" at bounding box center [0, 0] width 0 height 0
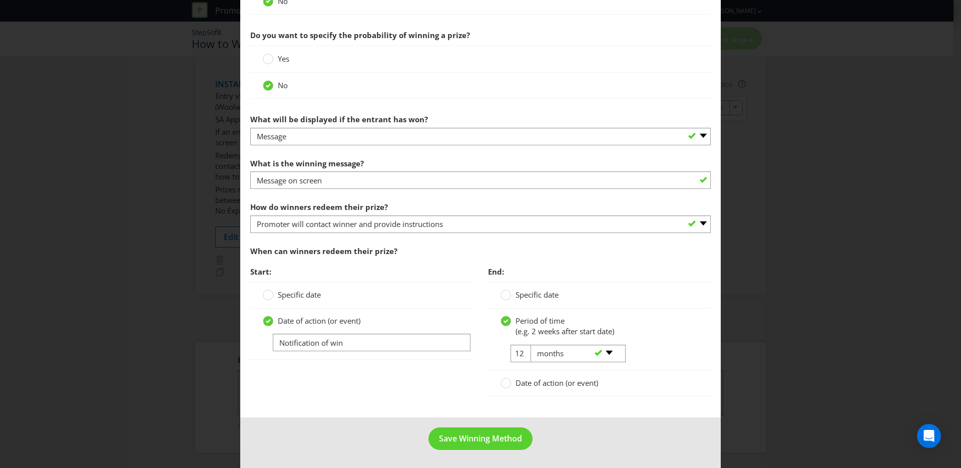
click at [525, 354] on div "-- Please select -- days weeks months years" at bounding box center [574, 354] width 102 height 18
click at [515, 353] on input "12" at bounding box center [522, 354] width 23 height 18
drag, startPoint x: 519, startPoint y: 354, endPoint x: 506, endPoint y: 353, distance: 13.6
click at [506, 353] on tr "12 -- Please select -- days weeks months years" at bounding box center [563, 358] width 124 height 26
click at [555, 354] on select "-- Please select -- days weeks months years" at bounding box center [578, 354] width 95 height 18
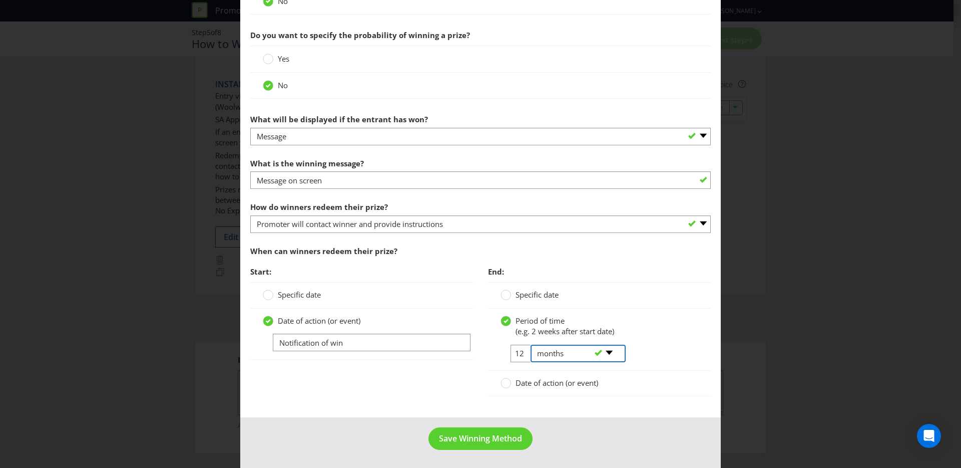
select select "YEARS"
click at [531, 345] on select "-- Please select -- days weeks months years" at bounding box center [578, 354] width 95 height 18
drag, startPoint x: 512, startPoint y: 353, endPoint x: 537, endPoint y: 352, distance: 25.1
click at [537, 352] on tr "12 -- Please select -- days weeks months years" at bounding box center [563, 358] width 124 height 26
type input "3"
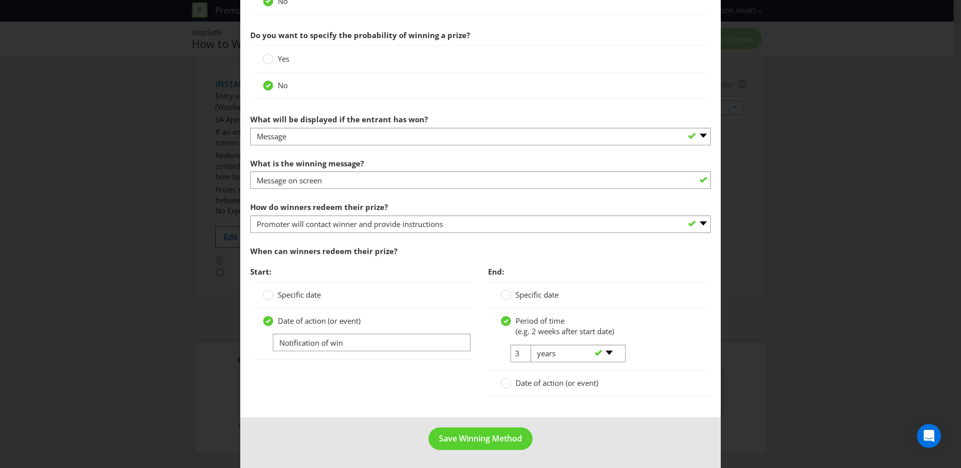
click at [681, 353] on div "3 -- Please select -- days weeks months years" at bounding box center [599, 358] width 213 height 26
click at [455, 438] on span "Save Winning Method" at bounding box center [480, 438] width 83 height 11
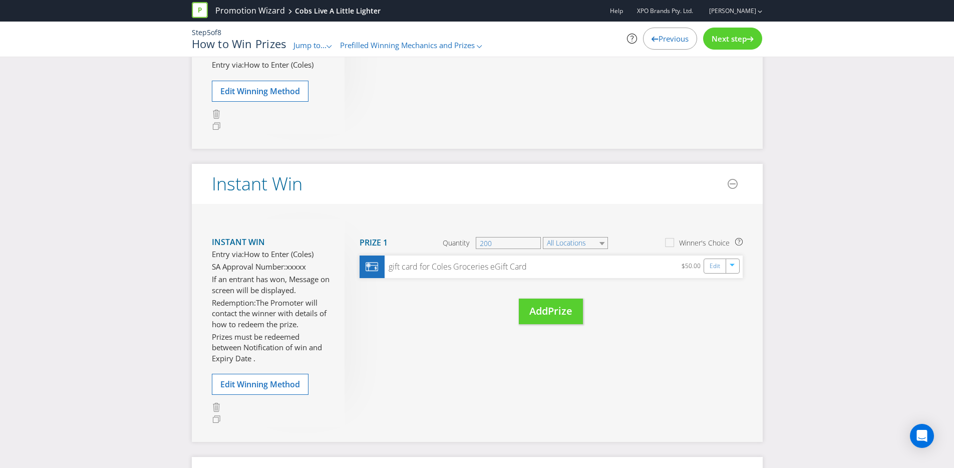
scroll to position [269, 0]
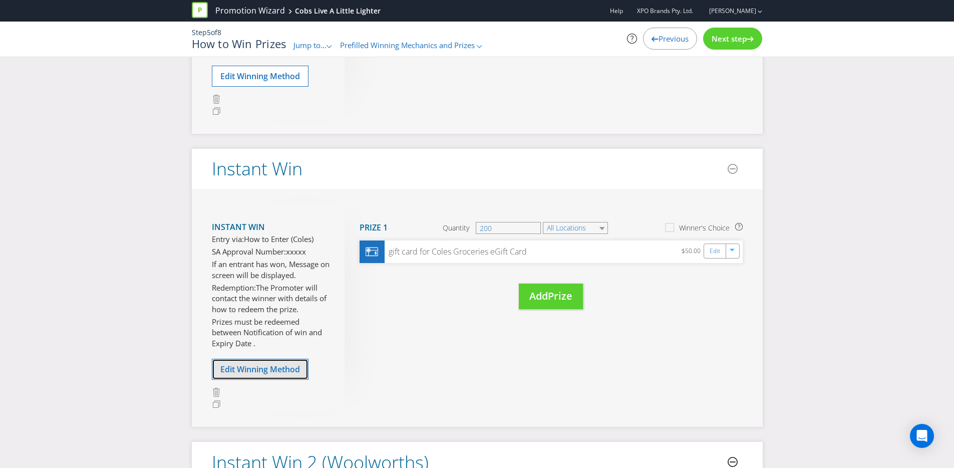
click at [277, 375] on span "Edit Winning Method" at bounding box center [260, 369] width 80 height 11
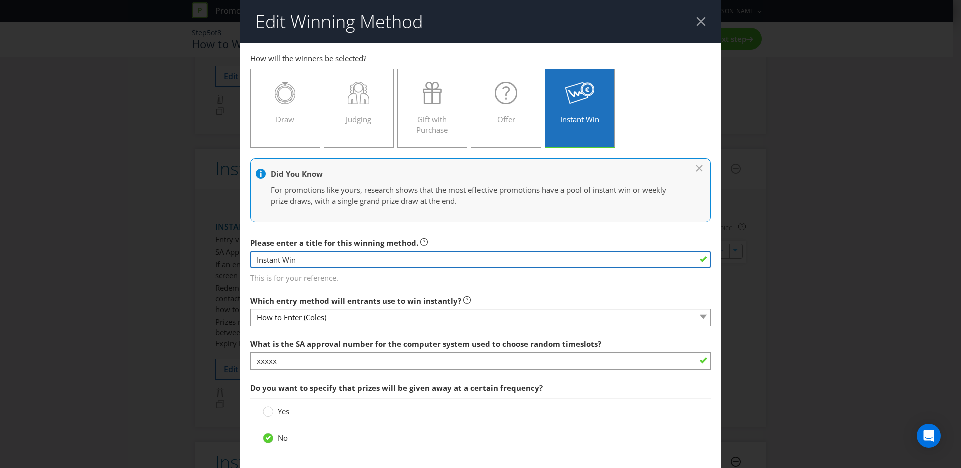
click at [325, 263] on input "Instant Win" at bounding box center [480, 259] width 461 height 18
type input "Instant Win ([PERSON_NAME])"
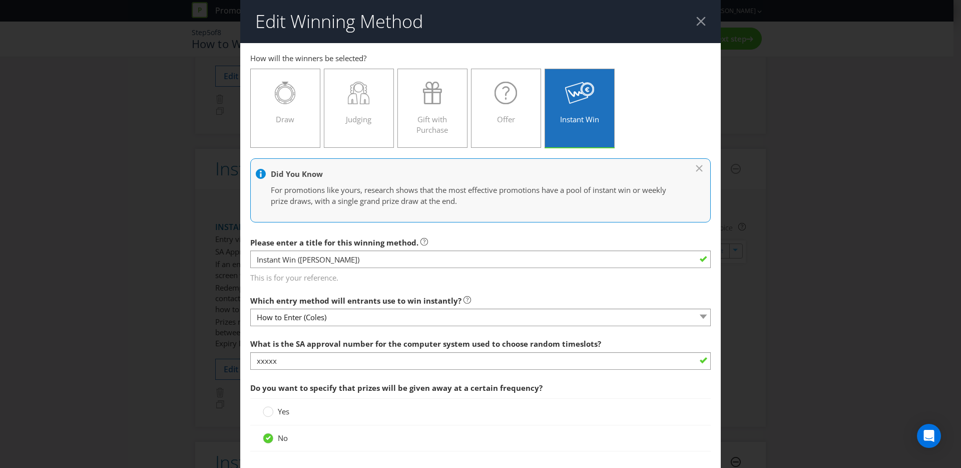
click at [697, 24] on div at bounding box center [702, 22] width 10 height 10
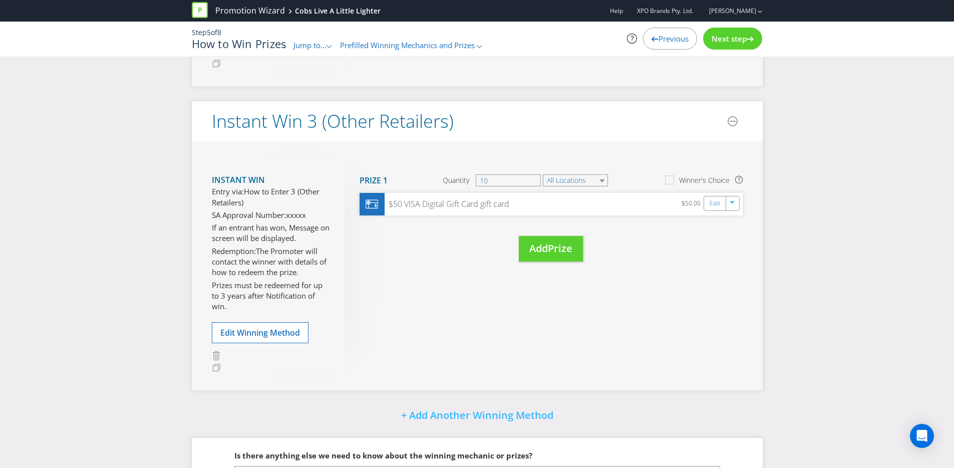
scroll to position [1020, 0]
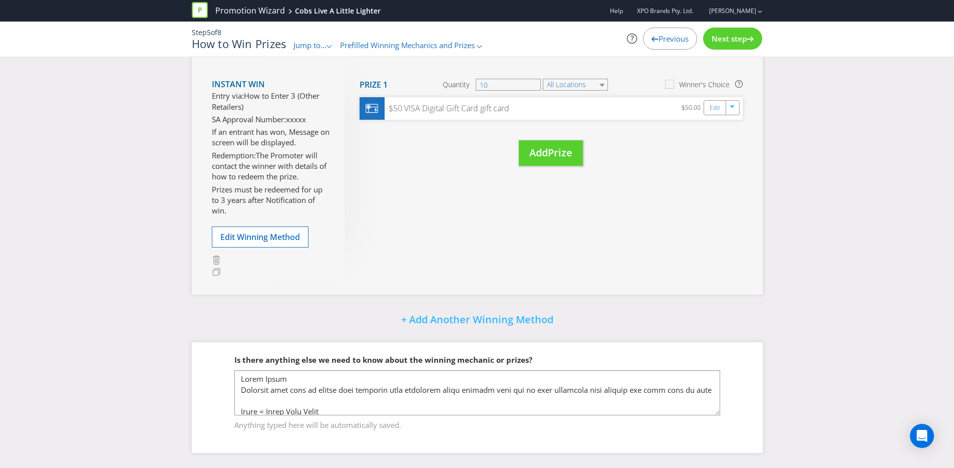
click at [741, 50] on div "Step 5 of 8 How to Win Prizes Jump to... .st0{fill-rule:evenodd;clip-rule:eveno…" at bounding box center [477, 39] width 586 height 23
click at [745, 41] on span "Next step" at bounding box center [729, 39] width 35 height 10
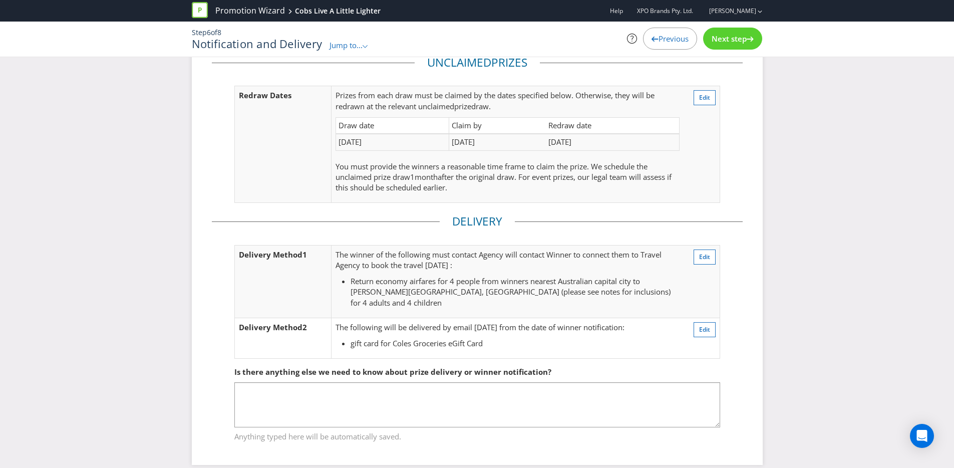
scroll to position [184, 0]
click at [733, 37] on span "Next step" at bounding box center [729, 39] width 35 height 10
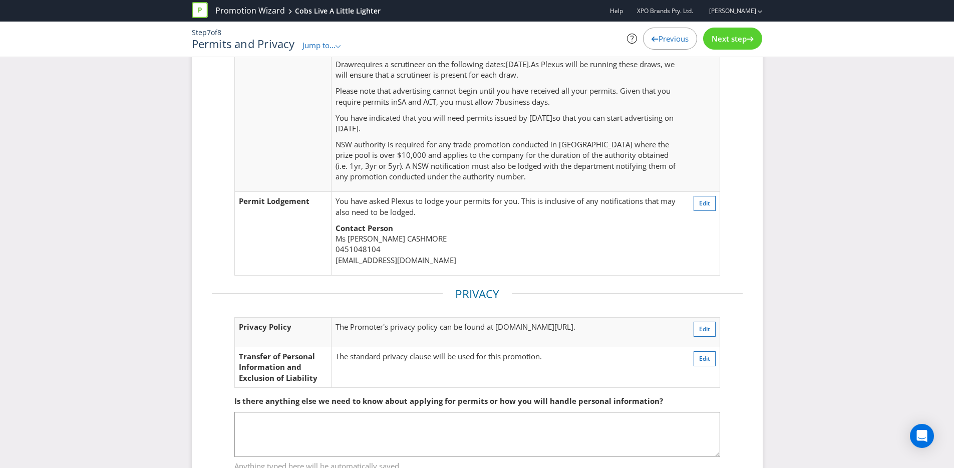
click at [738, 42] on span "Next step" at bounding box center [729, 39] width 35 height 10
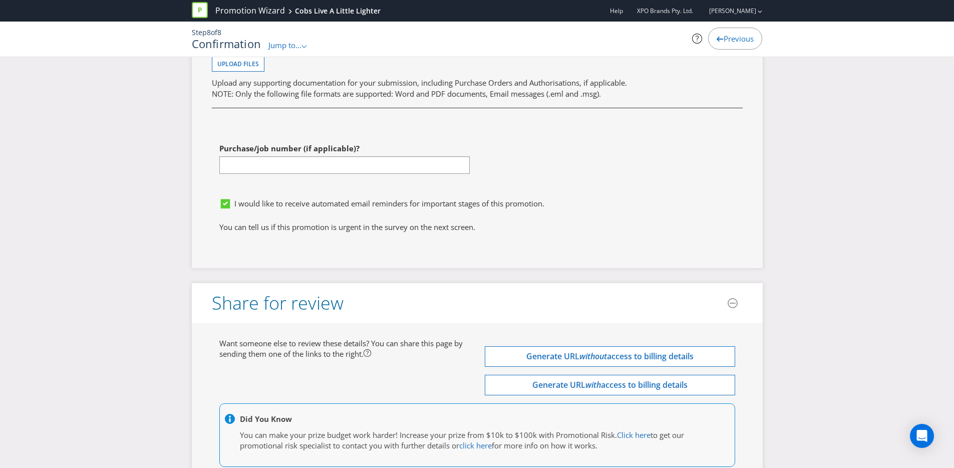
scroll to position [5395, 0]
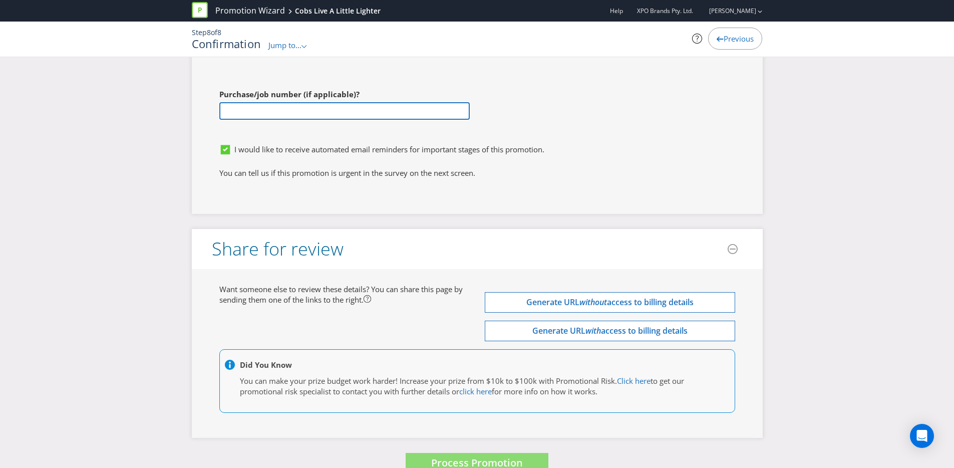
click at [361, 102] on input "text" at bounding box center [344, 111] width 250 height 18
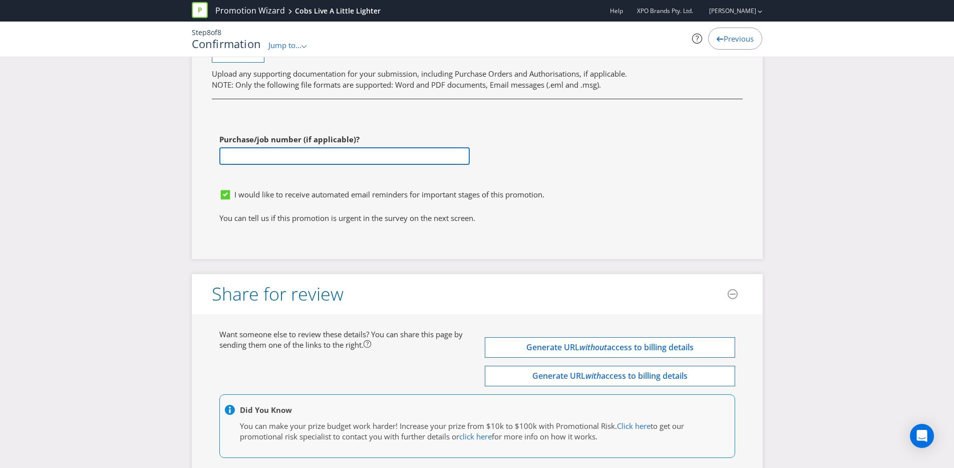
scroll to position [5231, 0]
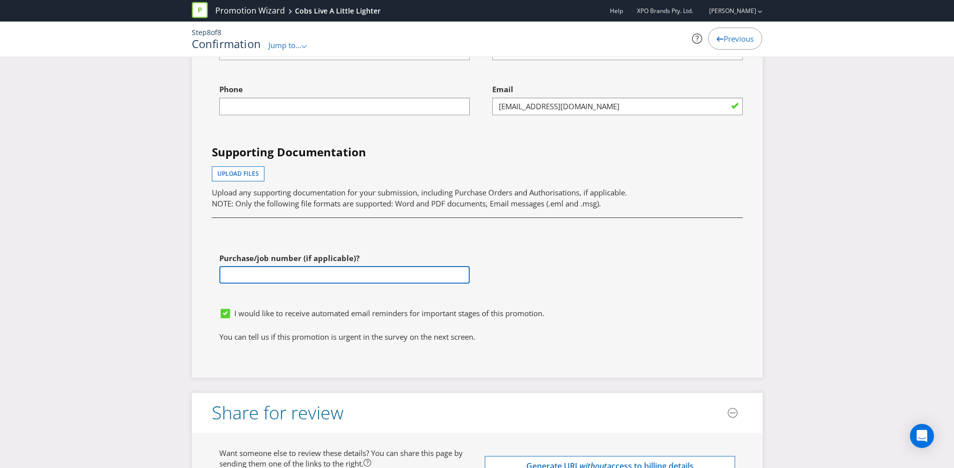
paste input "114774"
type input "114774"
click at [589, 255] on div "First name of contact [PERSON_NAME] Last name of contact [PERSON_NAME] Phone Em…" at bounding box center [477, 163] width 546 height 278
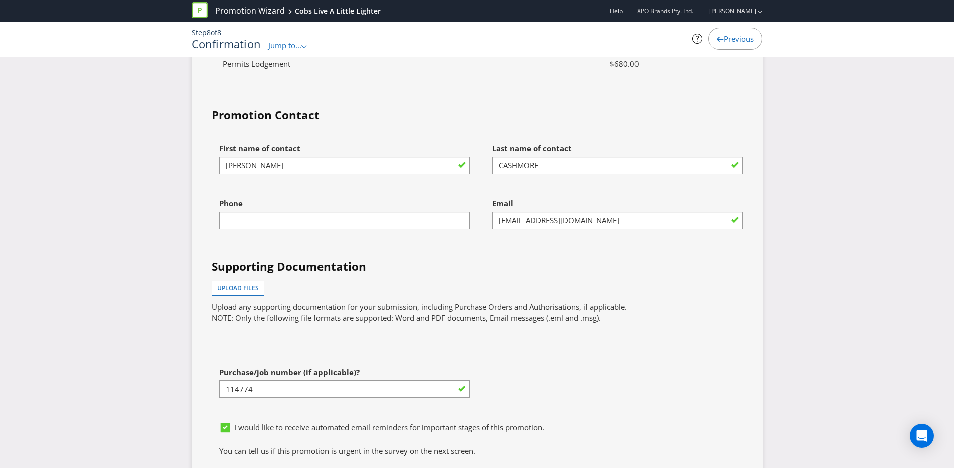
scroll to position [5099, 0]
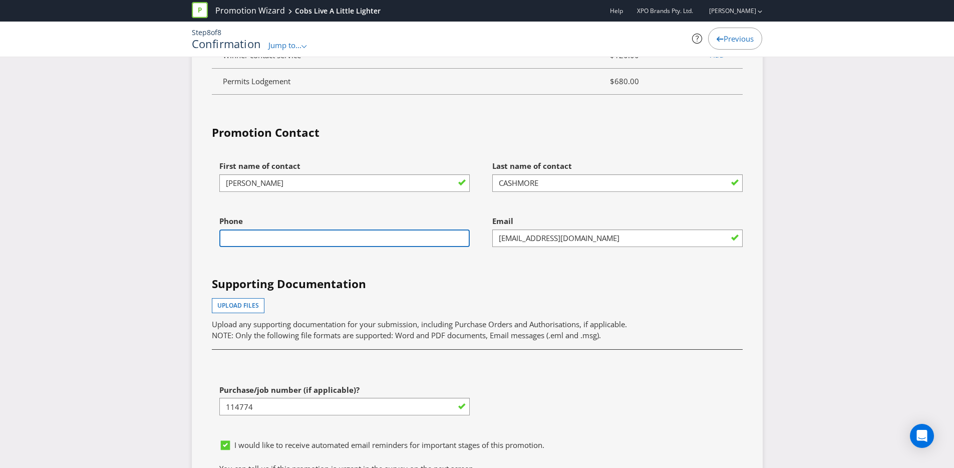
click at [319, 229] on input "text" at bounding box center [344, 238] width 250 height 18
type input "0451048104"
click at [451, 276] on h4 "Supporting Documentation" at bounding box center [477, 284] width 531 height 16
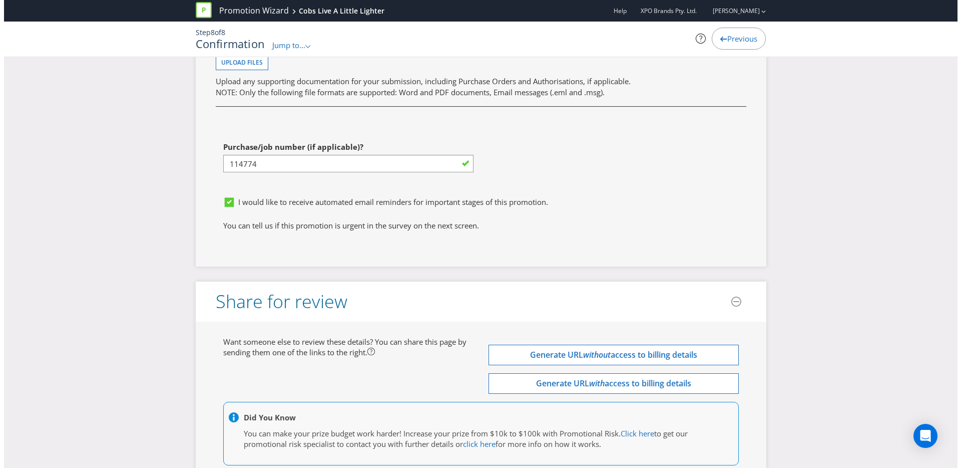
scroll to position [5395, 0]
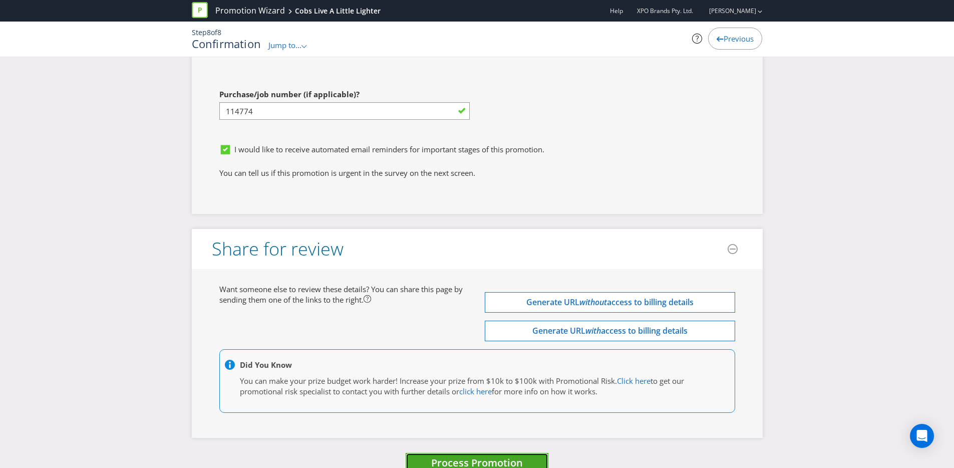
click at [544, 453] on button "Process Promotion" at bounding box center [477, 464] width 143 height 22
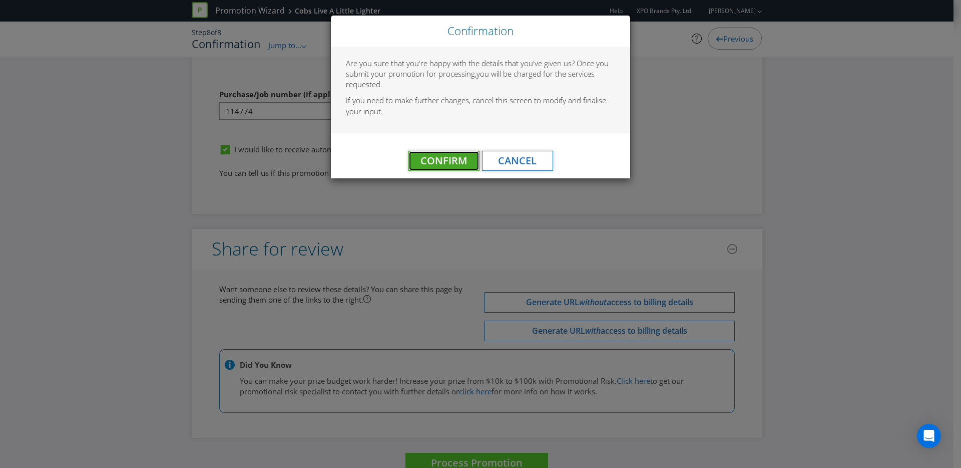
click at [452, 162] on span "Confirm" at bounding box center [444, 161] width 47 height 14
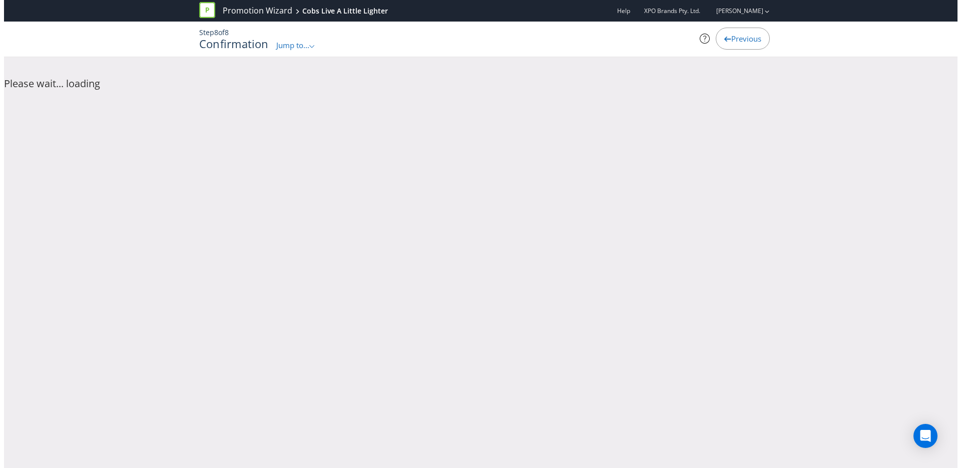
scroll to position [0, 0]
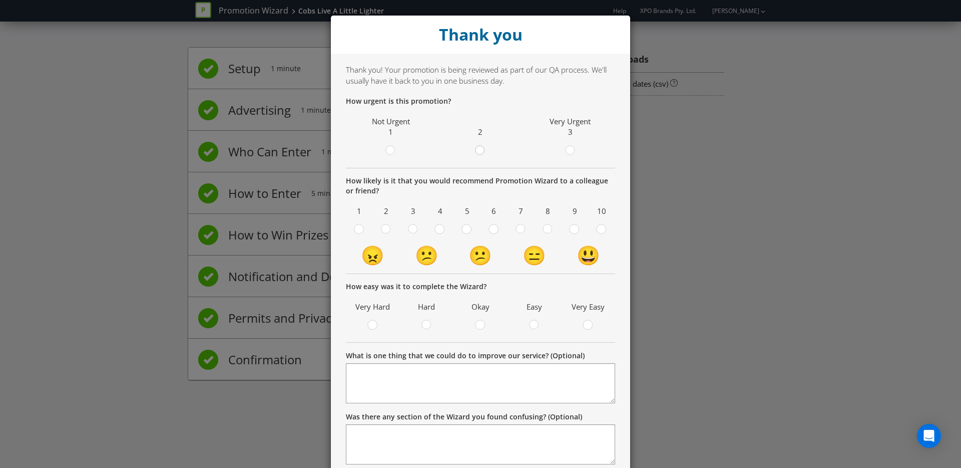
click at [479, 152] on circle at bounding box center [480, 150] width 9 height 9
click at [0, 0] on input "radio" at bounding box center [0, 0] width 0 height 0
click at [565, 147] on div at bounding box center [570, 151] width 10 height 13
click at [0, 0] on input "radio" at bounding box center [0, 0] width 0 height 0
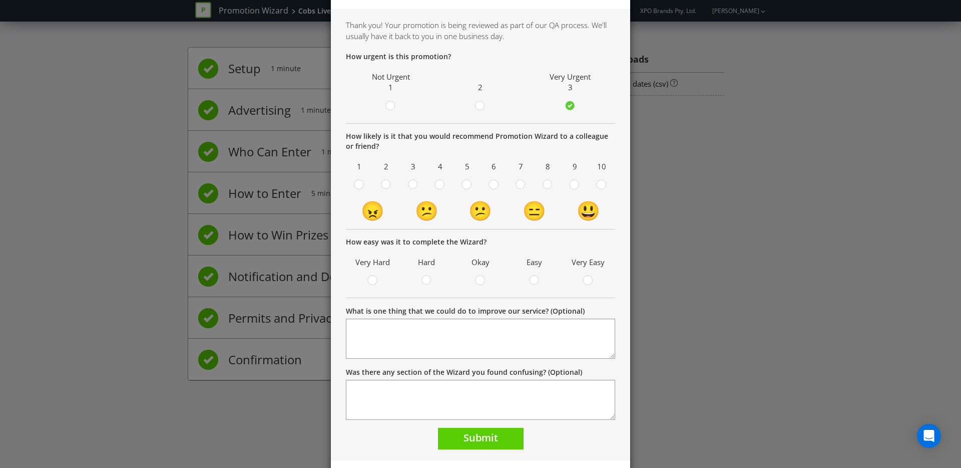
scroll to position [63, 0]
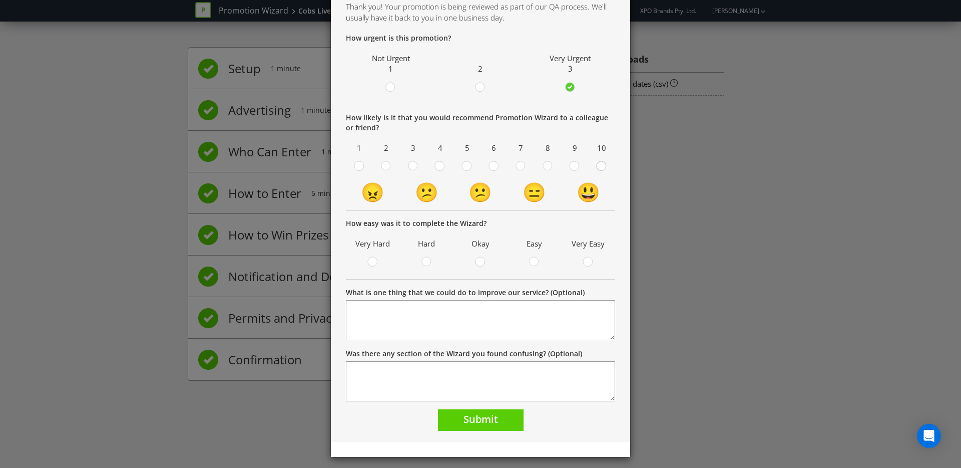
click at [599, 165] on div at bounding box center [601, 162] width 5 height 5
click at [0, 0] on input "radio" at bounding box center [0, 0] width 0 height 0
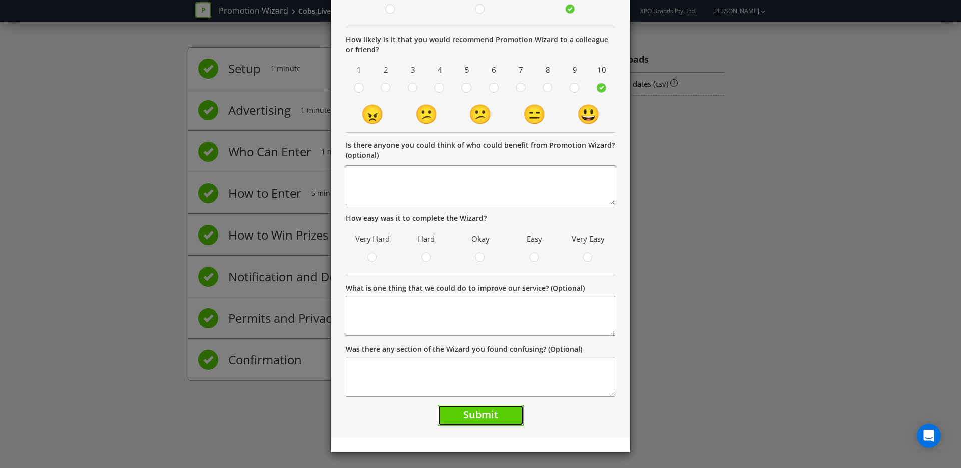
click at [493, 421] on button "Submit" at bounding box center [481, 416] width 86 height 22
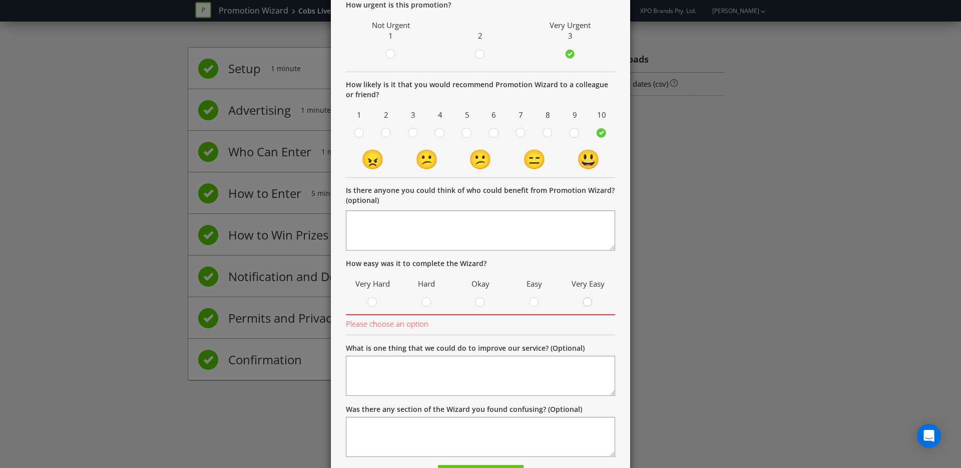
click at [589, 299] on div "Very Easy" at bounding box center [588, 292] width 44 height 33
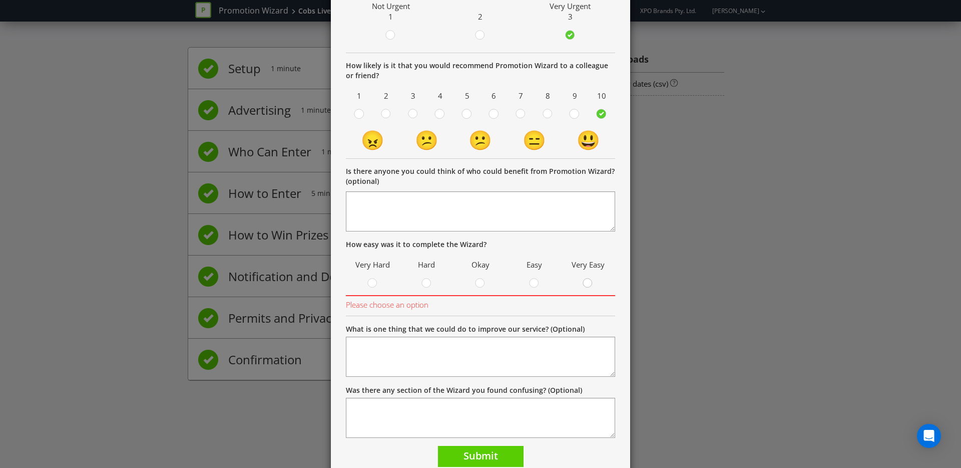
click at [586, 288] on div at bounding box center [588, 284] width 10 height 13
click at [0, 0] on input "radio" at bounding box center [0, 0] width 0 height 0
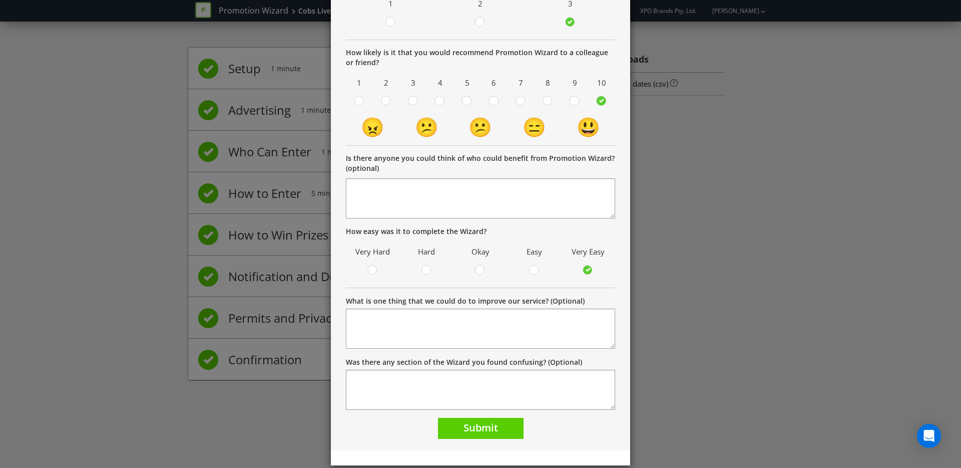
scroll to position [141, 0]
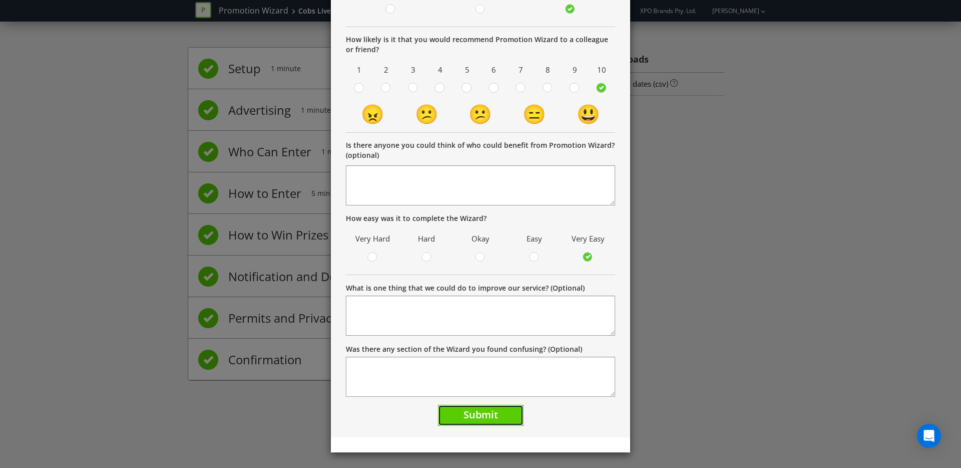
click at [479, 413] on span "Submit" at bounding box center [481, 415] width 35 height 14
